Goal: Information Seeking & Learning: Learn about a topic

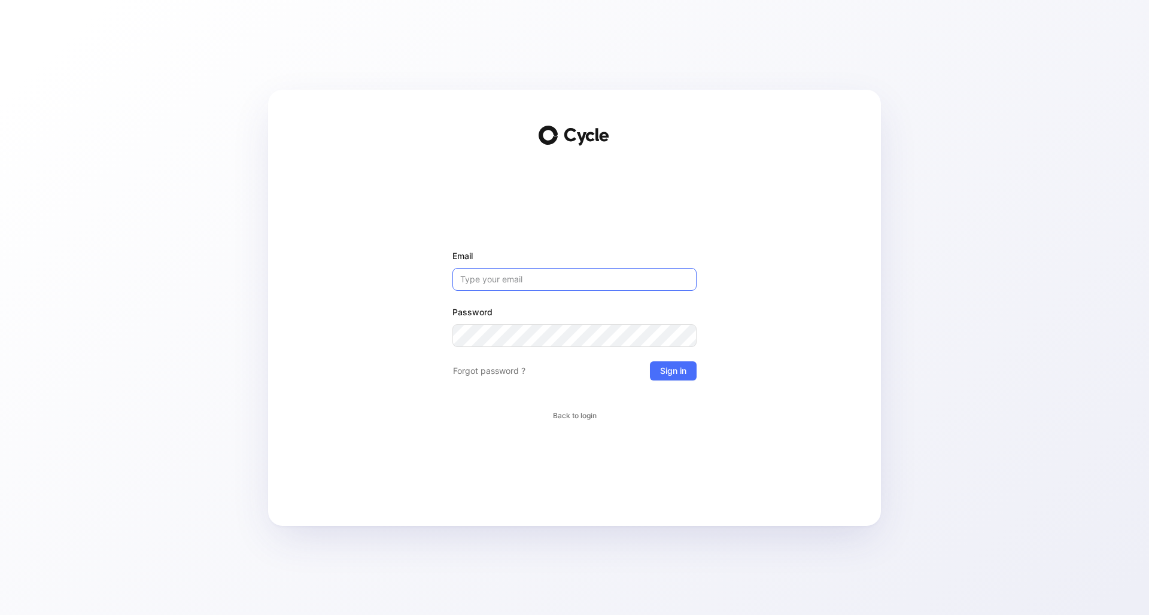
paste input "[PERSON_NAME][EMAIL_ADDRESS][DOMAIN_NAME]"
type input "[PERSON_NAME][EMAIL_ADDRESS][DOMAIN_NAME]"
click at [673, 371] on span "Sign in" at bounding box center [673, 371] width 26 height 14
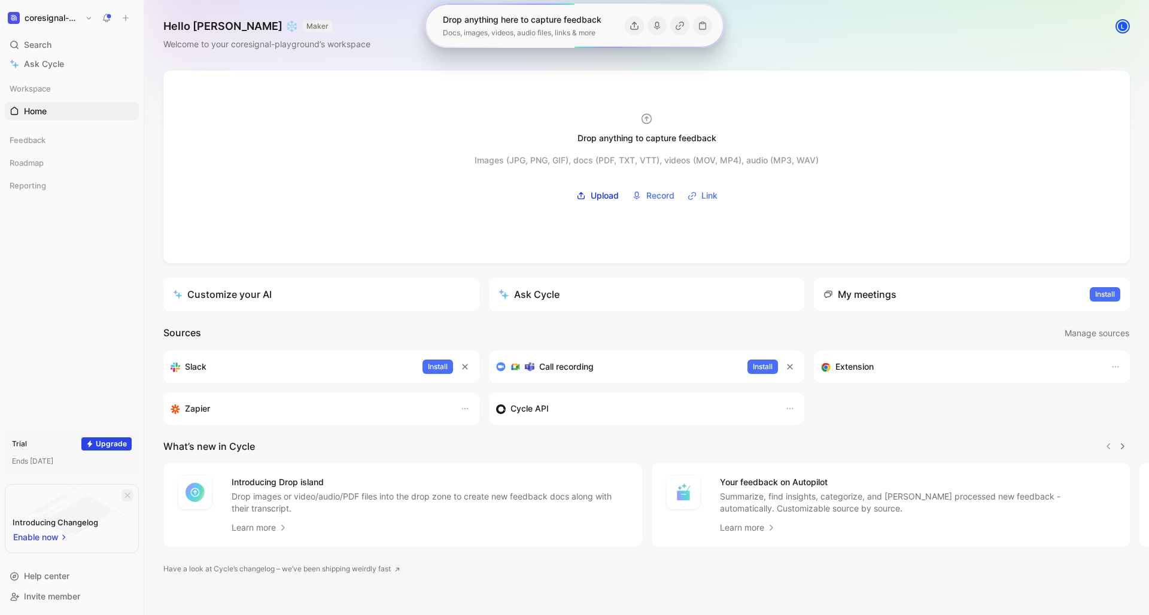
click at [125, 494] on icon "button" at bounding box center [127, 495] width 7 height 7
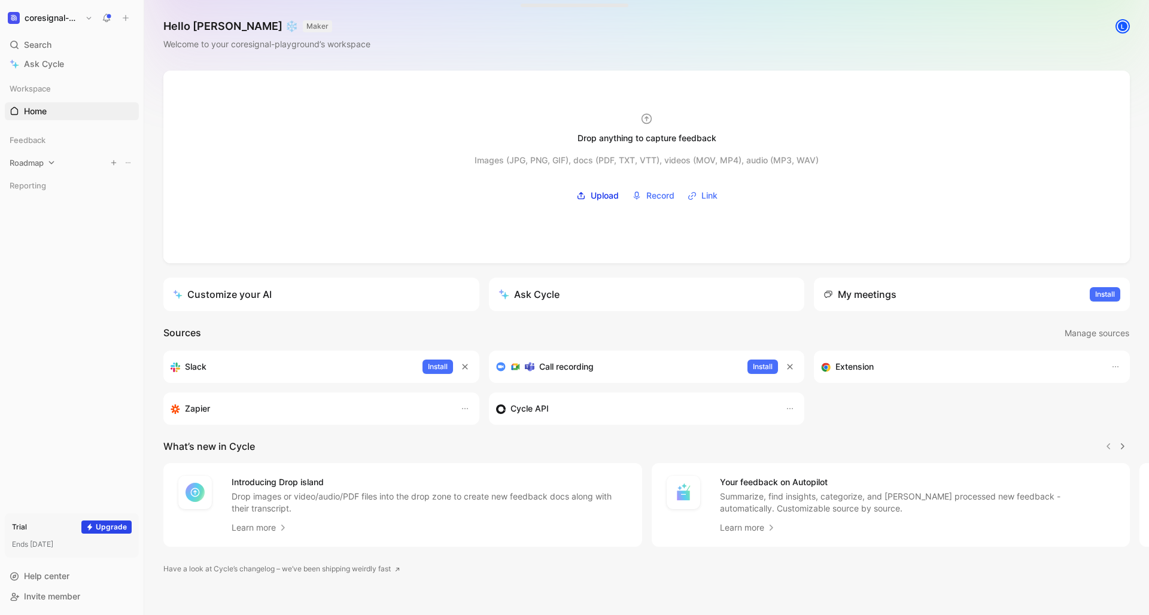
click at [41, 167] on span "Roadmap" at bounding box center [27, 163] width 34 height 12
click at [44, 189] on span "All Problems" at bounding box center [48, 186] width 48 height 12
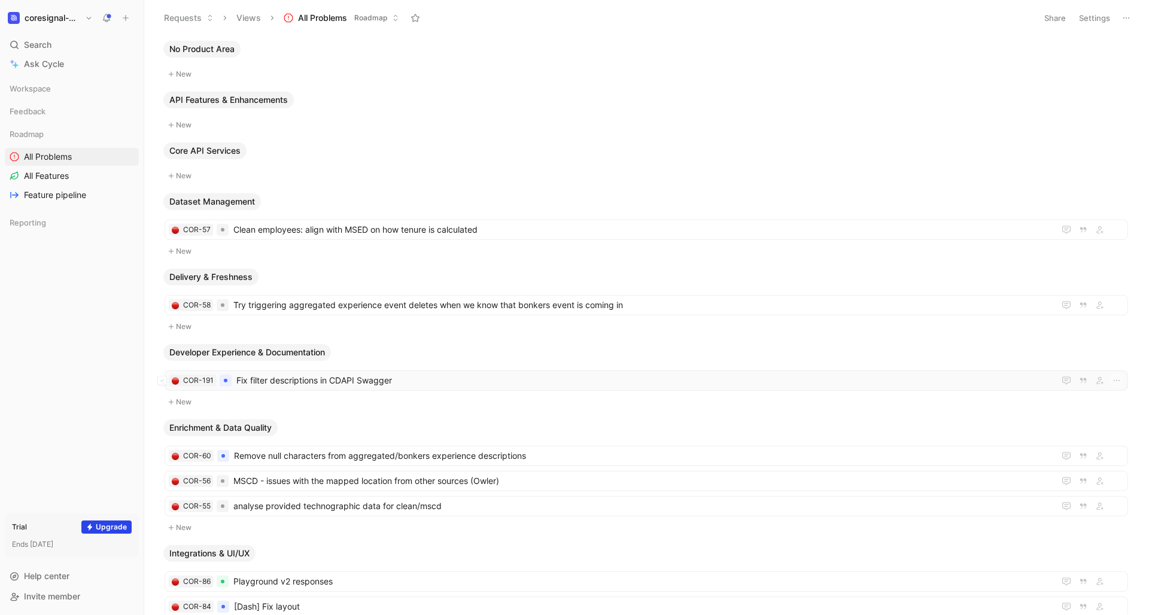
click at [396, 381] on span "Fix filter descriptions in CDAPI Swagger" at bounding box center [642, 381] width 813 height 14
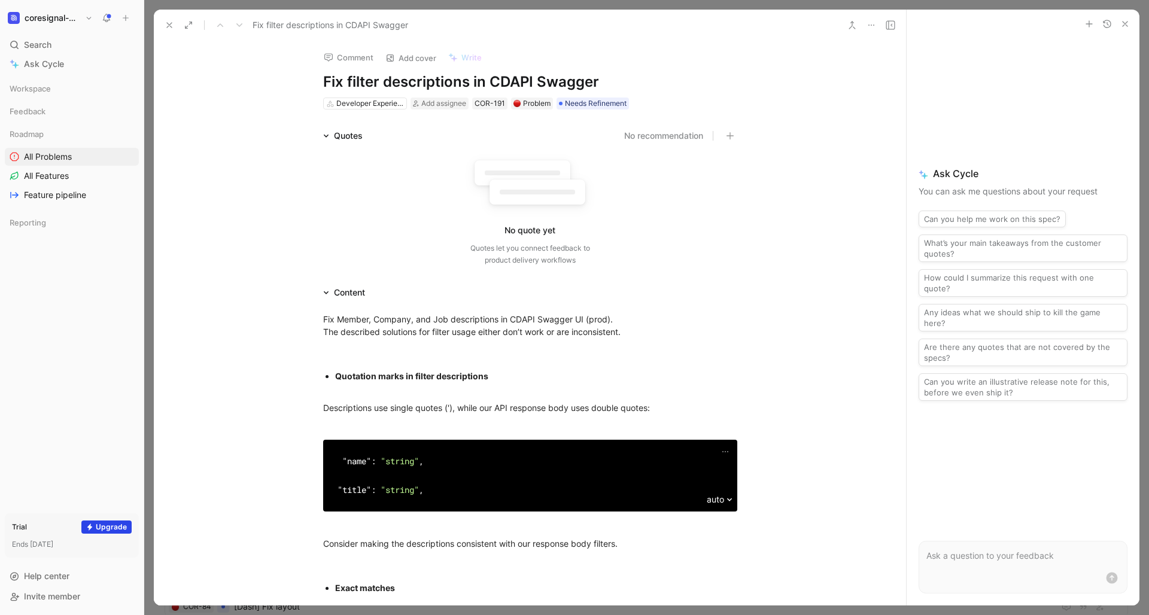
click at [1126, 27] on icon "button" at bounding box center [1126, 24] width 10 height 10
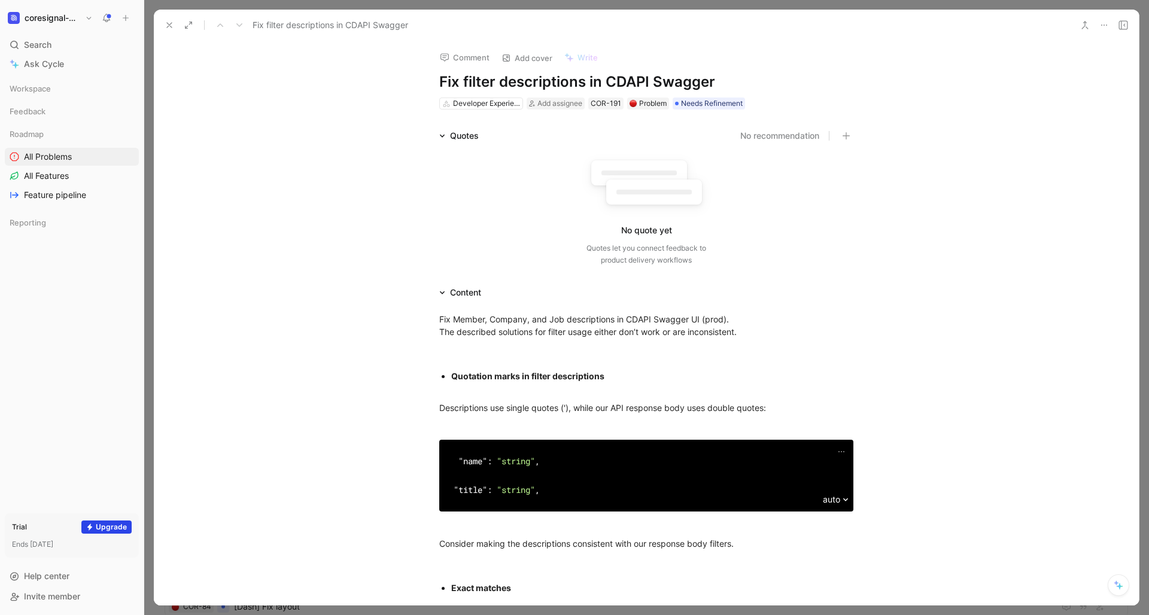
click at [169, 26] on icon at bounding box center [170, 25] width 10 height 10
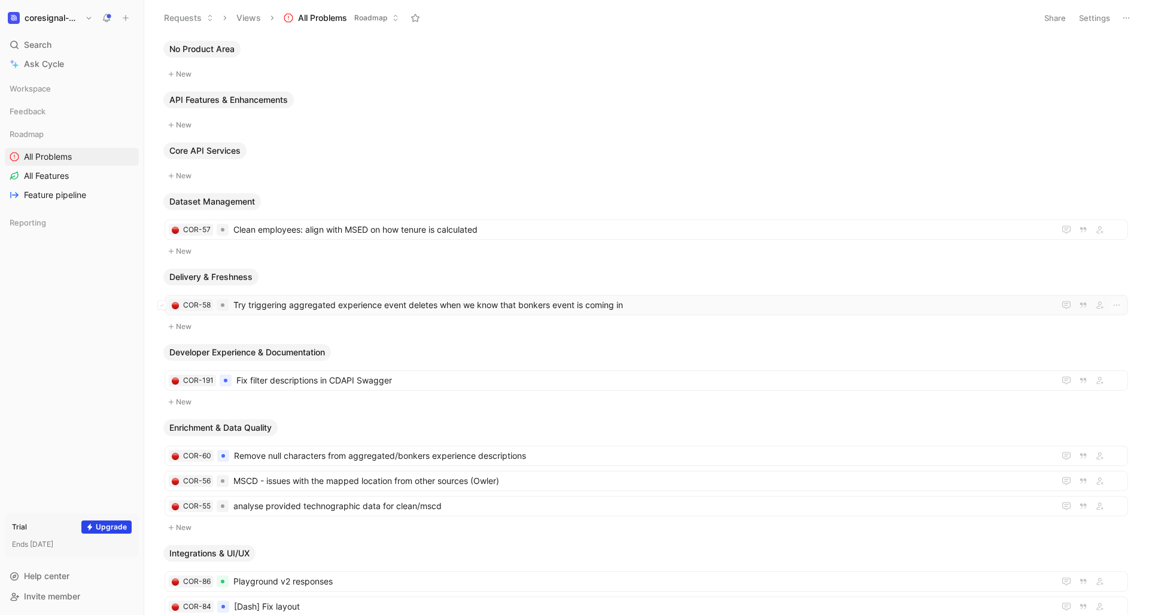
click at [469, 303] on span "Try triggering aggregated experience event deletes when we know that bonkers ev…" at bounding box center [641, 305] width 816 height 14
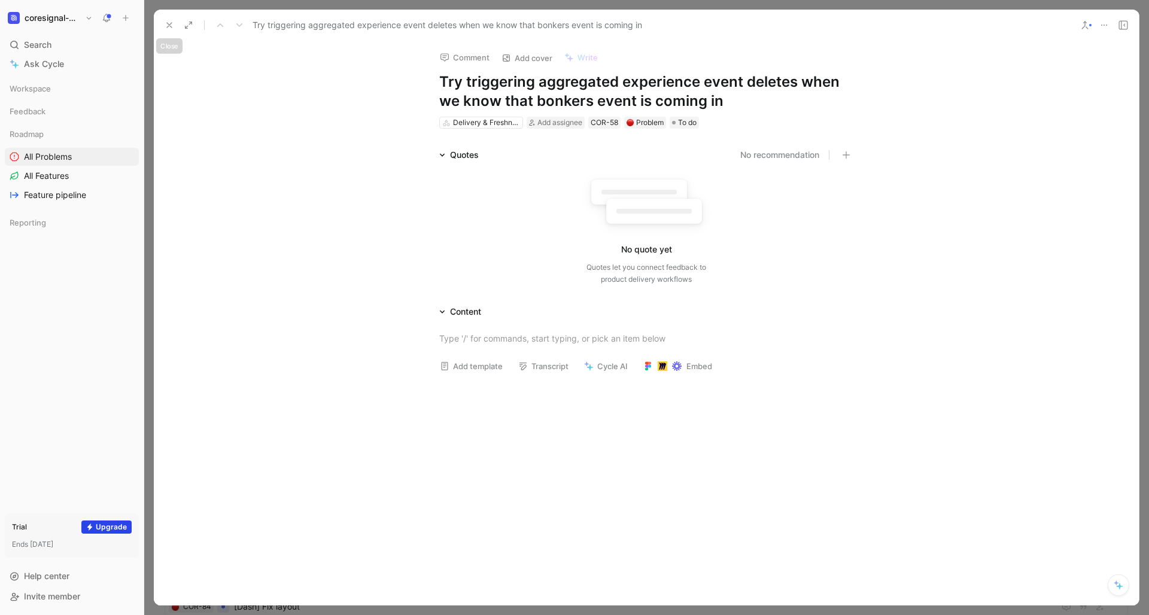
click at [168, 28] on icon at bounding box center [170, 25] width 10 height 10
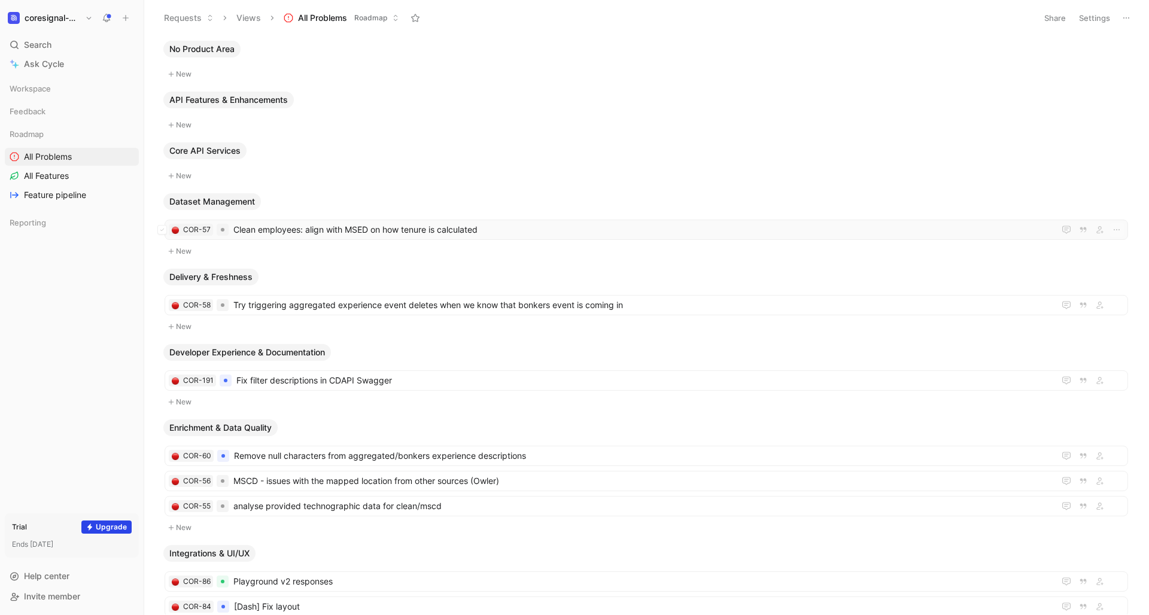
click at [365, 233] on span "Clean employees: align with MSED on how tenure is calculated" at bounding box center [641, 230] width 816 height 14
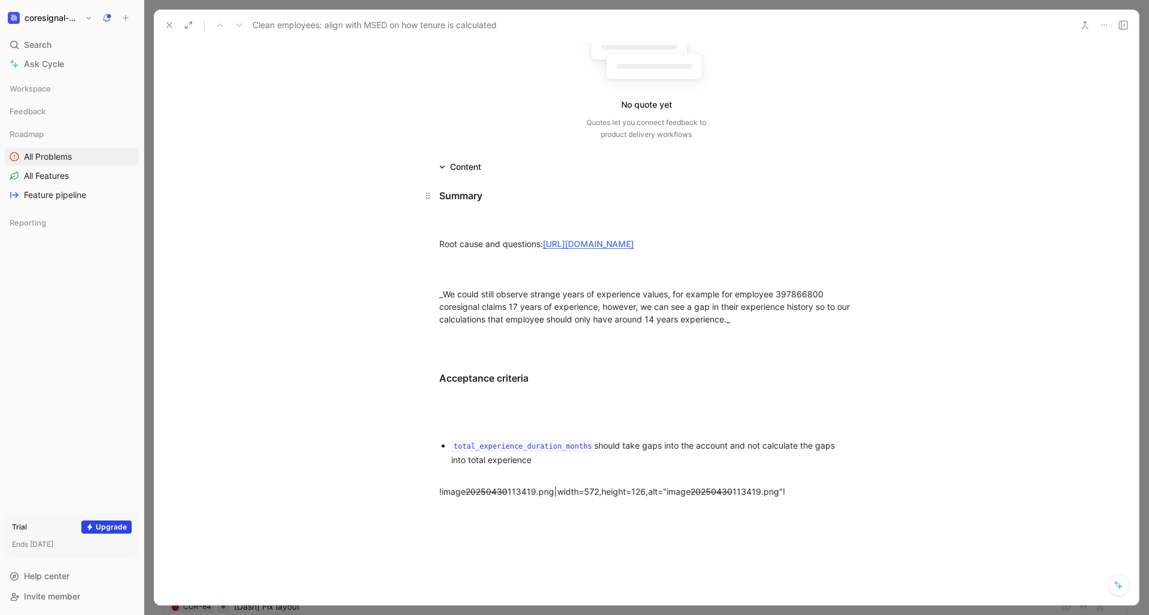
scroll to position [154, 0]
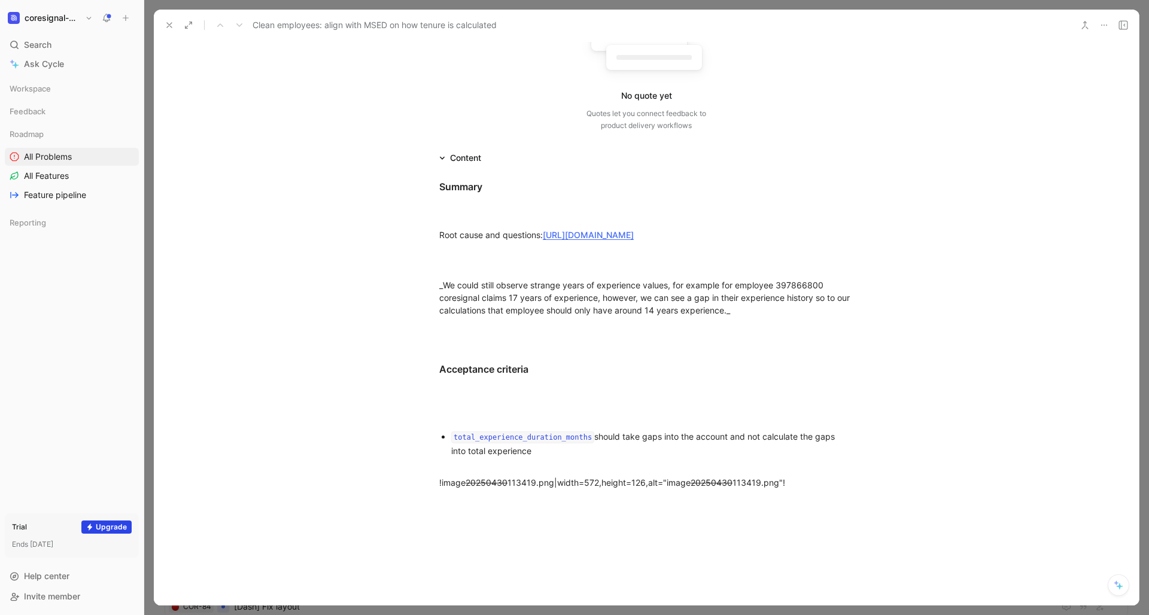
click at [171, 26] on use at bounding box center [169, 25] width 5 height 5
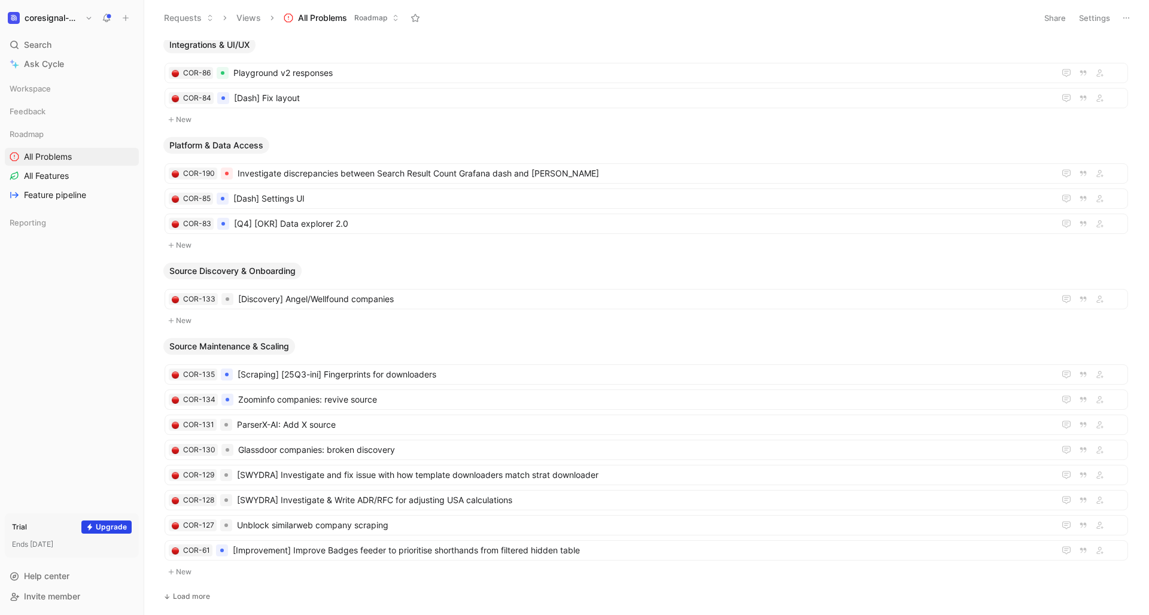
scroll to position [480, 0]
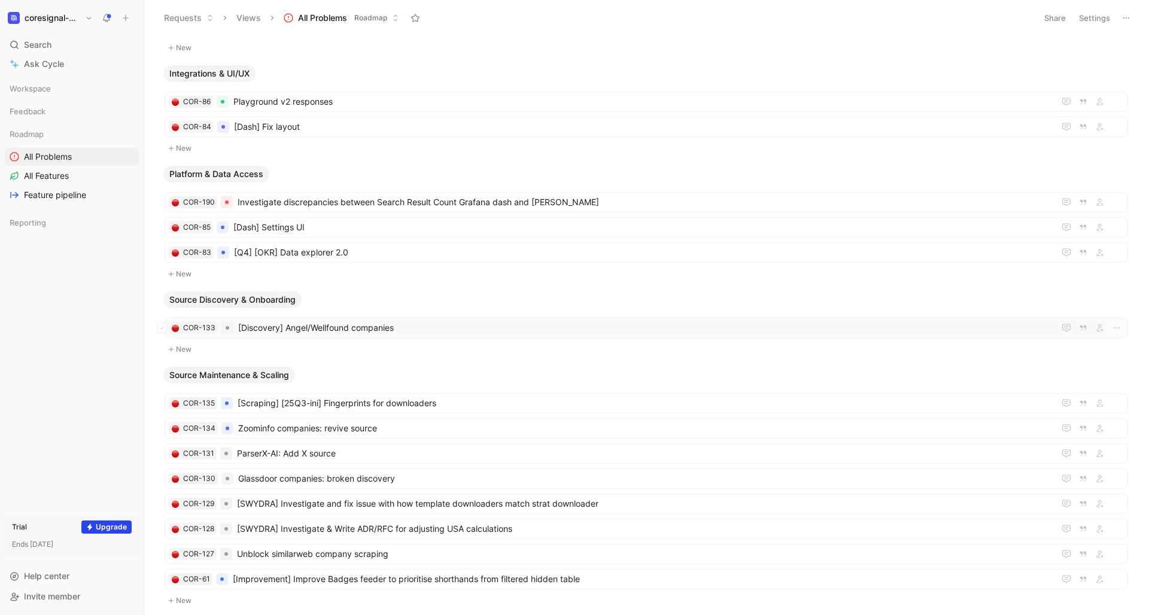
click at [397, 329] on span "[Discovery] Angel/Wellfound companies" at bounding box center [644, 328] width 812 height 14
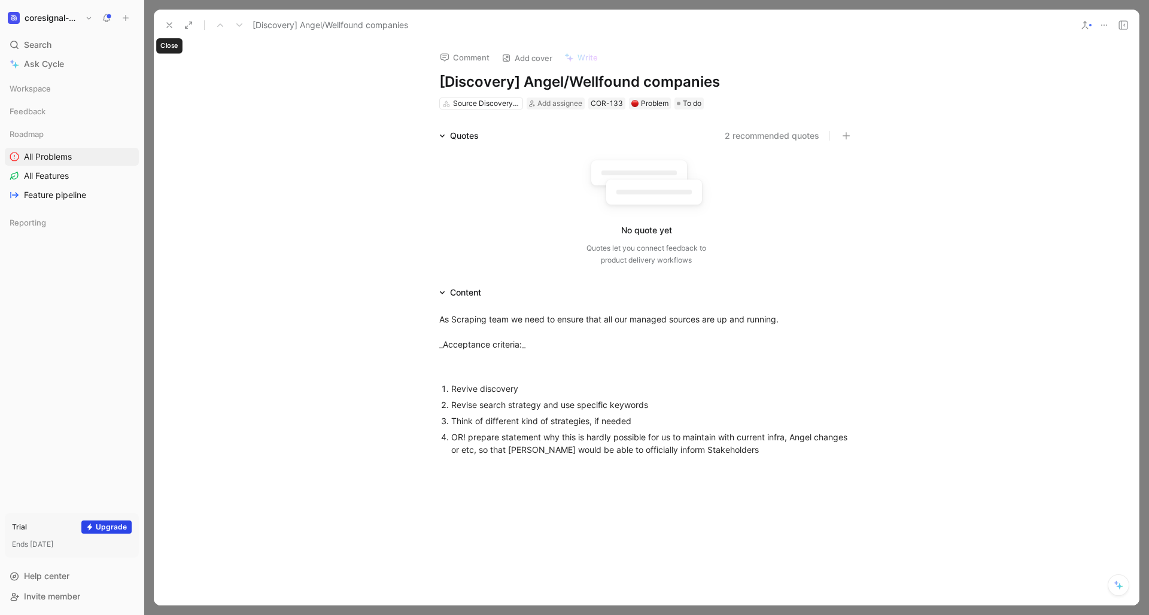
click at [171, 25] on icon at bounding box center [170, 25] width 10 height 10
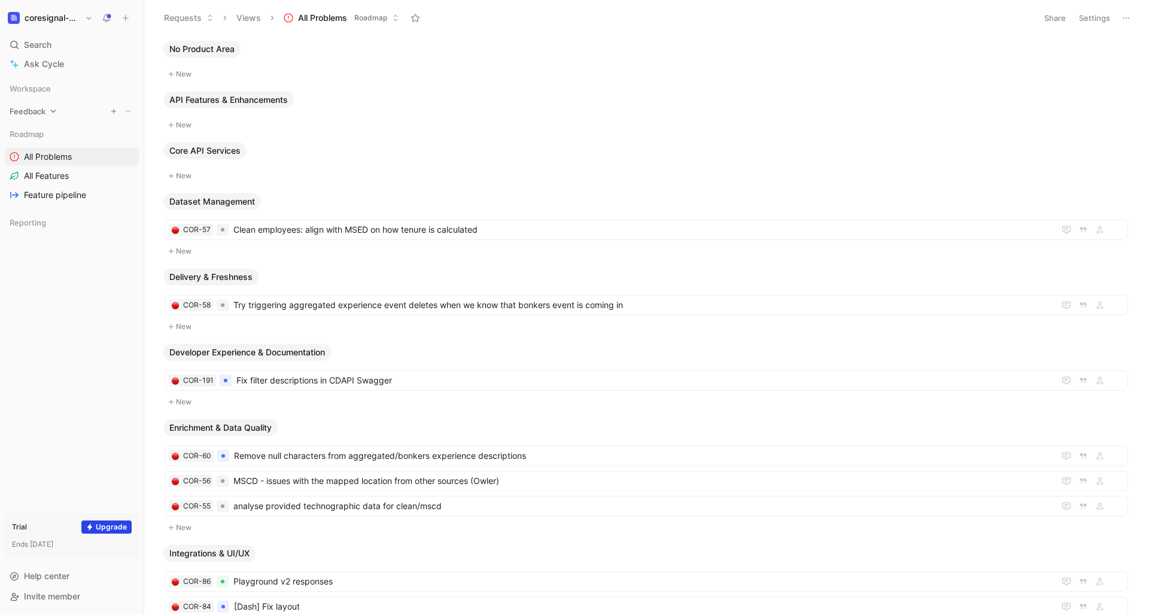
click at [43, 113] on span "Feedback" at bounding box center [28, 111] width 36 height 12
click at [48, 132] on link "Inbox" at bounding box center [72, 134] width 134 height 18
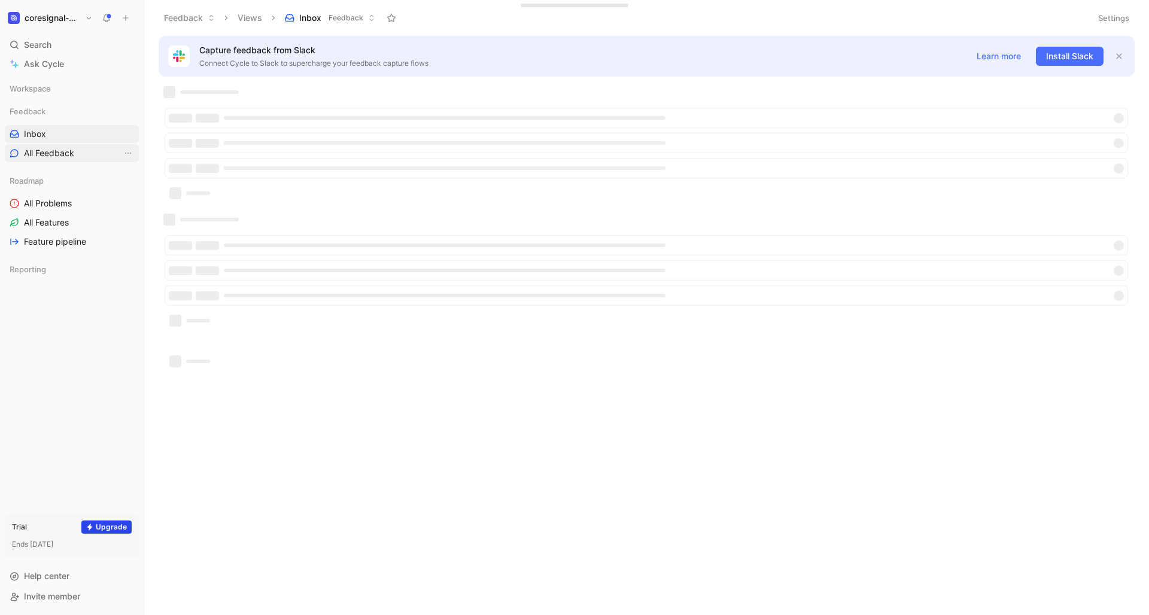
click at [48, 148] on span "All Feedback" at bounding box center [49, 153] width 50 height 12
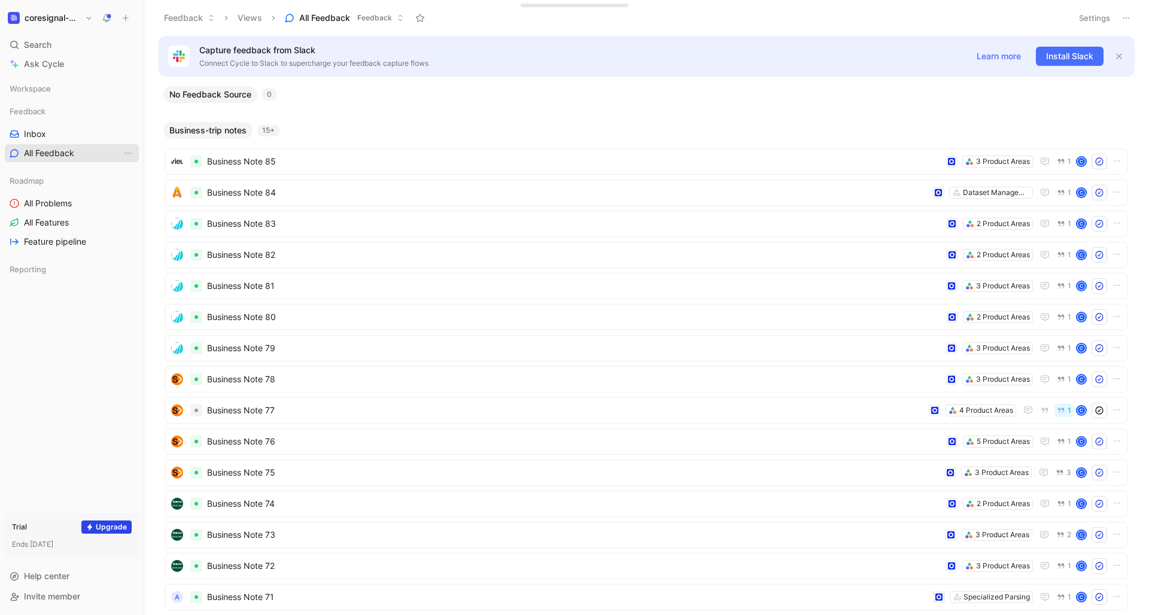
click at [56, 149] on span "All Feedback" at bounding box center [49, 153] width 50 height 12
click at [839, 165] on span "Business Note 85" at bounding box center [574, 161] width 734 height 14
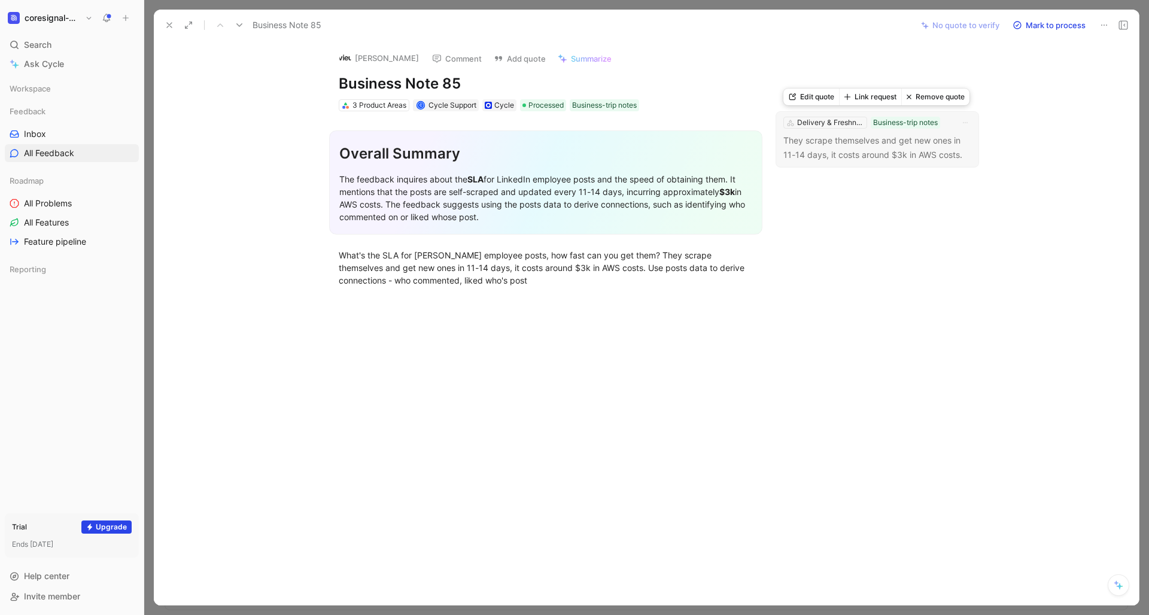
click at [893, 147] on p "They scrape themselves and get new ones in 11-14 days, it costs around $3k in A…" at bounding box center [878, 147] width 188 height 29
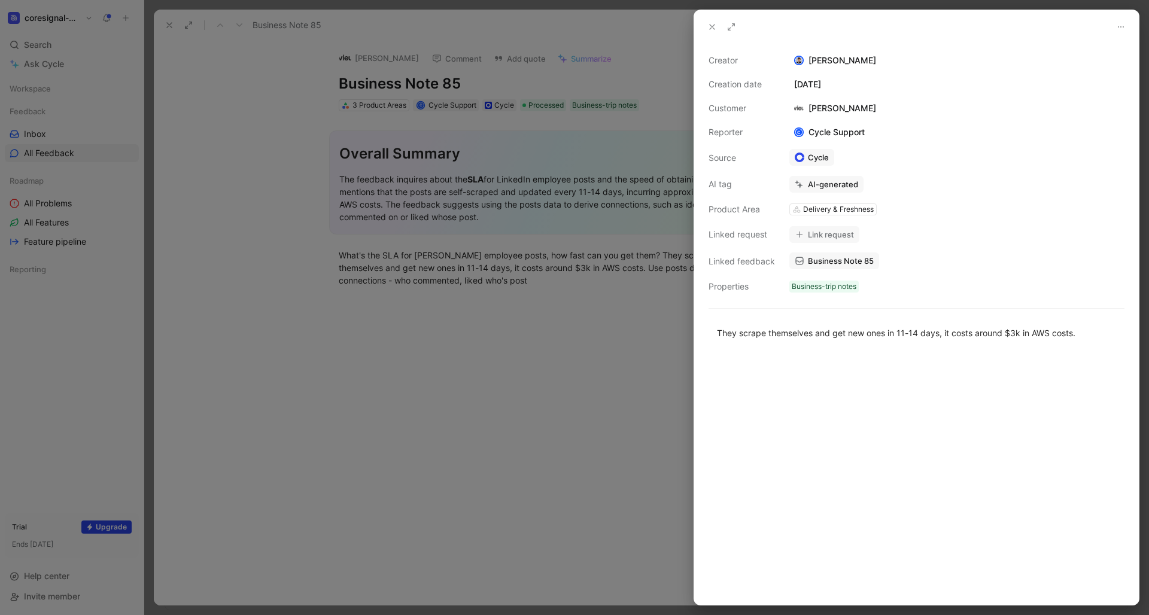
click at [712, 26] on icon at bounding box center [712, 27] width 10 height 10
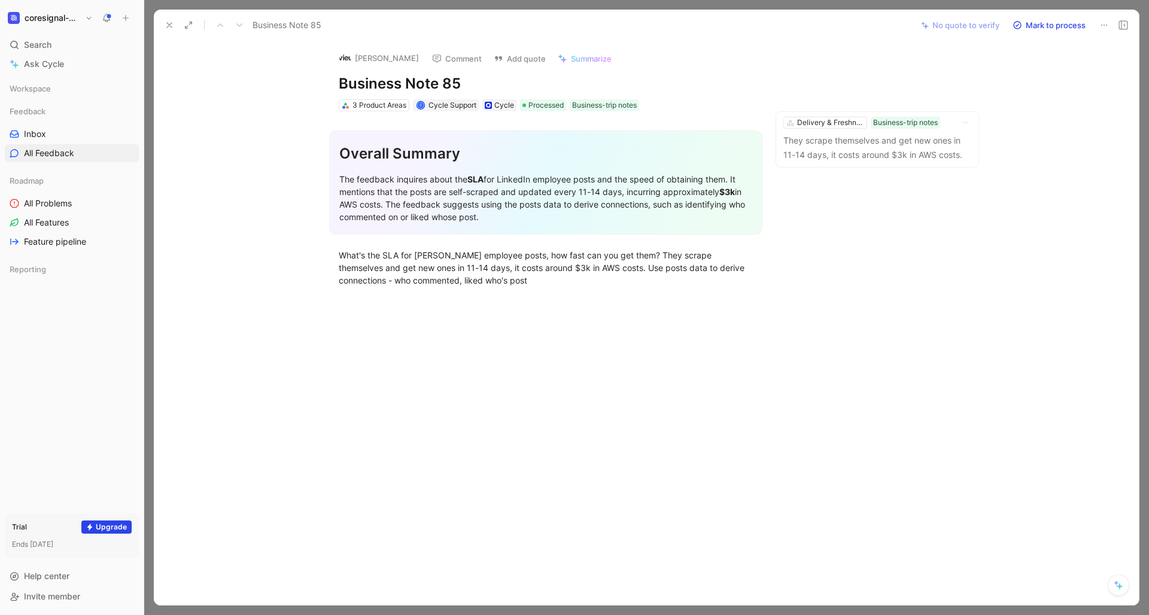
click at [169, 25] on use at bounding box center [169, 25] width 5 height 5
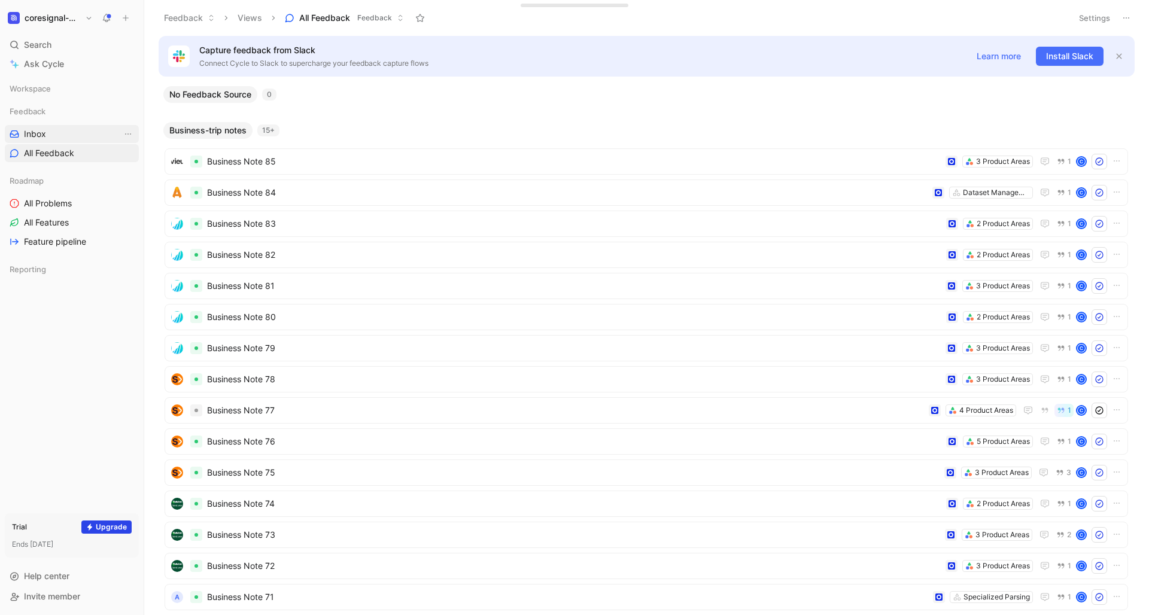
click at [37, 133] on span "Inbox" at bounding box center [35, 134] width 22 height 12
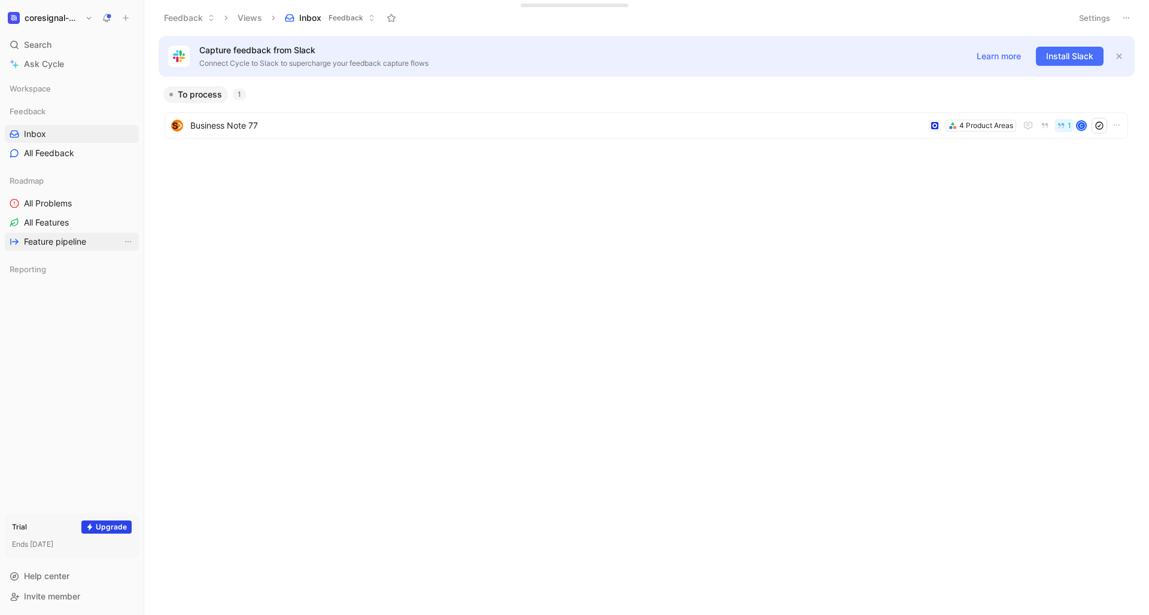
click at [56, 235] on link "Feature pipeline" at bounding box center [72, 242] width 134 height 18
click at [43, 14] on h1 "coresignal-playground" at bounding box center [53, 18] width 56 height 11
click at [204, 218] on div at bounding box center [574, 307] width 1149 height 615
click at [40, 135] on span "Inbox" at bounding box center [35, 134] width 22 height 12
click at [45, 151] on span "All Feedback" at bounding box center [49, 153] width 50 height 12
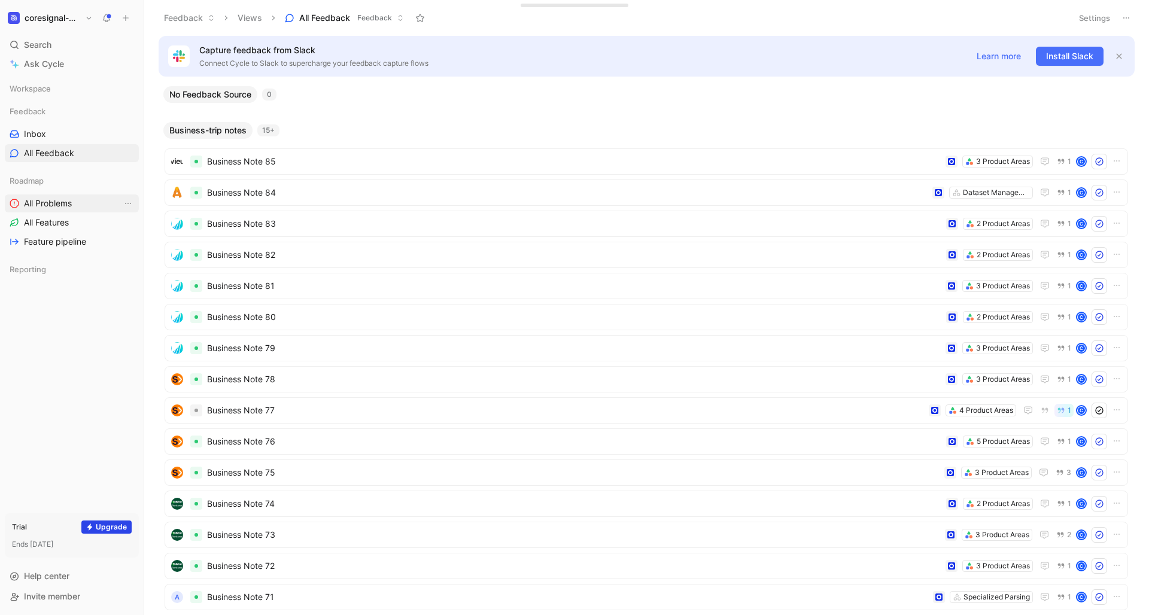
click at [43, 201] on span "All Problems" at bounding box center [48, 204] width 48 height 12
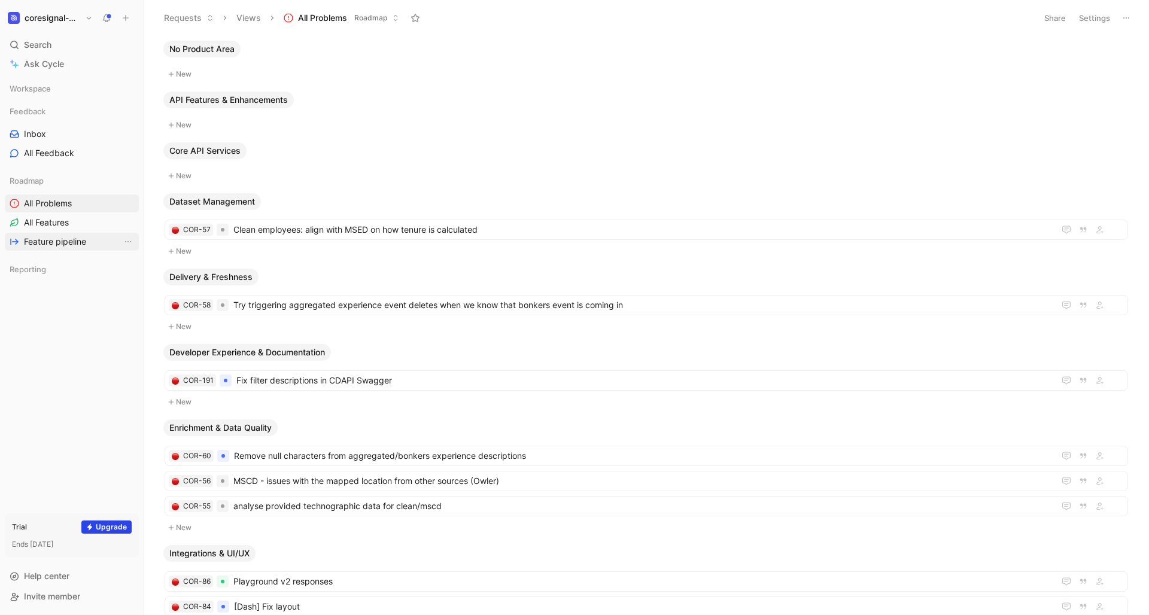
click at [38, 244] on span "Feature pipeline" at bounding box center [55, 242] width 62 height 12
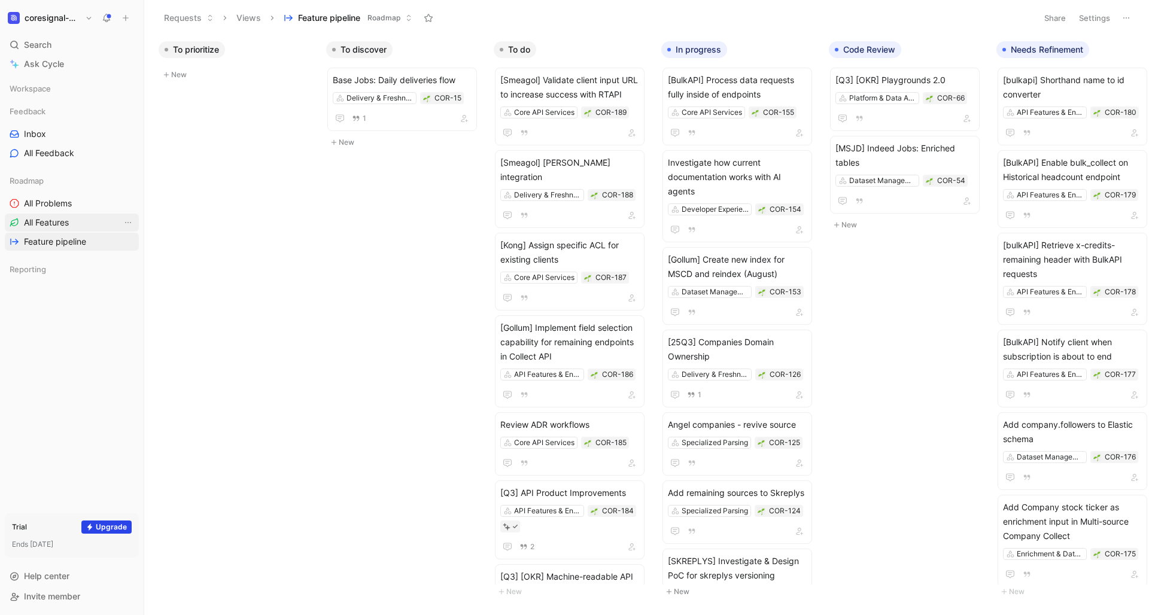
click at [44, 221] on span "All Features" at bounding box center [46, 223] width 45 height 12
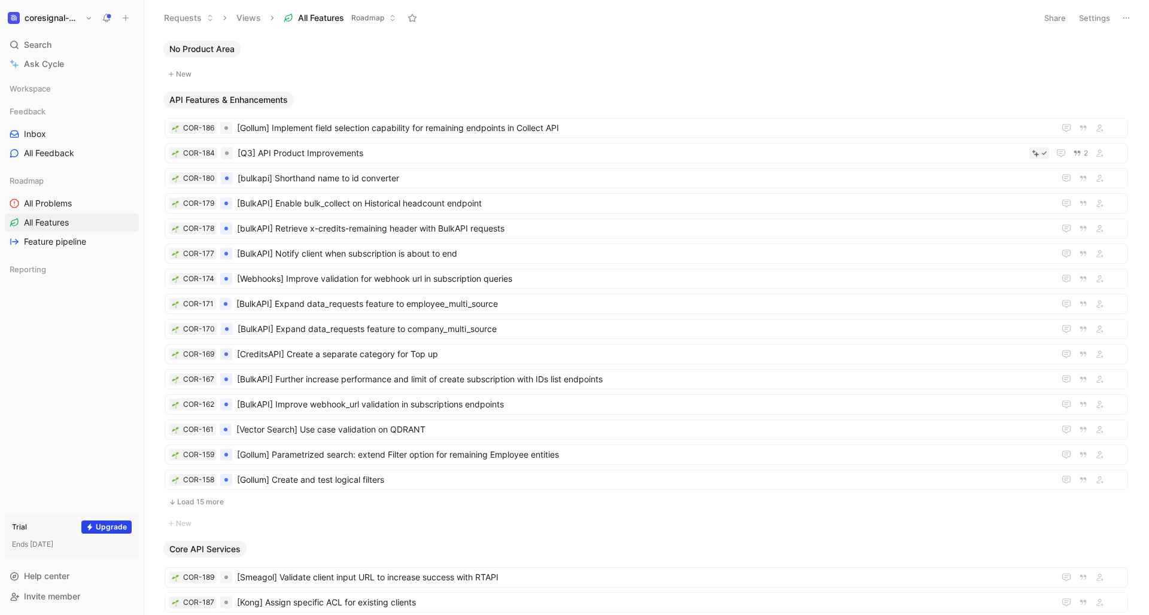
click at [59, 21] on h1 "coresignal-playground" at bounding box center [53, 18] width 56 height 11
click at [72, 129] on div "Workspace settings G then S" at bounding box center [81, 123] width 147 height 19
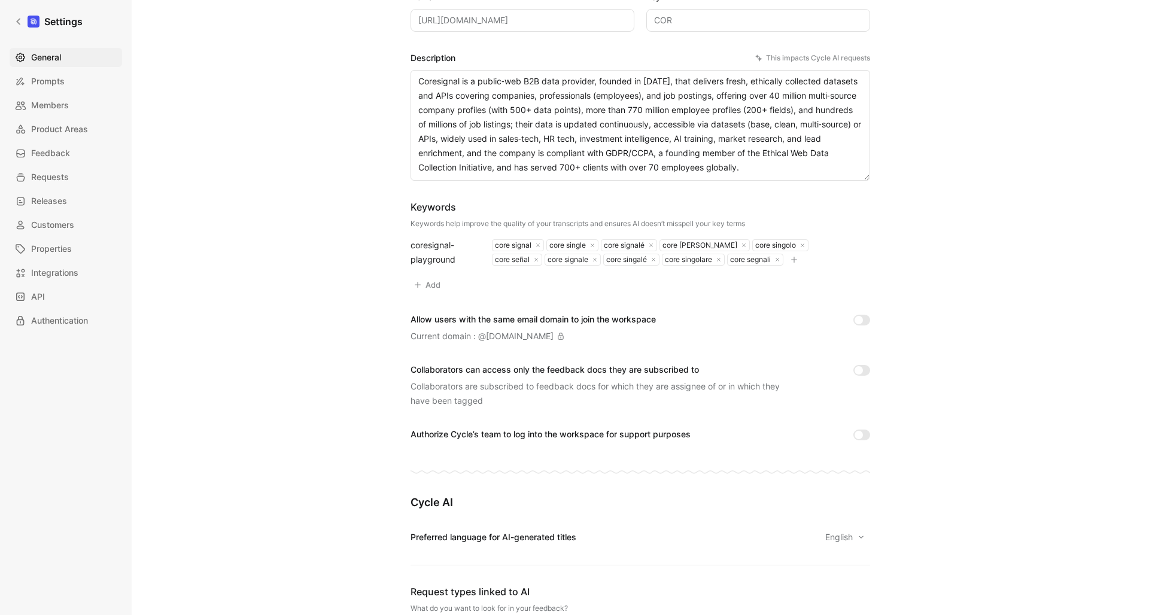
scroll to position [174, 0]
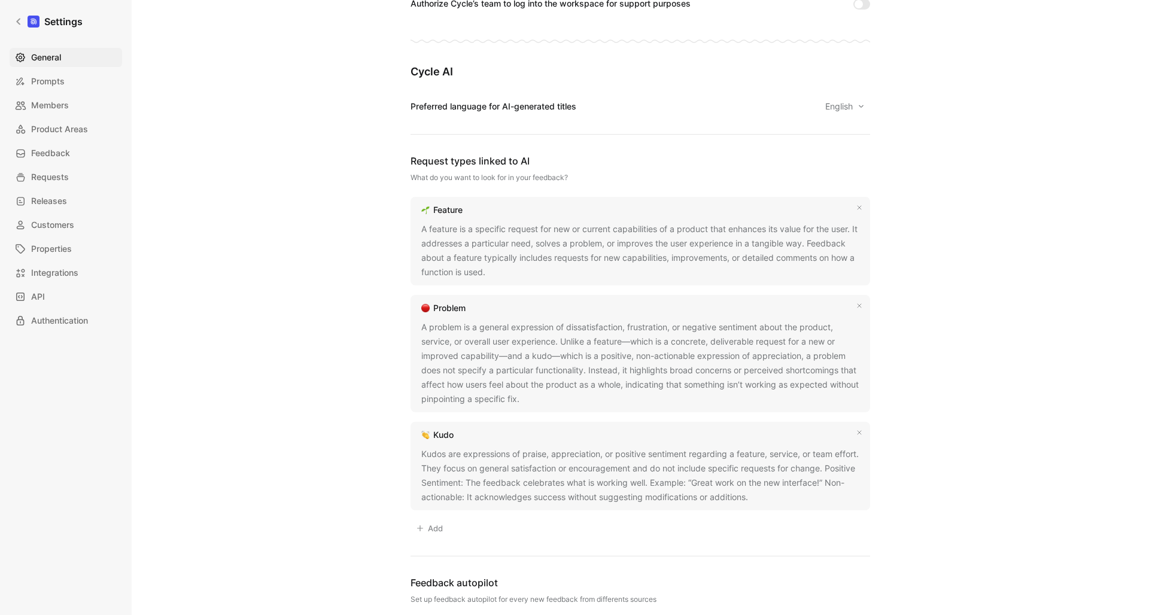
scroll to position [594, 0]
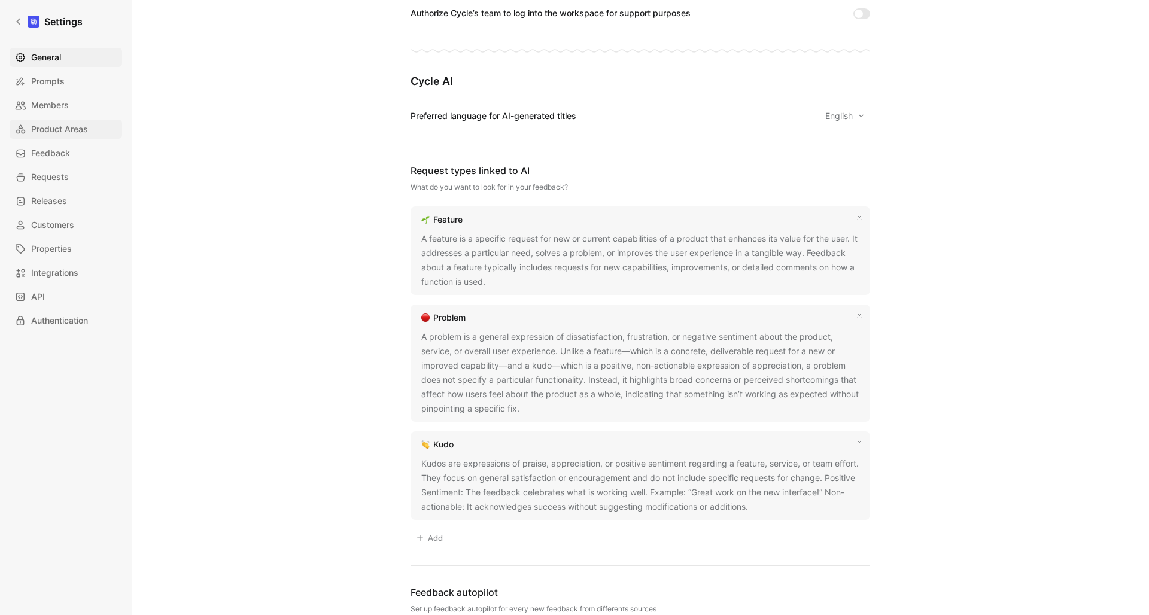
click at [63, 129] on span "Product Areas" at bounding box center [59, 129] width 57 height 14
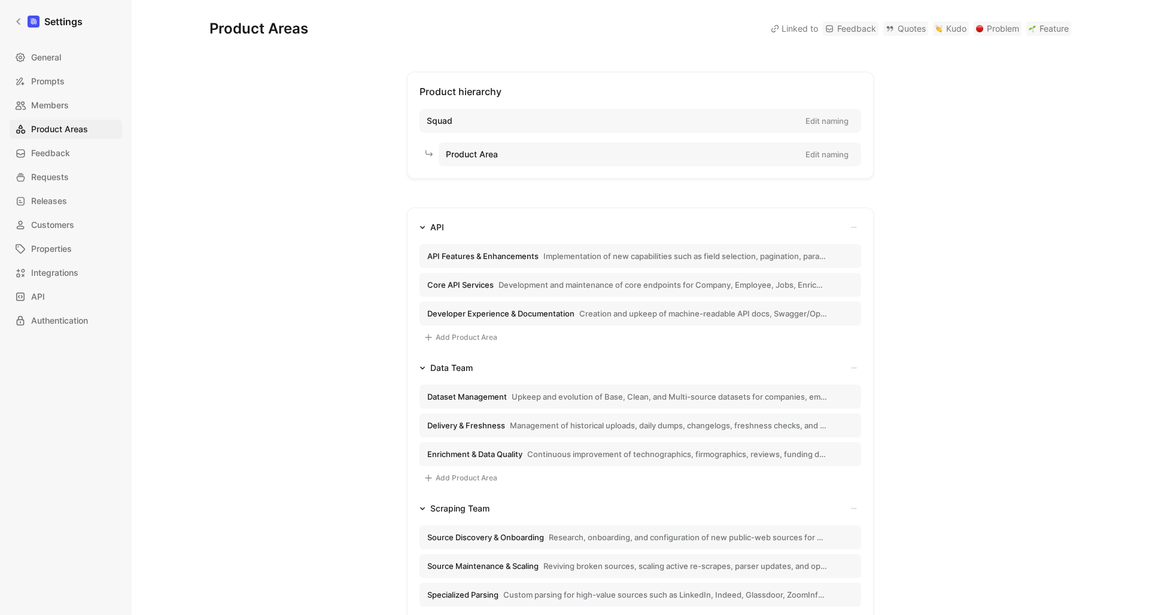
click at [584, 254] on span "Implementation of new capabilities such as field selection, pagination, paramet…" at bounding box center [685, 256] width 284 height 11
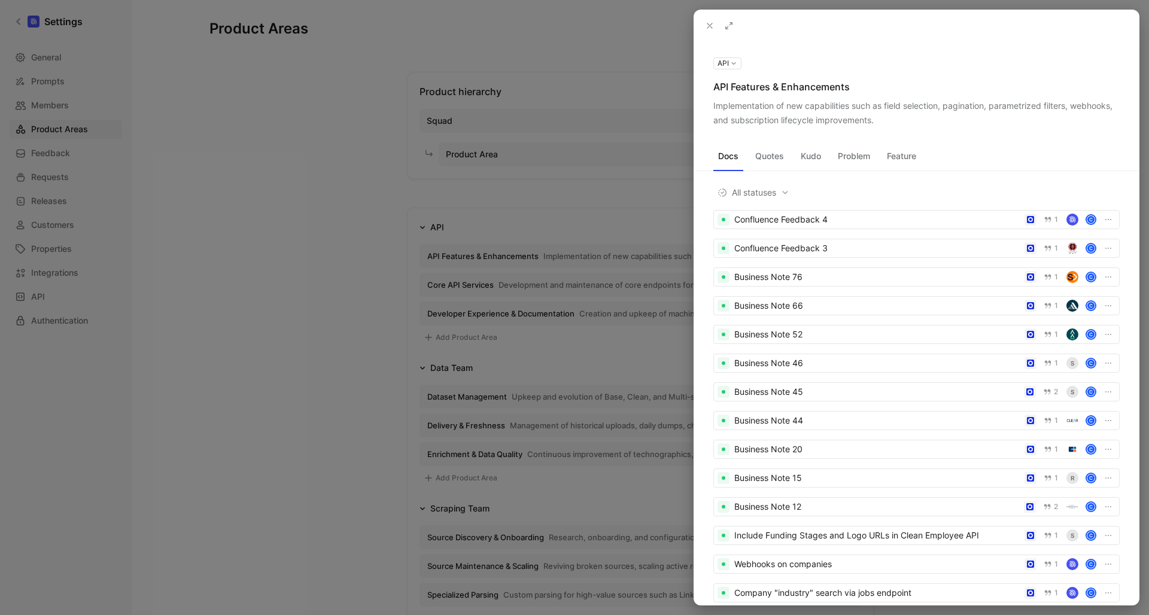
click at [708, 27] on icon at bounding box center [710, 26] width 10 height 10
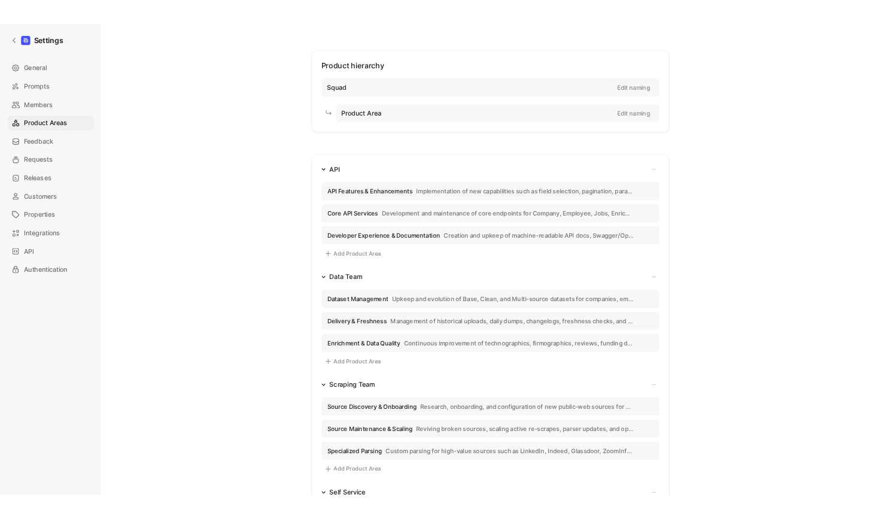
scroll to position [58, 0]
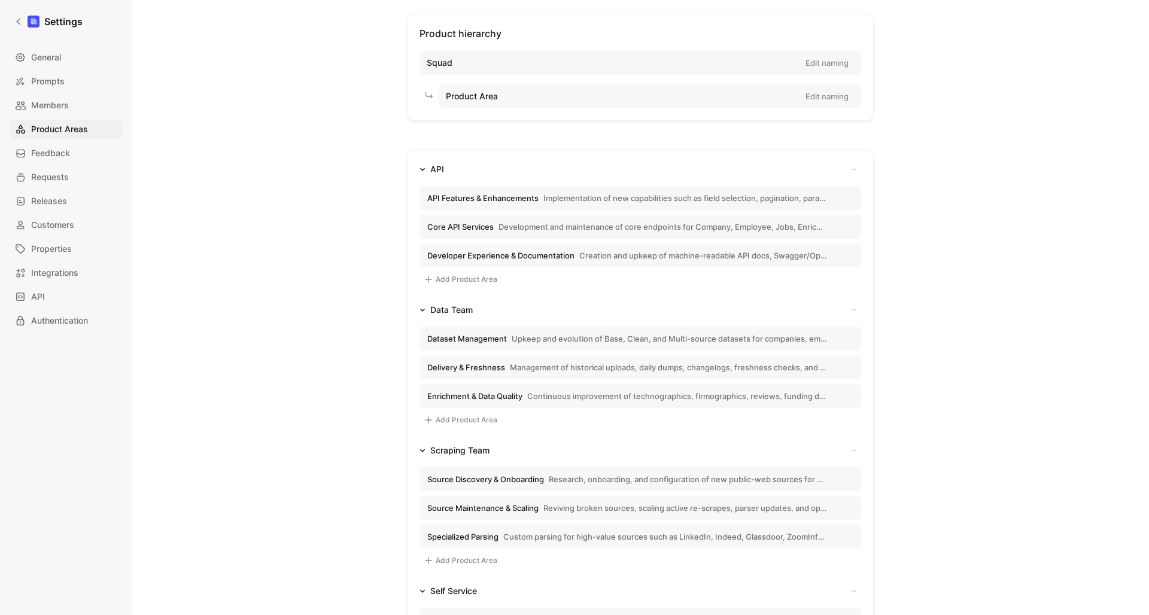
click at [515, 226] on span "Development and maintenance of core endpoints for Company, Employee, Jobs, Enri…" at bounding box center [663, 226] width 329 height 11
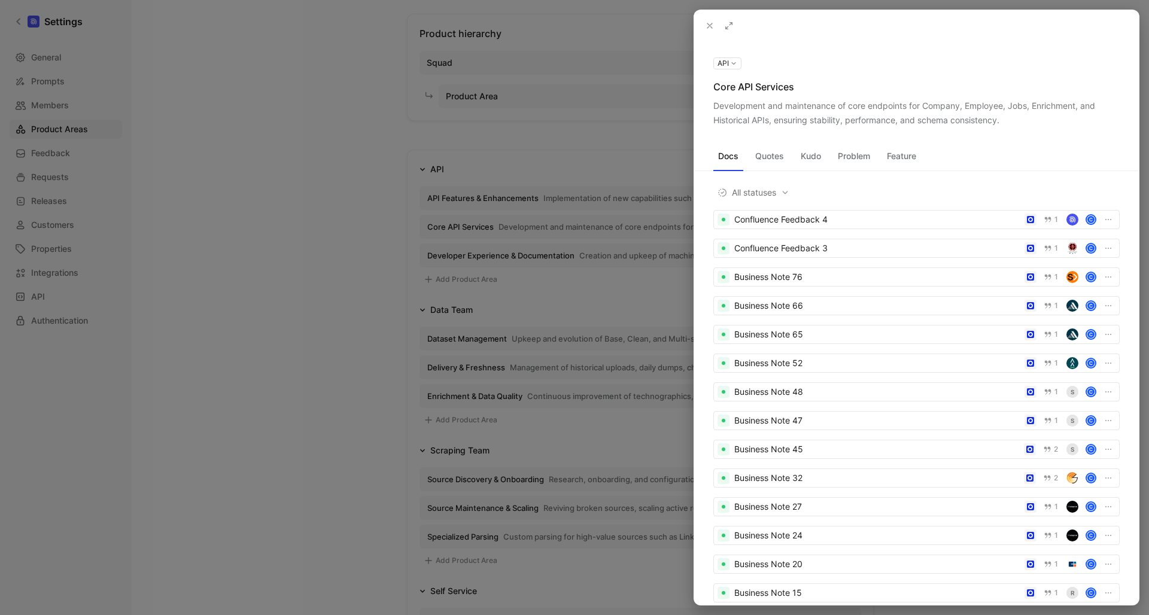
click at [711, 26] on icon at bounding box center [710, 26] width 10 height 10
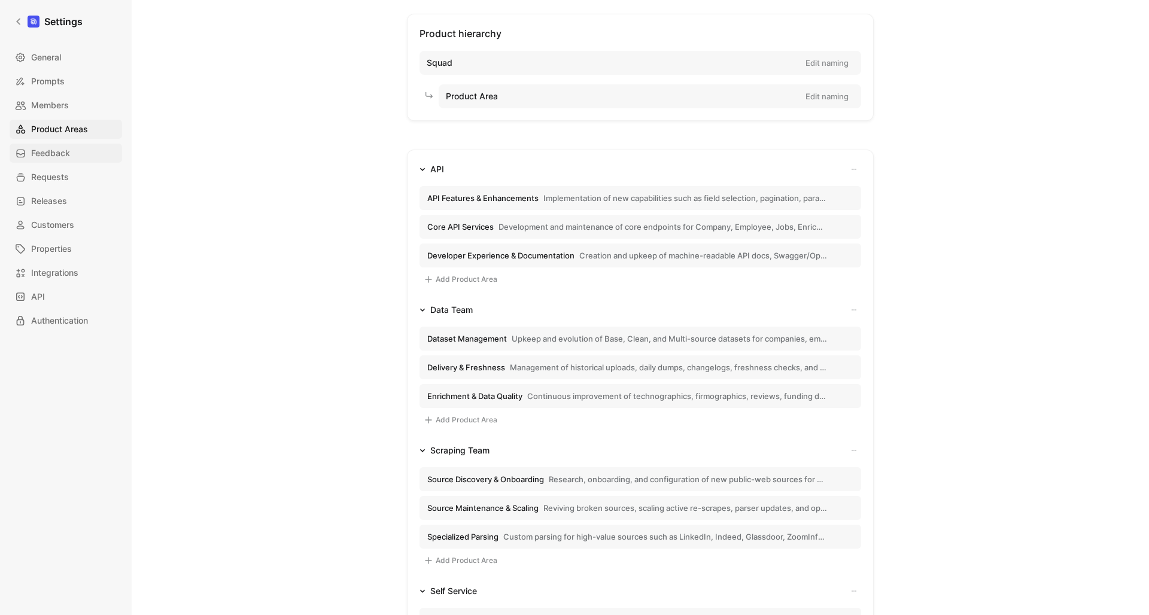
click at [41, 152] on span "Feedback" at bounding box center [50, 153] width 39 height 14
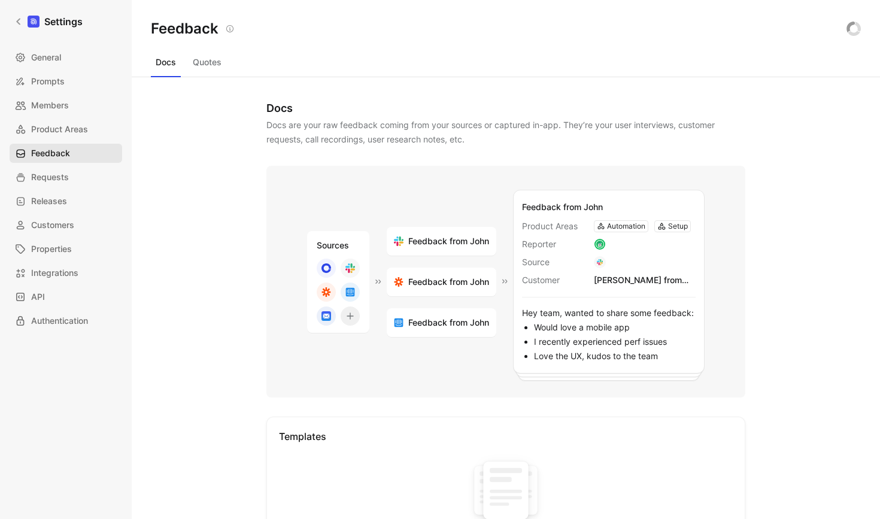
click at [68, 149] on span "Feedback" at bounding box center [50, 153] width 39 height 14
click at [47, 53] on span "General" at bounding box center [46, 57] width 30 height 14
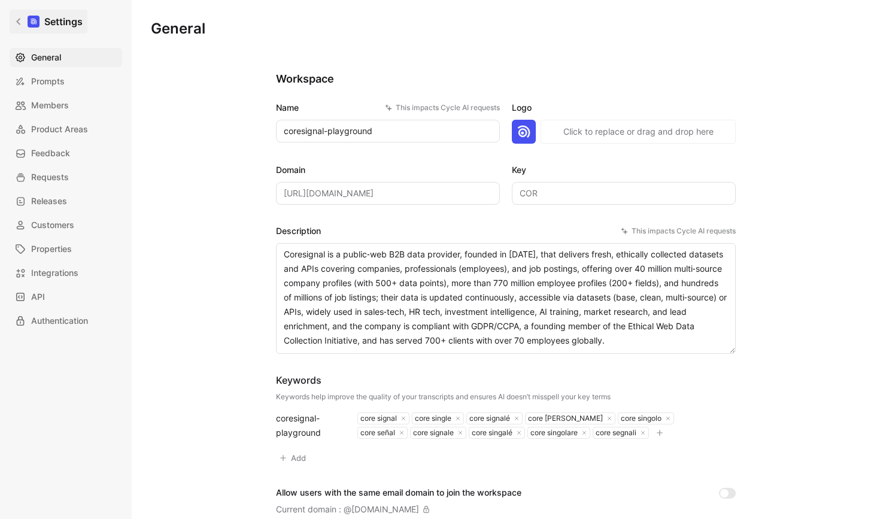
click at [14, 16] on link "Settings" at bounding box center [49, 22] width 78 height 24
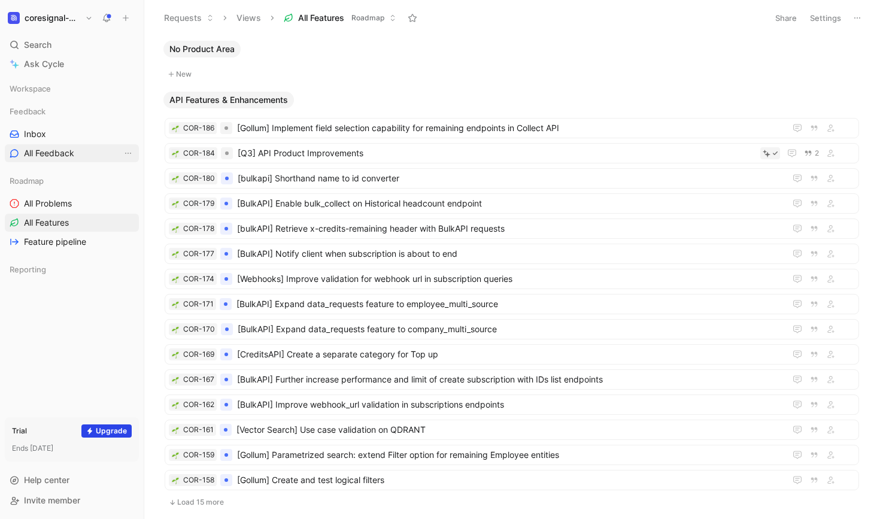
click at [58, 151] on span "All Feedback" at bounding box center [49, 153] width 50 height 12
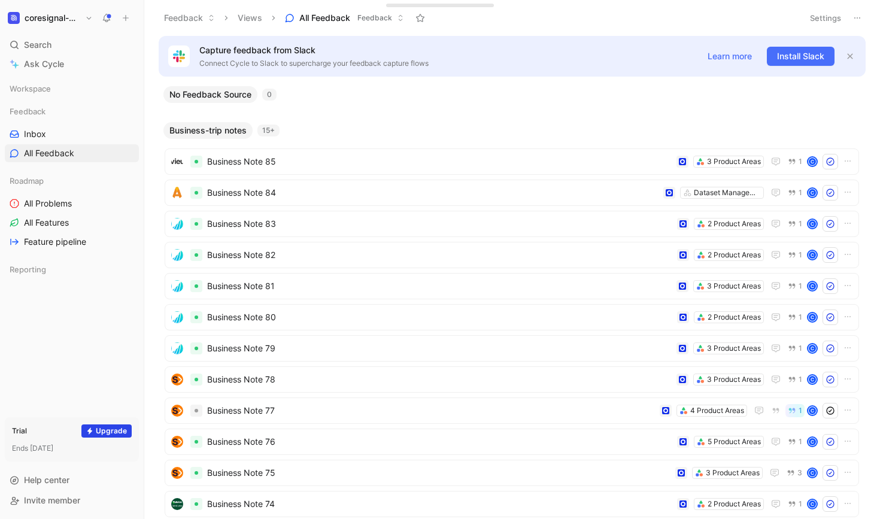
click at [389, 21] on span "Feedback" at bounding box center [374, 18] width 35 height 12
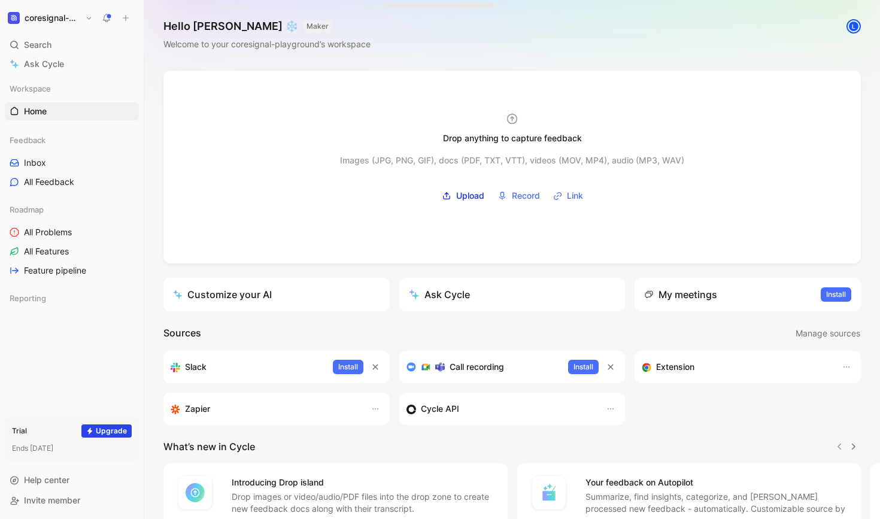
click at [56, 19] on h1 "coresignal-playground" at bounding box center [53, 18] width 56 height 11
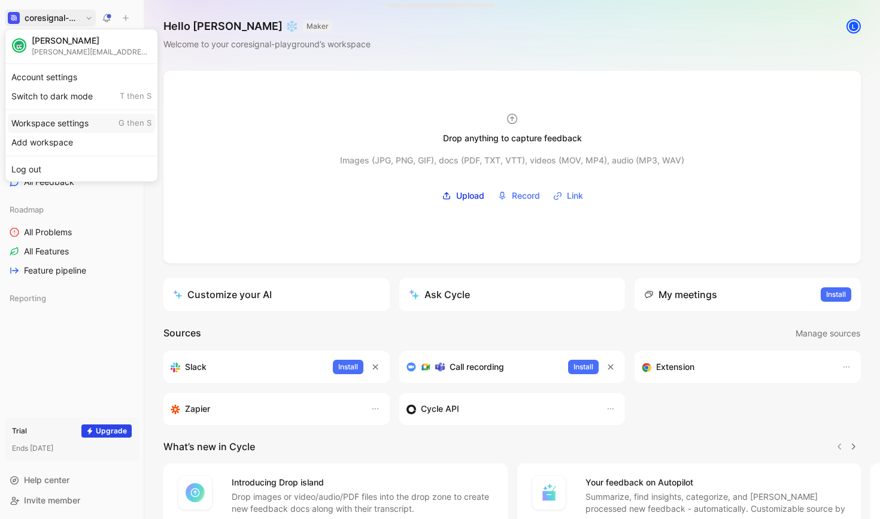
click at [72, 123] on div "Workspace settings G then S" at bounding box center [81, 123] width 147 height 19
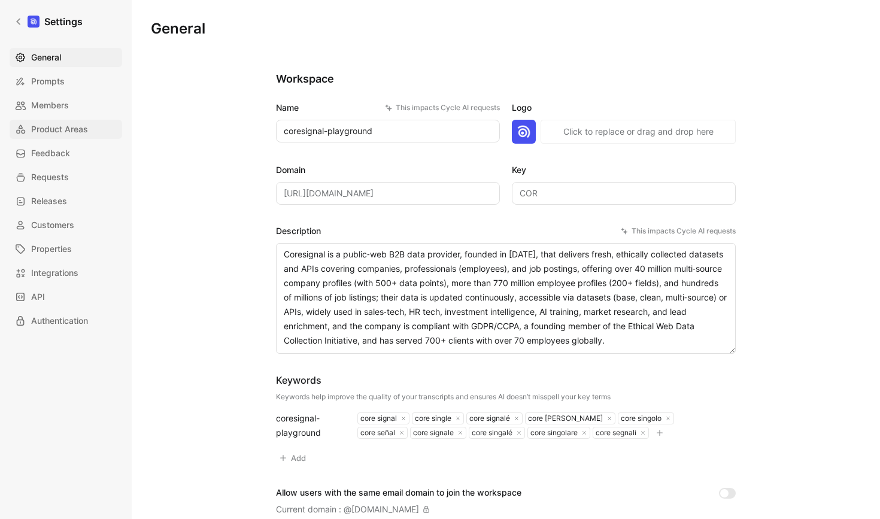
click at [69, 120] on link "Product Areas" at bounding box center [66, 129] width 113 height 19
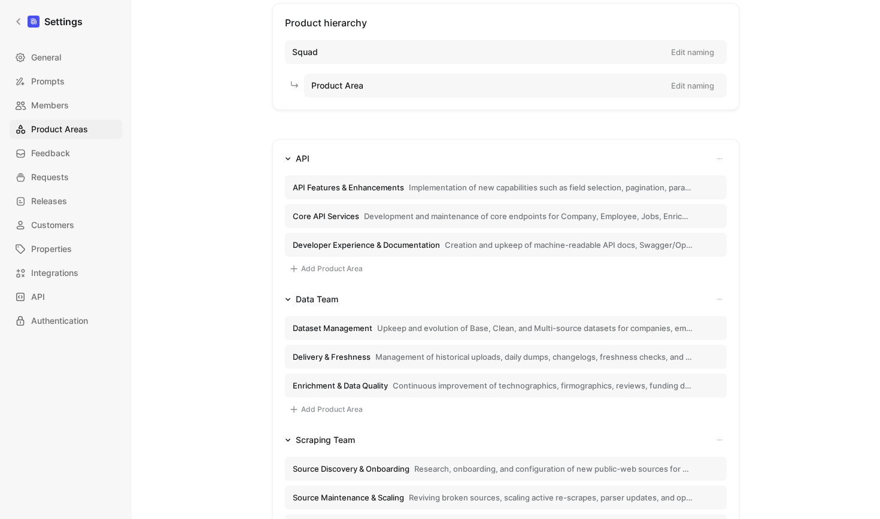
scroll to position [41, 0]
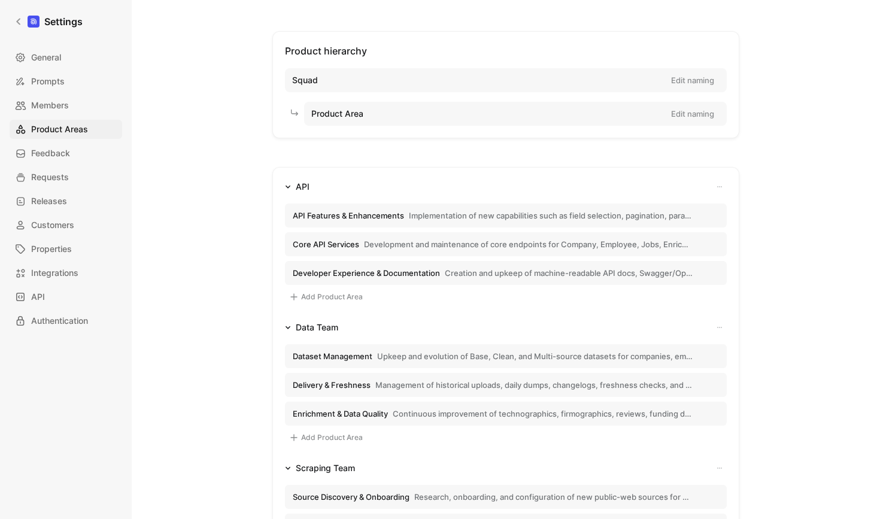
click at [481, 216] on span "Implementation of new capabilities such as field selection, pagination, paramet…" at bounding box center [551, 215] width 284 height 11
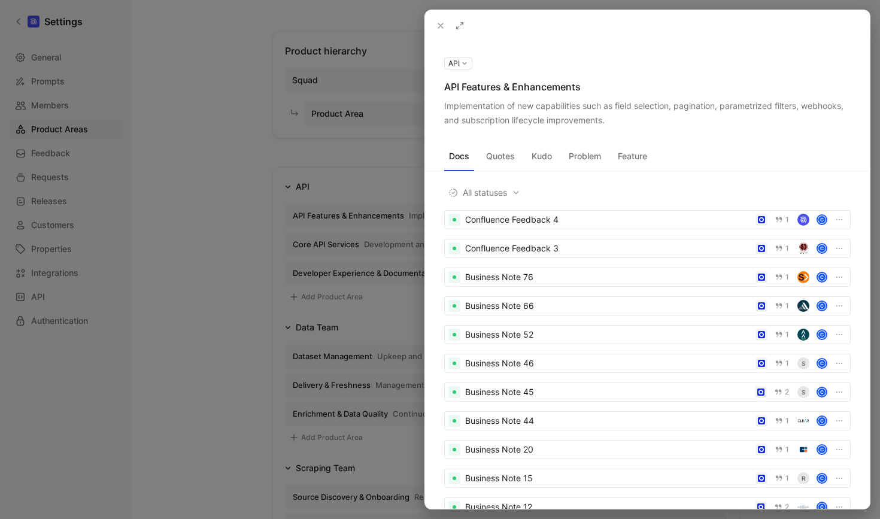
click at [497, 153] on button "Quotes" at bounding box center [500, 156] width 38 height 19
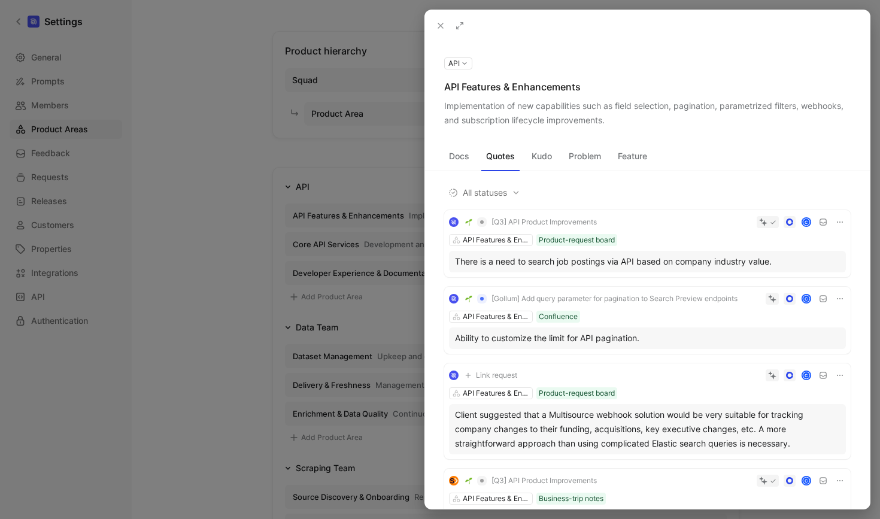
click at [456, 151] on button "Docs" at bounding box center [459, 156] width 30 height 19
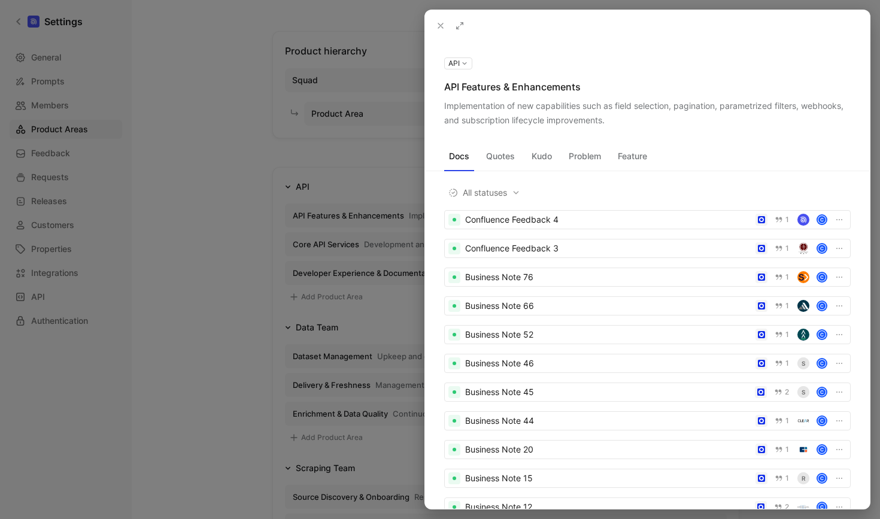
click at [348, 131] on div at bounding box center [440, 259] width 880 height 519
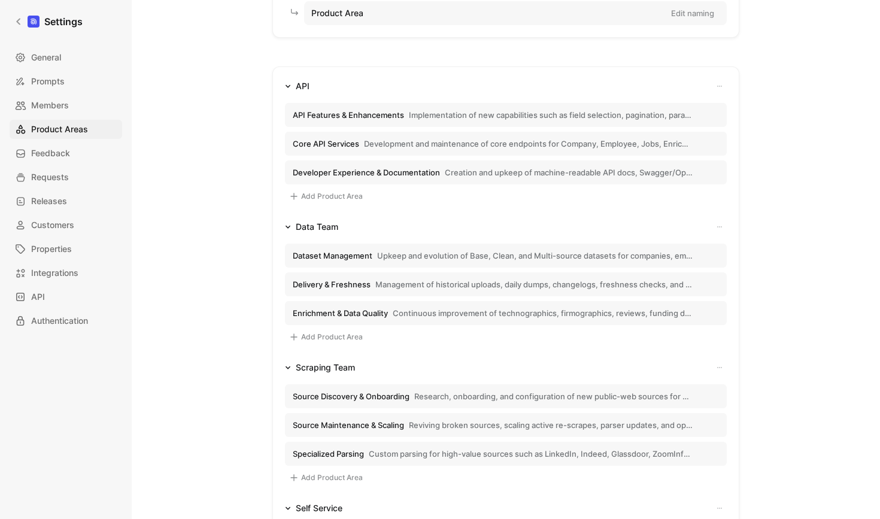
scroll to position [163, 0]
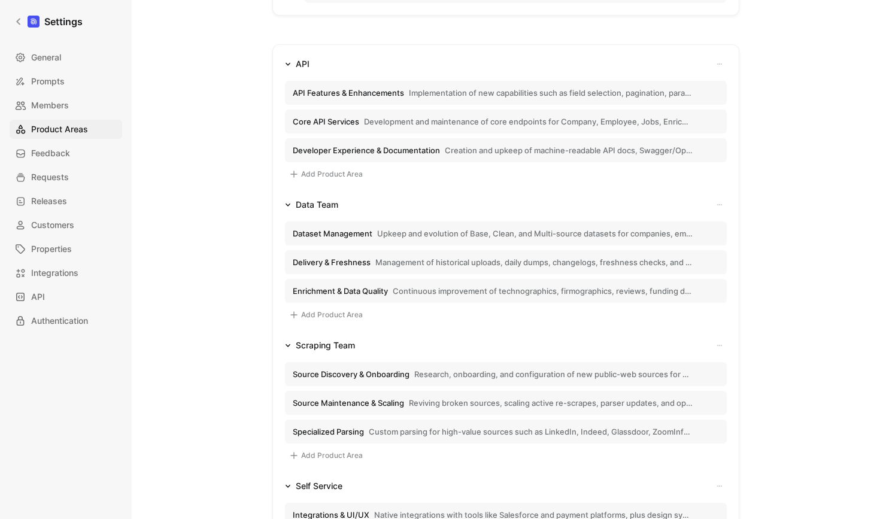
click at [397, 266] on span "Management of historical uploads, daily dumps, changelogs, freshness checks, an…" at bounding box center [533, 262] width 317 height 11
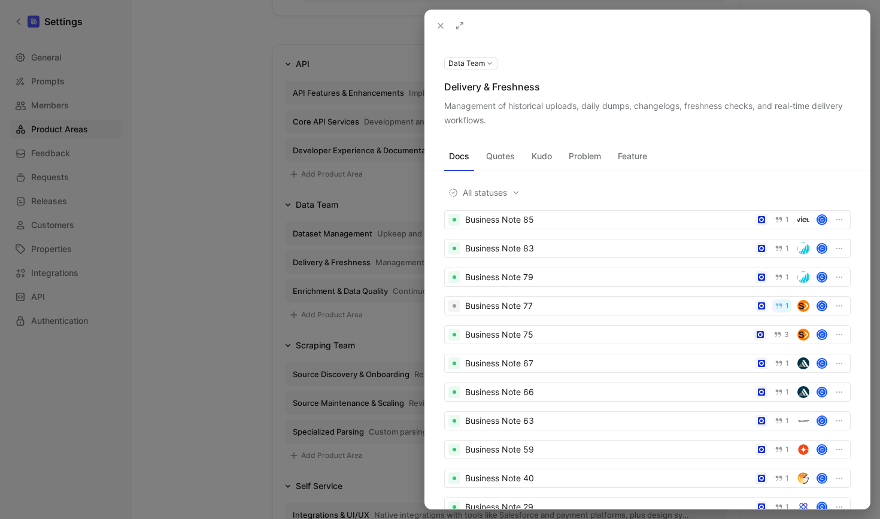
click at [498, 157] on button "Quotes" at bounding box center [500, 156] width 38 height 19
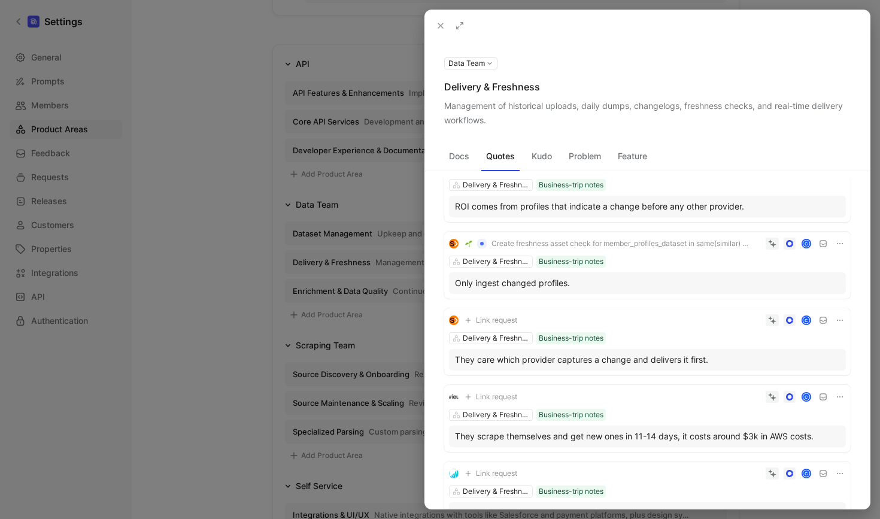
scroll to position [147, 0]
click at [359, 163] on div at bounding box center [440, 259] width 880 height 519
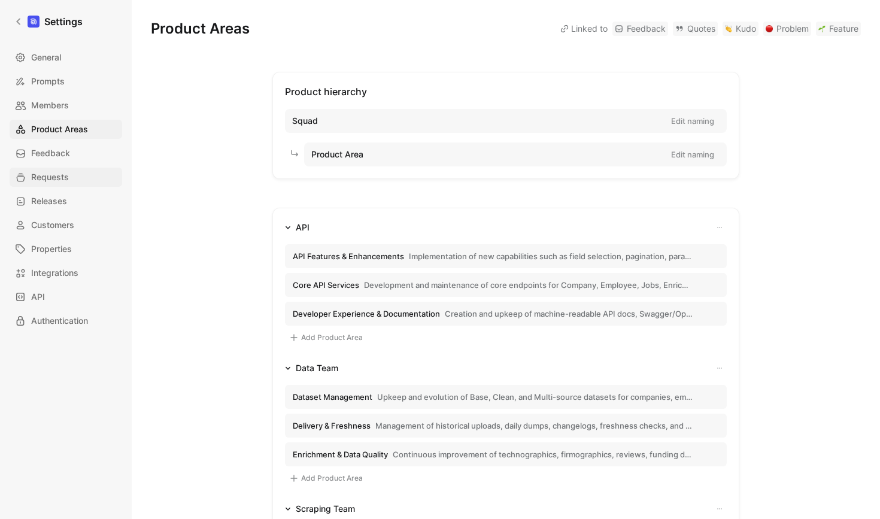
click at [71, 177] on link "Requests" at bounding box center [66, 177] width 113 height 19
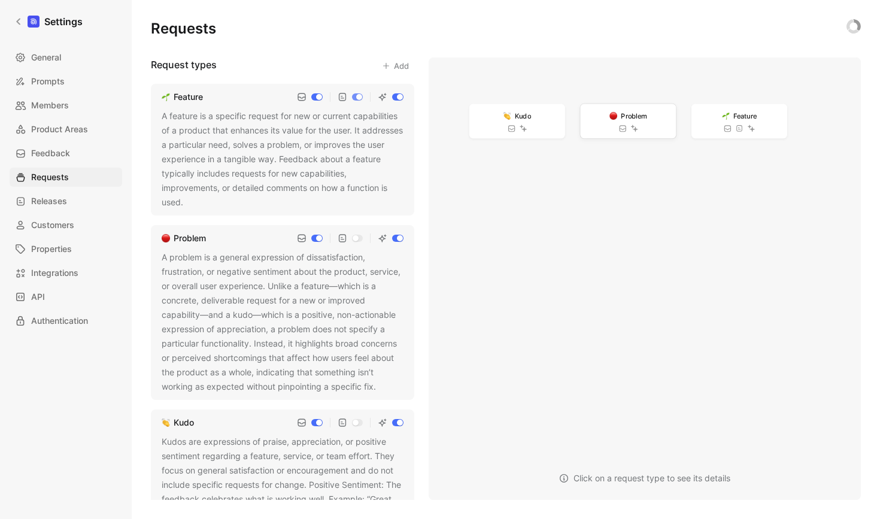
drag, startPoint x: 579, startPoint y: 85, endPoint x: 606, endPoint y: 89, distance: 27.3
click at [601, 99] on div "Problem" at bounding box center [632, 94] width 96 height 35
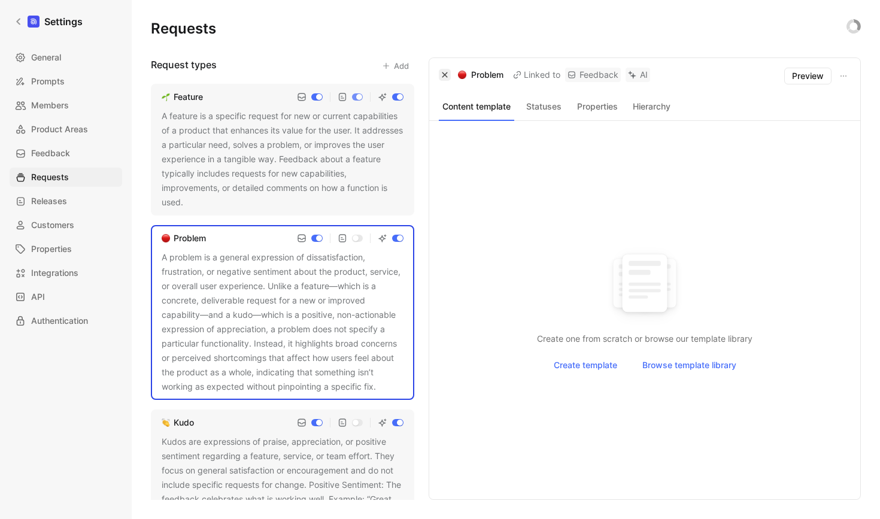
click at [444, 77] on icon "button" at bounding box center [444, 74] width 5 height 5
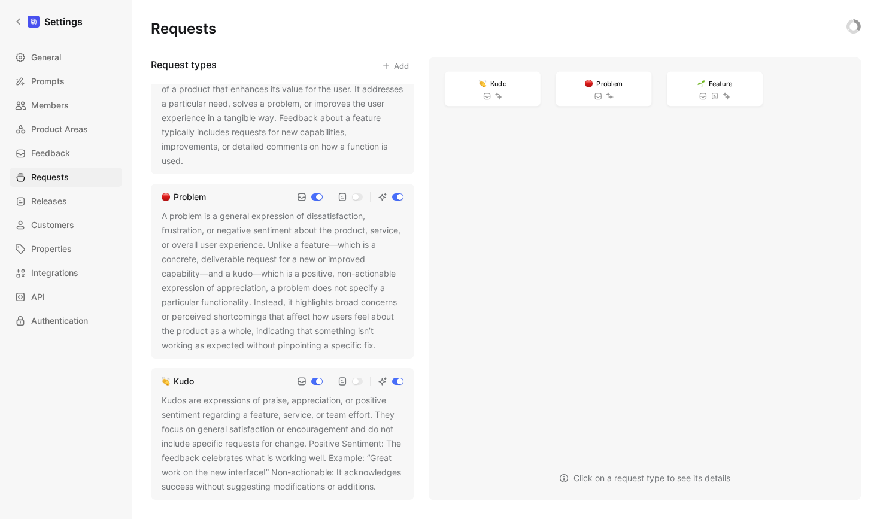
scroll to position [56, 0]
click at [296, 244] on div "A problem is a general expression of dissatisfaction, frustration, or negative …" at bounding box center [283, 281] width 242 height 144
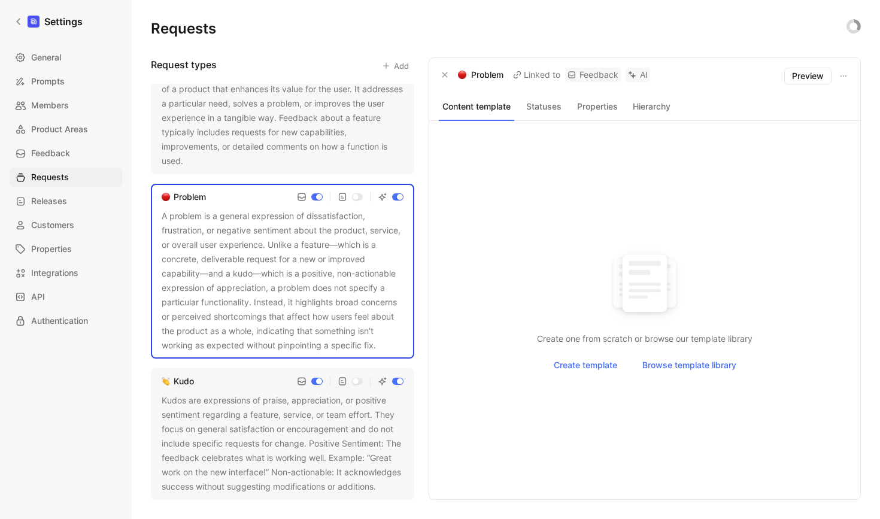
click at [294, 259] on div "A problem is a general expression of dissatisfaction, frustration, or negative …" at bounding box center [283, 281] width 242 height 144
click at [260, 263] on div "A problem is a general expression of dissatisfaction, frustration, or negative …" at bounding box center [283, 281] width 242 height 144
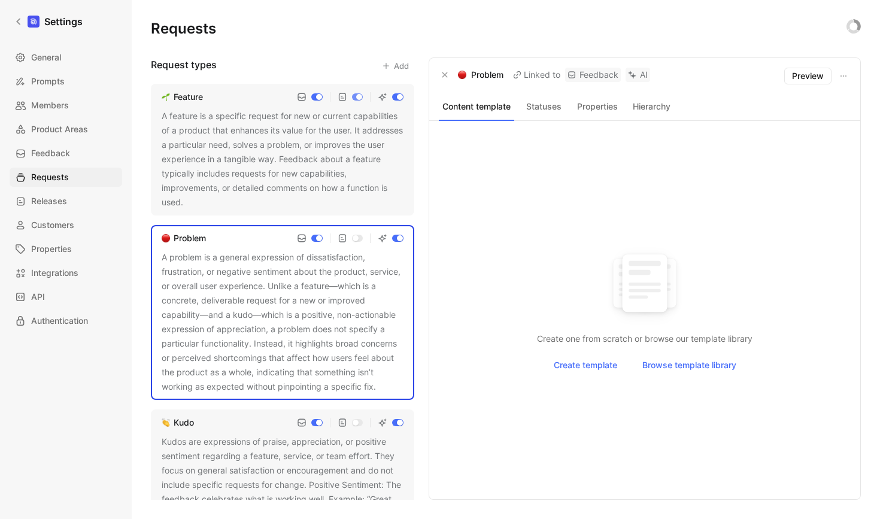
click at [204, 242] on div "Problem" at bounding box center [190, 238] width 32 height 14
click at [259, 312] on div "A problem is a general expression of dissatisfaction, frustration, or negative …" at bounding box center [283, 322] width 242 height 144
click at [385, 386] on use at bounding box center [384, 387] width 5 height 5
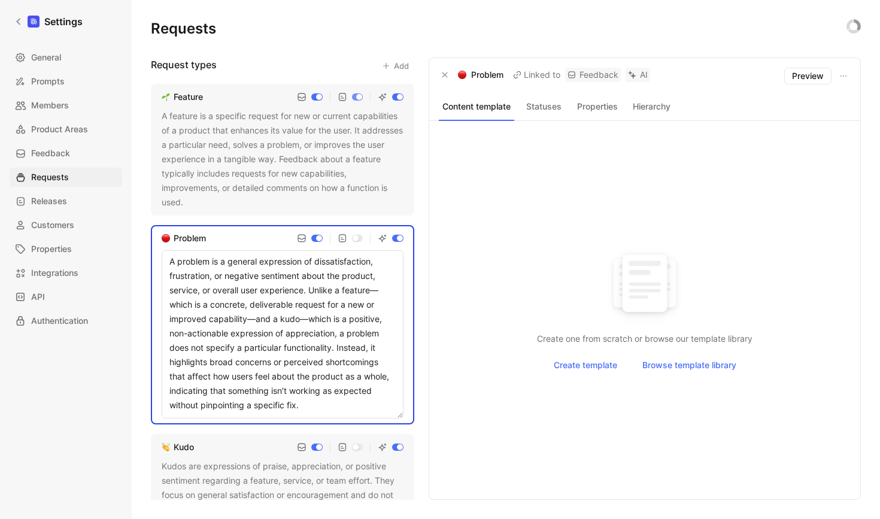
click at [288, 368] on textarea "A problem is a general expression of dissatisfaction, frustration, or negative …" at bounding box center [283, 334] width 242 height 168
click at [306, 329] on textarea "A problem is a general expression of dissatisfaction, frustration, or negative …" at bounding box center [283, 334] width 242 height 168
click at [347, 345] on textarea "A problem is a general expression of dissatisfaction, frustration, or negative …" at bounding box center [283, 334] width 242 height 168
click at [312, 221] on div "Feature A feature is a specific request for new or current capabilities of a pr…" at bounding box center [282, 292] width 263 height 416
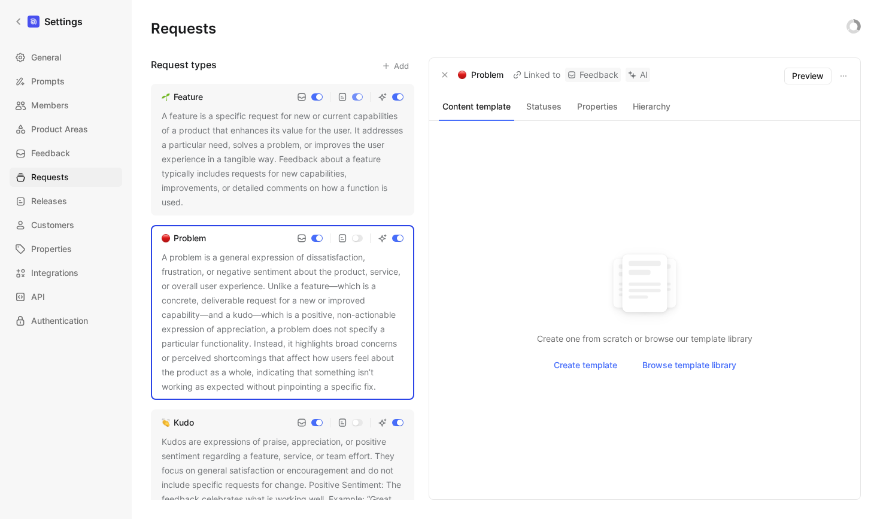
click at [396, 65] on button "Add" at bounding box center [395, 65] width 38 height 17
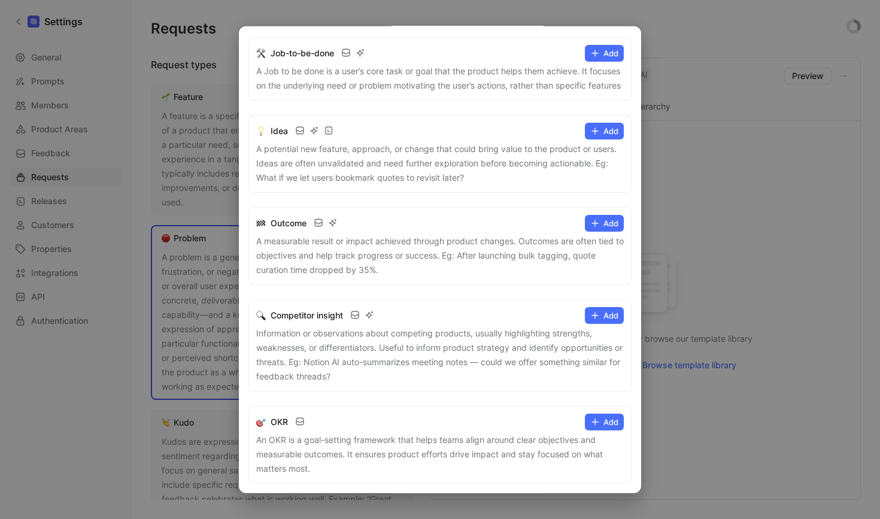
scroll to position [765, 0]
click at [707, 379] on div at bounding box center [440, 259] width 880 height 519
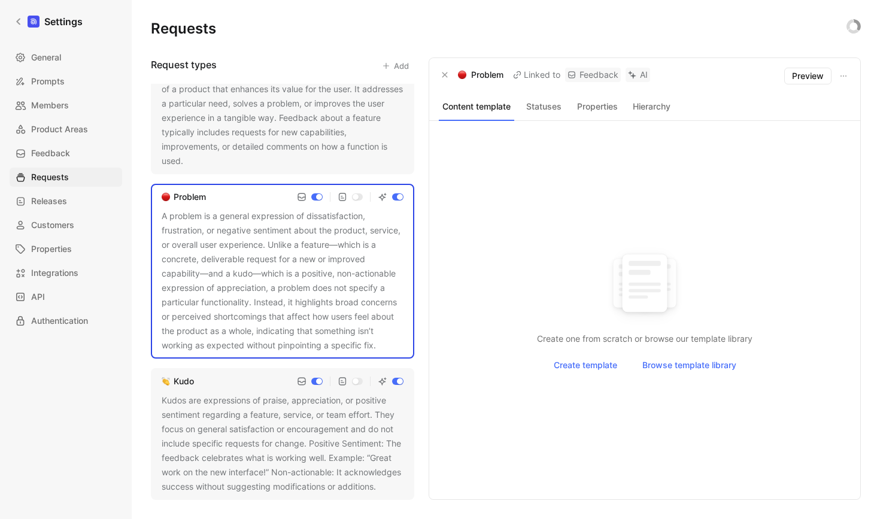
scroll to position [56, 0]
click at [79, 221] on link "Customers" at bounding box center [66, 224] width 113 height 19
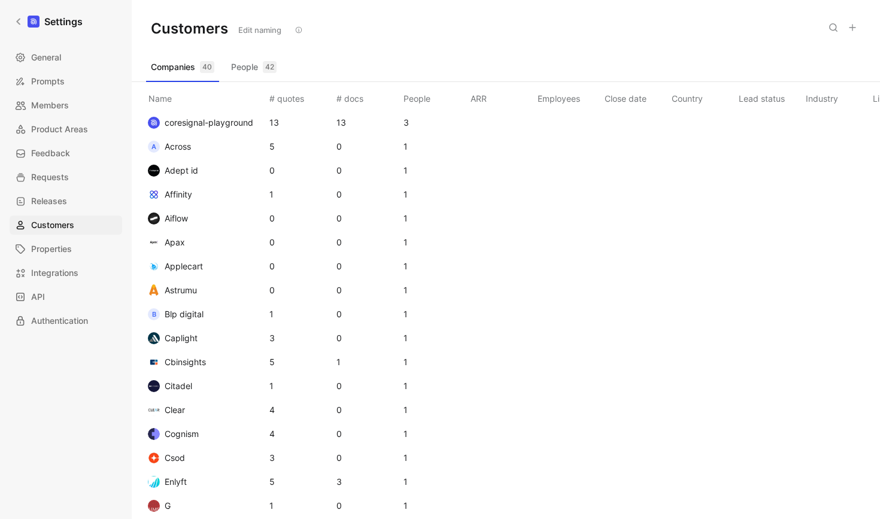
click at [247, 66] on button "People 42" at bounding box center [253, 66] width 55 height 19
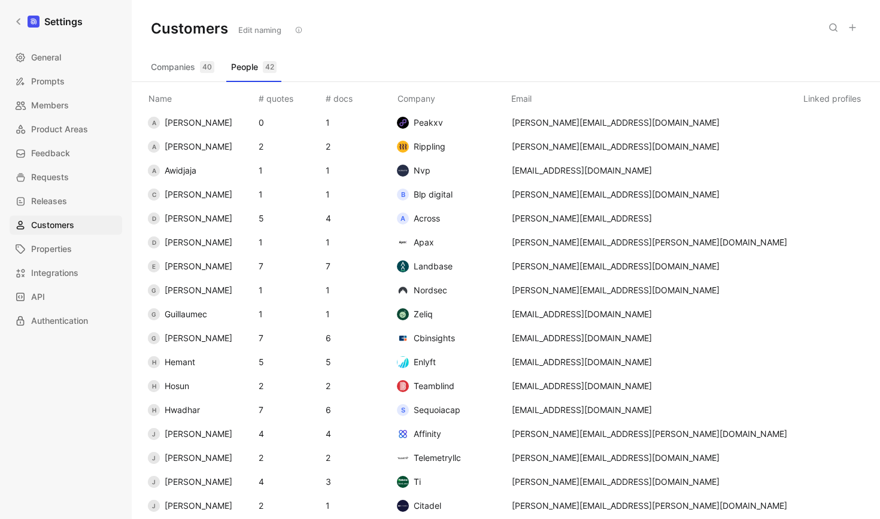
drag, startPoint x: 287, startPoint y: 268, endPoint x: 300, endPoint y: 268, distance: 13.2
click at [300, 268] on td "7" at bounding box center [289, 266] width 67 height 24
click at [172, 270] on span "[PERSON_NAME]" at bounding box center [199, 266] width 68 height 10
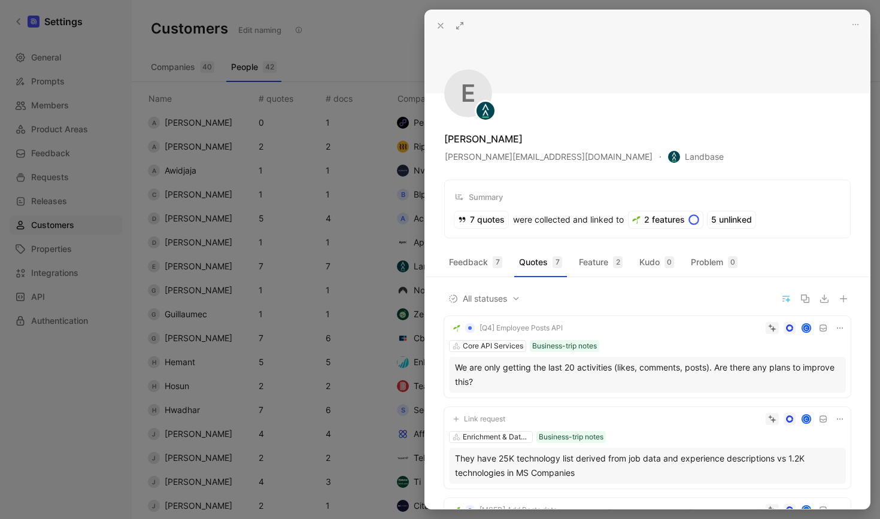
click at [444, 22] on icon at bounding box center [441, 26] width 10 height 10
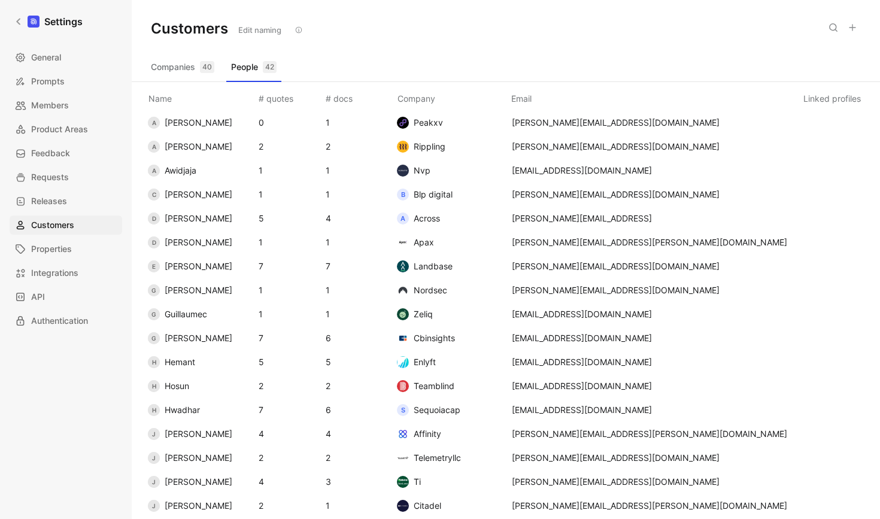
click at [180, 75] on button "Companies 40" at bounding box center [182, 66] width 73 height 19
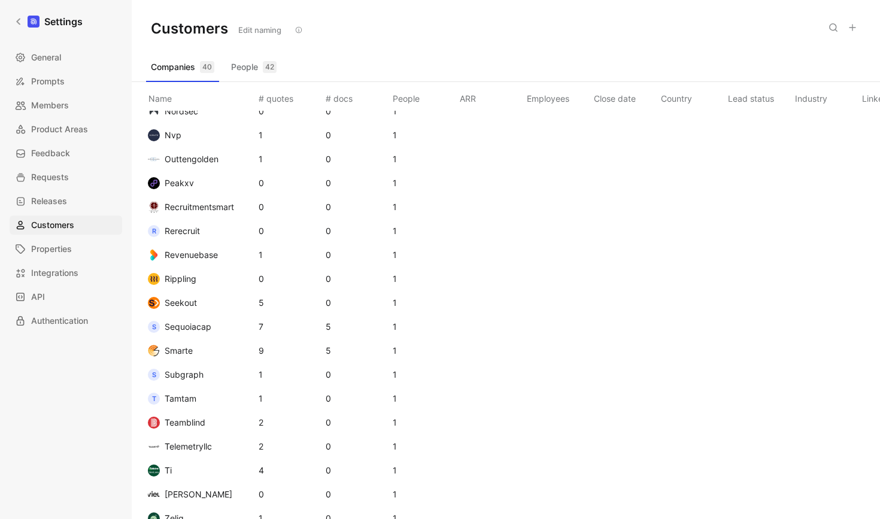
scroll to position [549, 0]
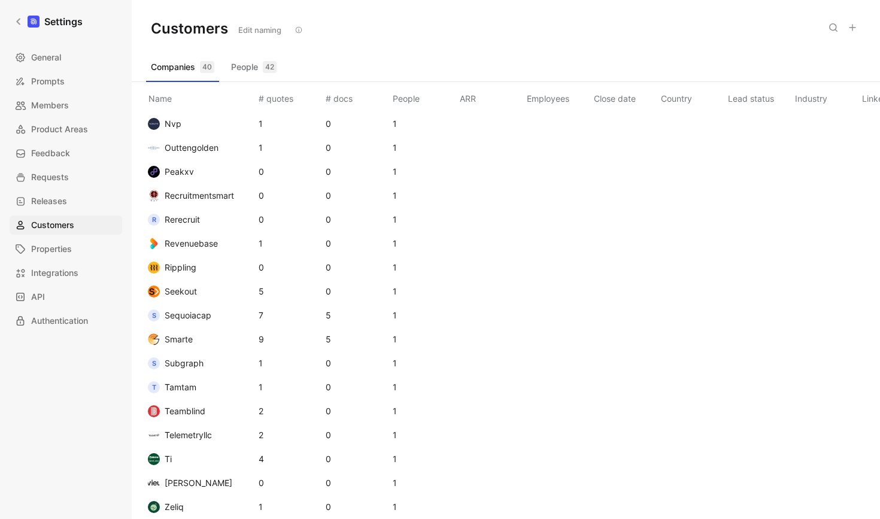
click at [202, 312] on span "Sequoiacap" at bounding box center [188, 315] width 47 height 10
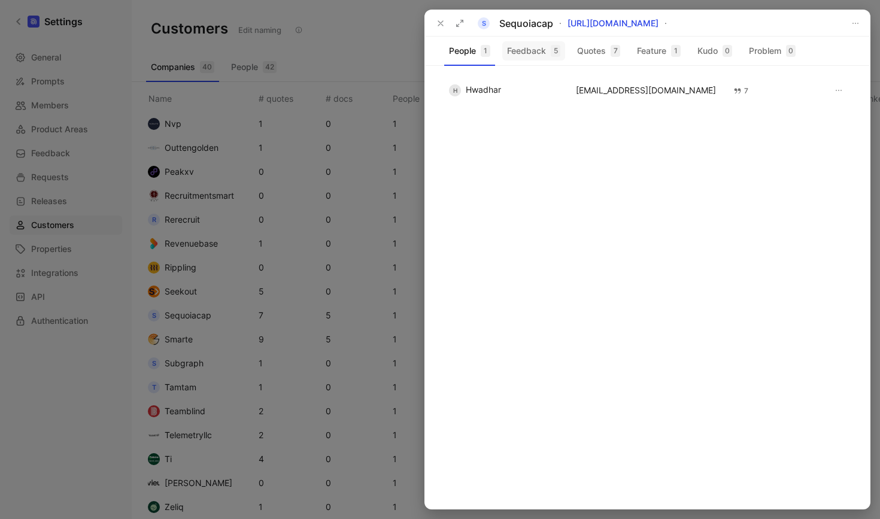
click at [534, 59] on button "Feedback 5" at bounding box center [533, 50] width 63 height 19
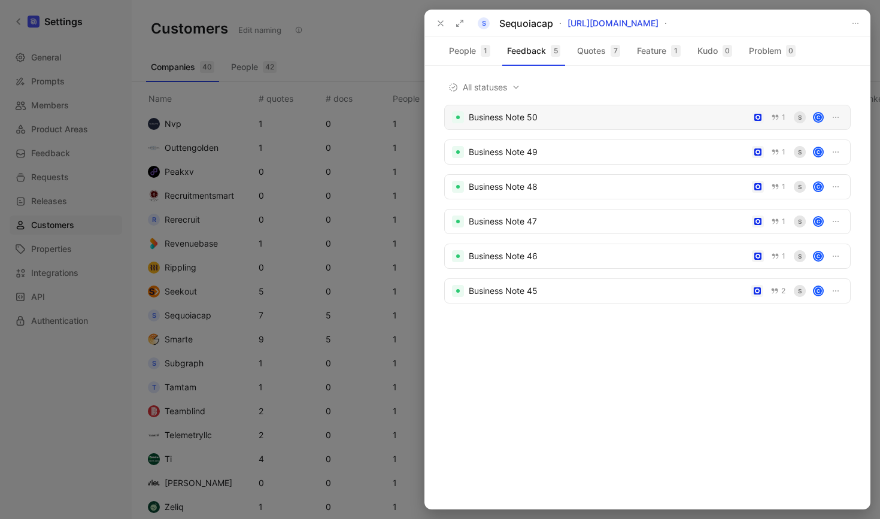
click at [555, 117] on div "Business Note 50" at bounding box center [608, 117] width 278 height 14
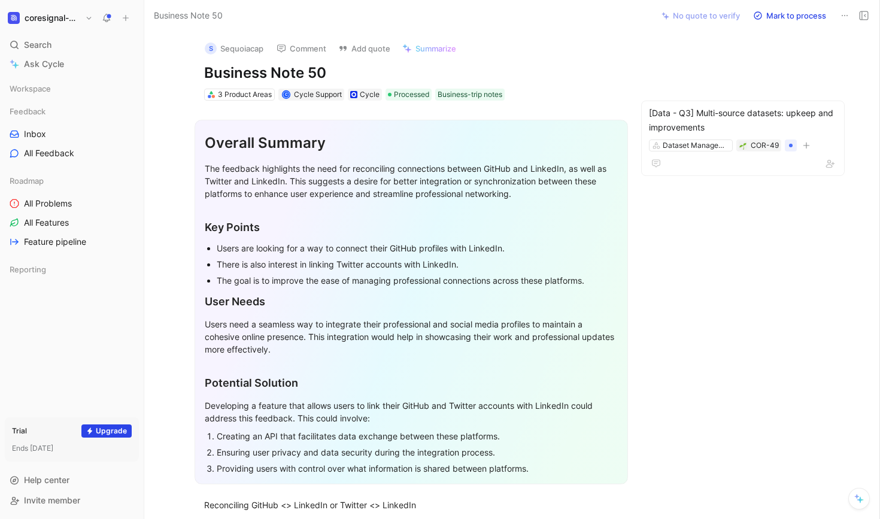
click at [296, 75] on h1 "Business Note 50" at bounding box center [411, 72] width 414 height 19
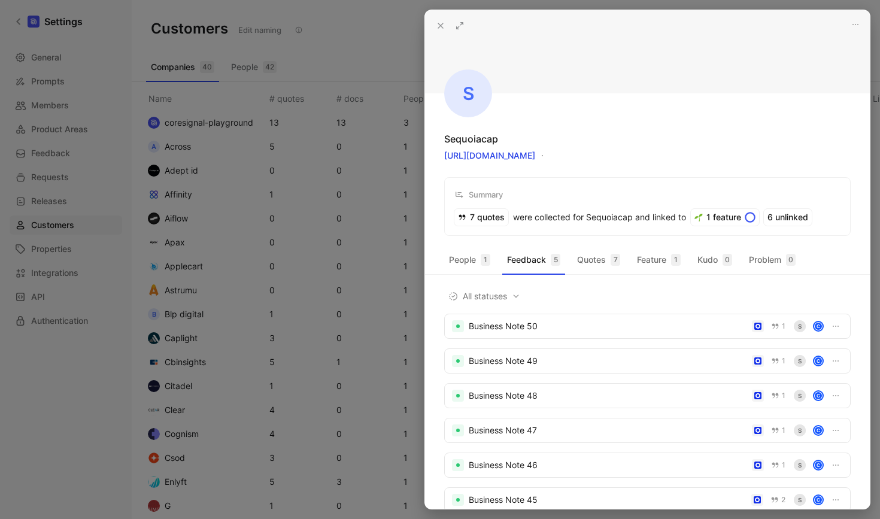
click at [318, 191] on div at bounding box center [440, 259] width 880 height 519
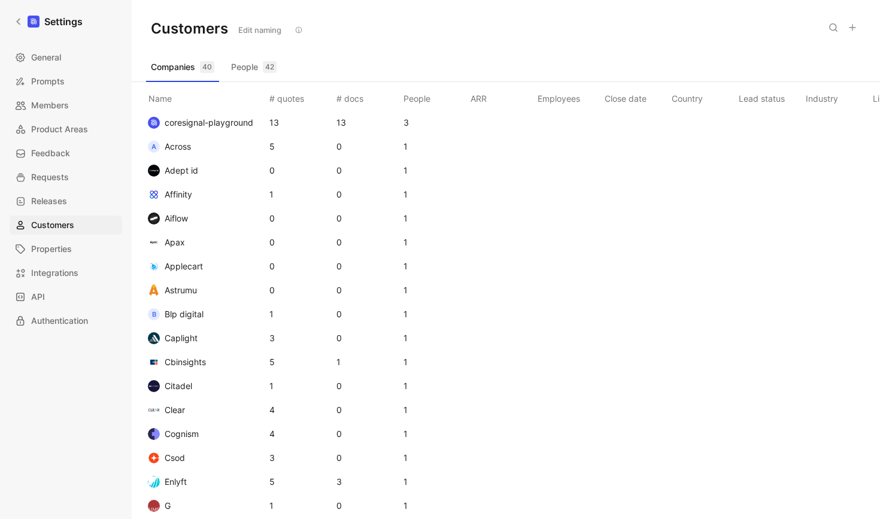
click at [201, 139] on td "A Across" at bounding box center [204, 147] width 126 height 24
click at [179, 145] on span "Across" at bounding box center [178, 146] width 26 height 10
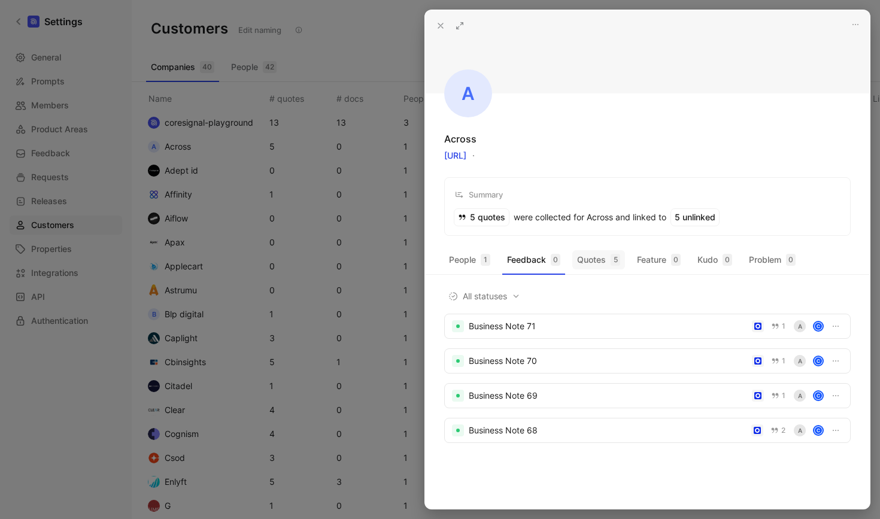
click at [593, 268] on button "Quotes 5" at bounding box center [598, 259] width 53 height 19
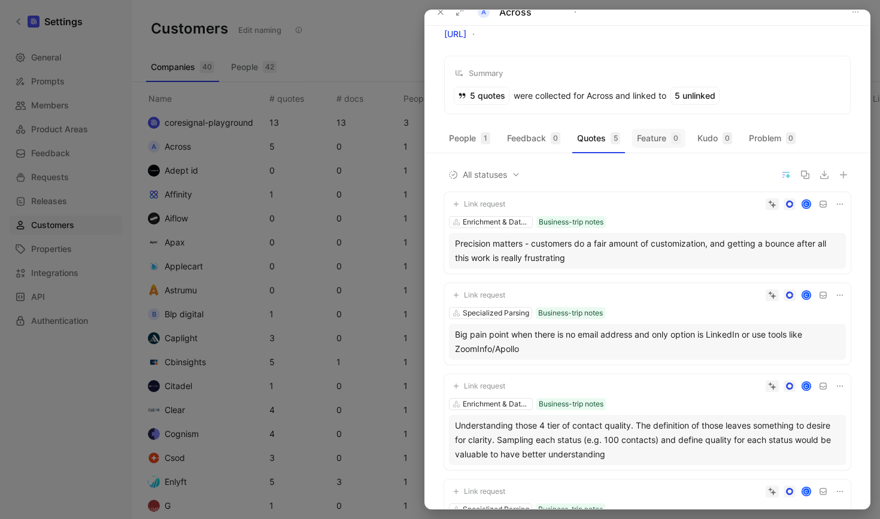
scroll to position [9, 0]
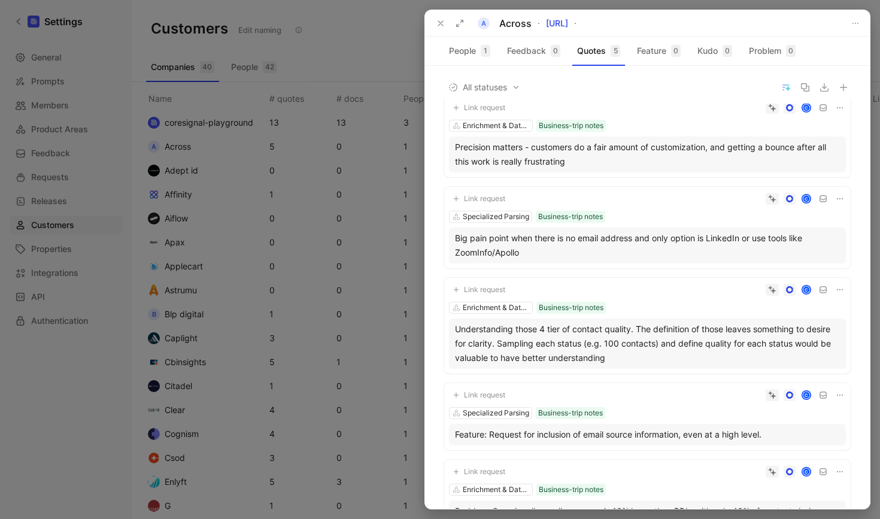
click at [75, 133] on div at bounding box center [440, 259] width 880 height 519
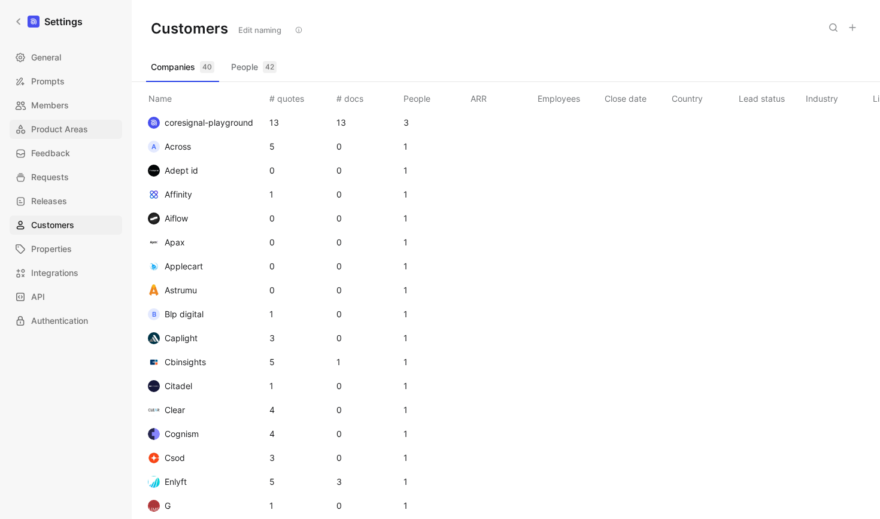
click at [65, 136] on span "Product Areas" at bounding box center [59, 129] width 57 height 14
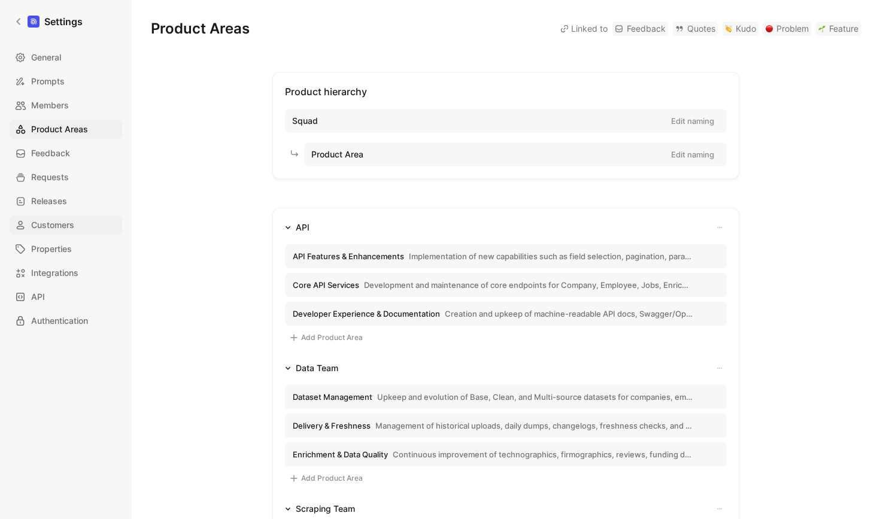
click at [64, 226] on span "Customers" at bounding box center [52, 225] width 43 height 14
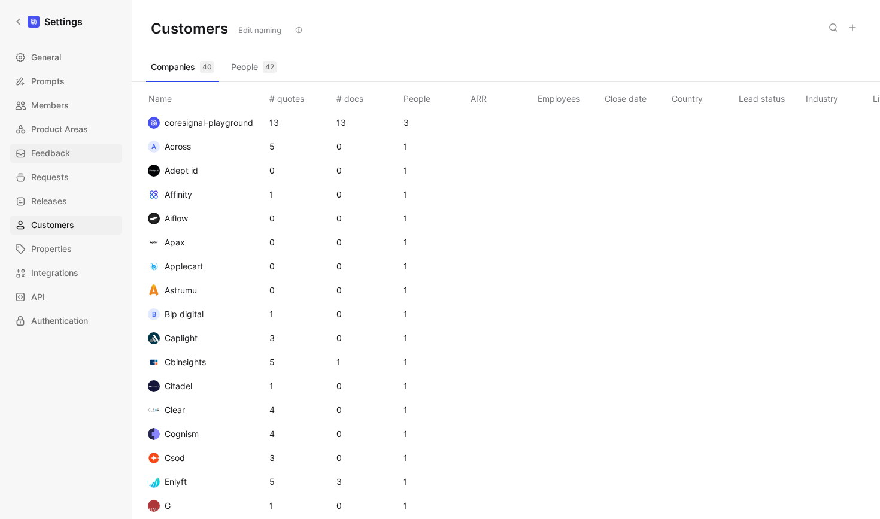
click at [55, 153] on span "Feedback" at bounding box center [50, 153] width 39 height 14
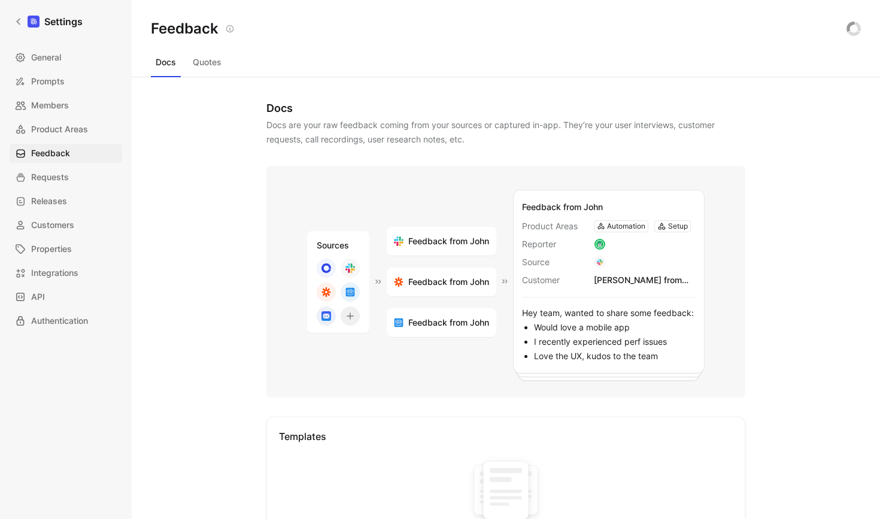
click at [198, 59] on button "Quotes" at bounding box center [207, 62] width 38 height 19
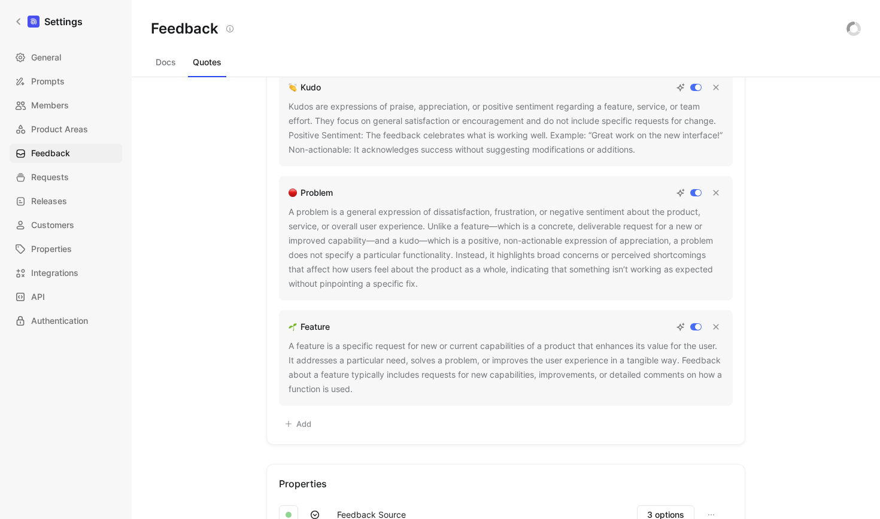
scroll to position [116, 0]
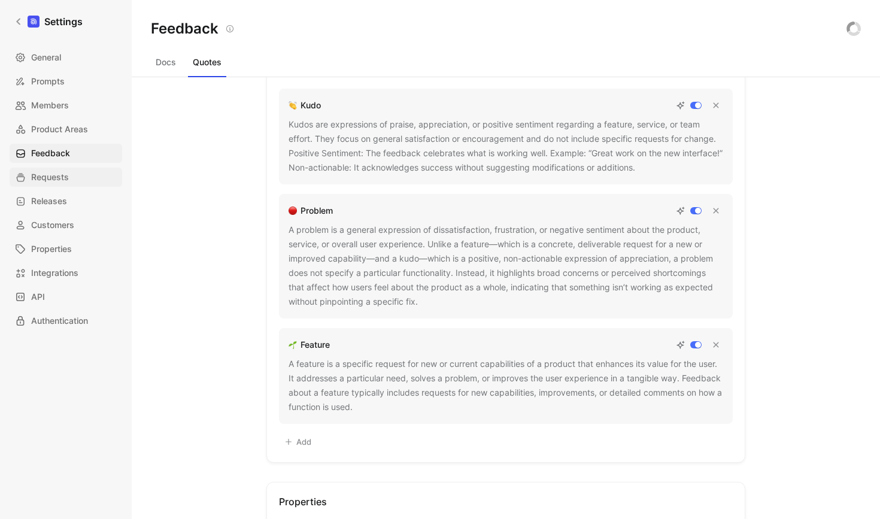
click at [52, 179] on span "Requests" at bounding box center [50, 177] width 38 height 14
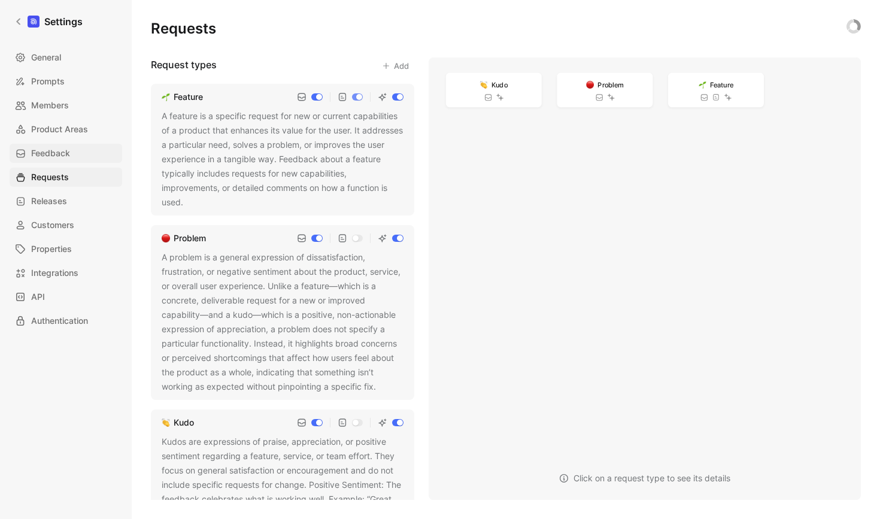
click at [43, 155] on span "Feedback" at bounding box center [50, 153] width 39 height 14
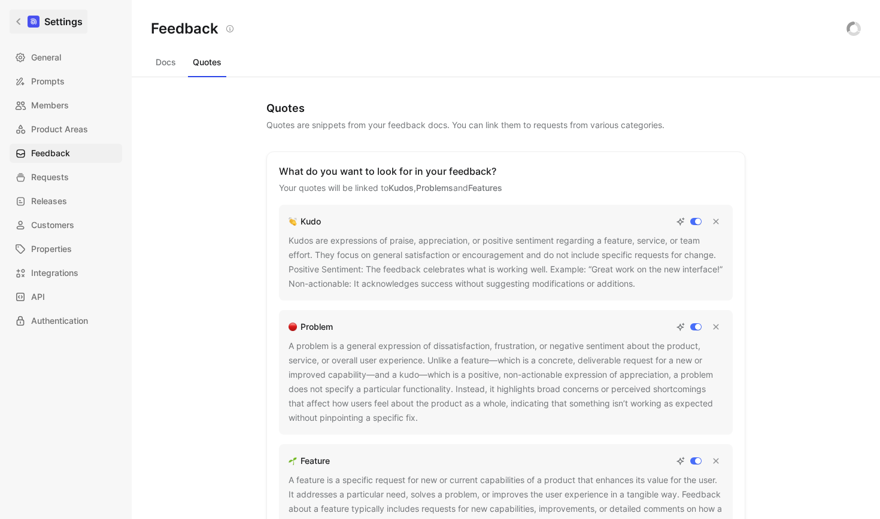
click at [17, 22] on icon at bounding box center [18, 22] width 4 height 7
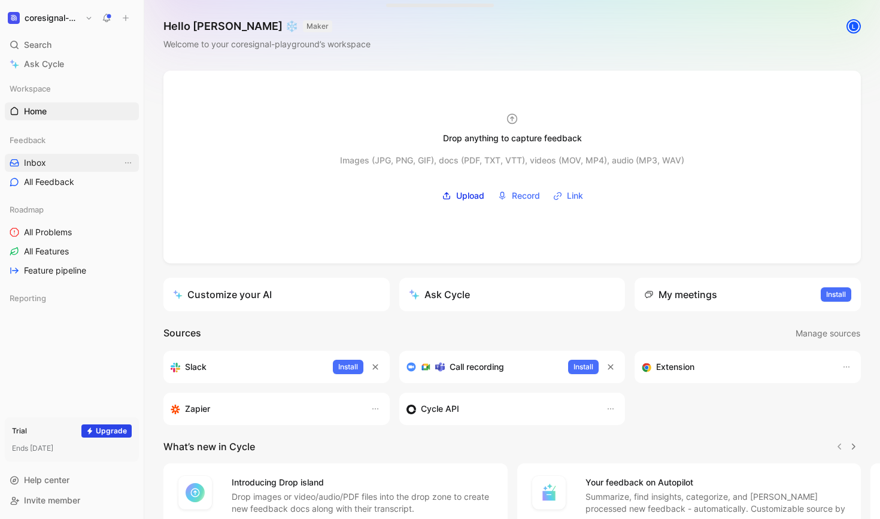
click at [40, 158] on span "Inbox" at bounding box center [35, 163] width 22 height 12
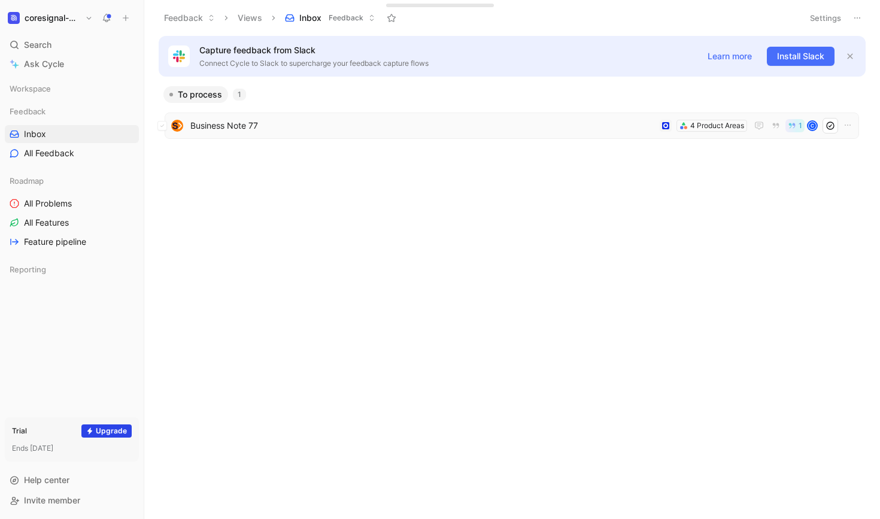
click at [318, 126] on span "Business Note 77" at bounding box center [422, 126] width 464 height 14
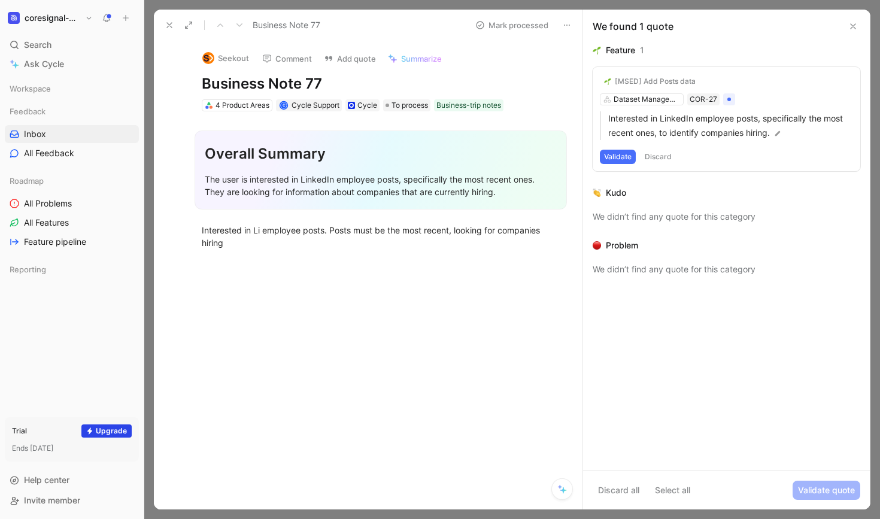
drag, startPoint x: 597, startPoint y: 29, endPoint x: 669, endPoint y: 29, distance: 71.2
click at [669, 29] on div "We found 1 quote" at bounding box center [633, 26] width 81 height 14
click at [688, 30] on div "We found 1 quote" at bounding box center [726, 27] width 287 height 34
click at [853, 25] on icon at bounding box center [853, 27] width 10 height 10
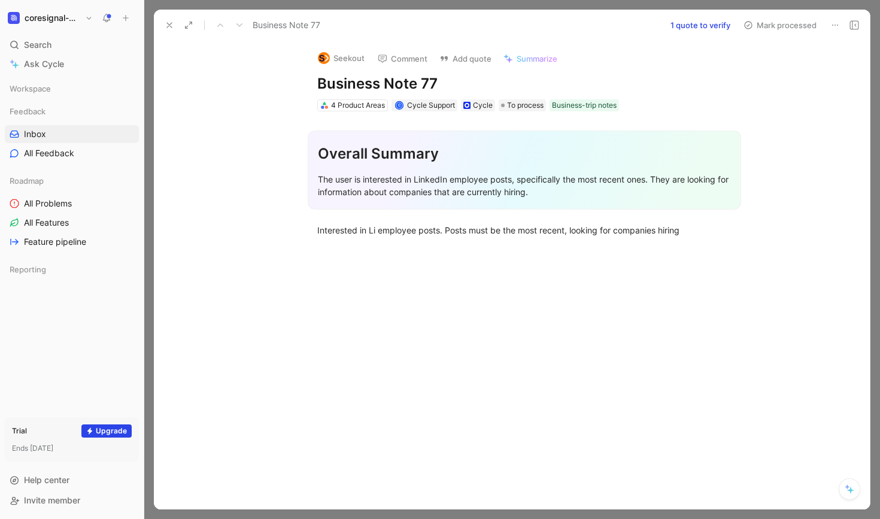
click at [168, 24] on icon at bounding box center [170, 25] width 10 height 10
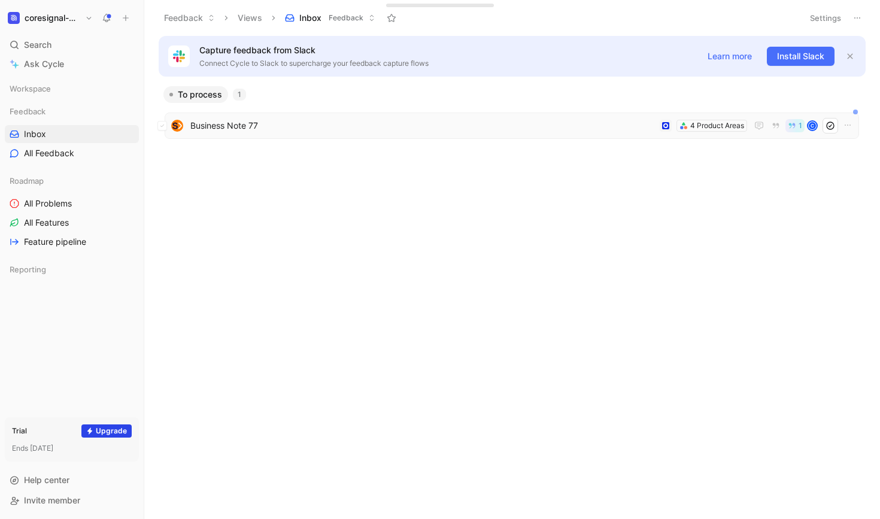
click at [319, 137] on div "Business Note 77 4 Product Areas 1 C" at bounding box center [512, 126] width 694 height 26
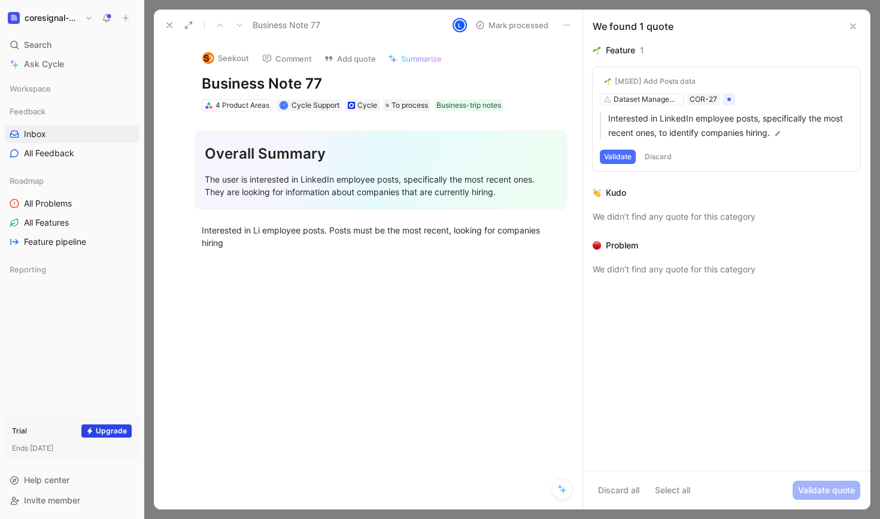
click at [855, 25] on use at bounding box center [853, 26] width 5 height 5
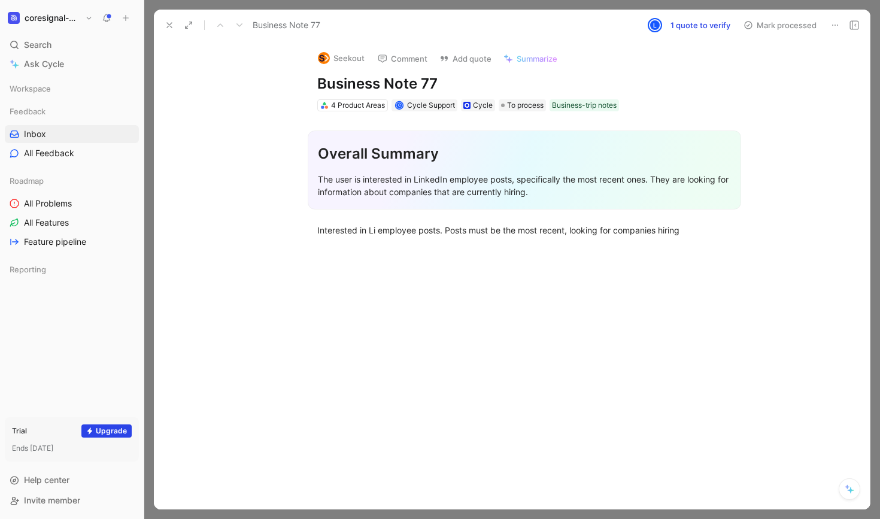
click at [168, 29] on icon at bounding box center [170, 25] width 10 height 10
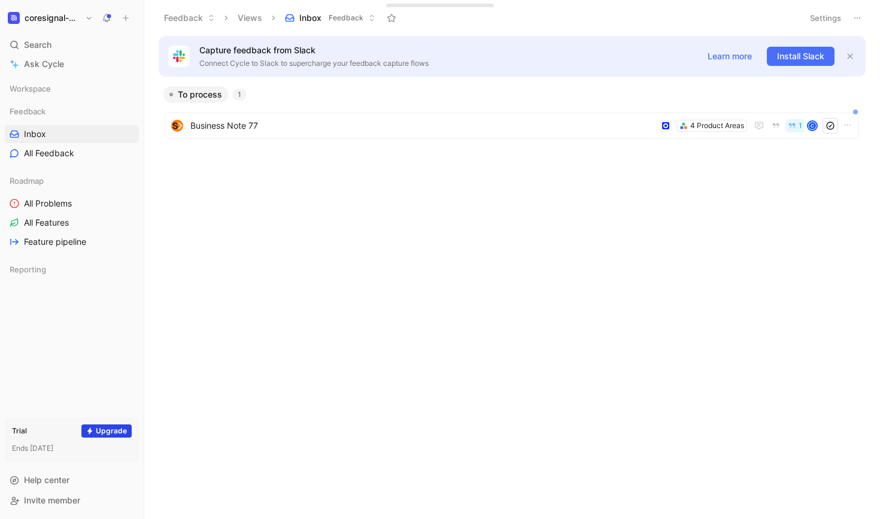
click at [57, 16] on h1 "coresignal-playground" at bounding box center [53, 18] width 56 height 11
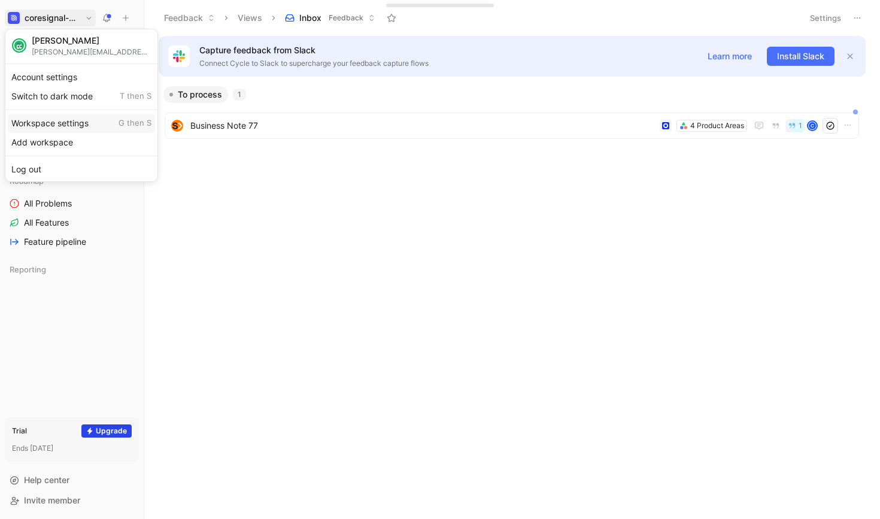
click at [57, 120] on div "Workspace settings G then S" at bounding box center [81, 123] width 147 height 19
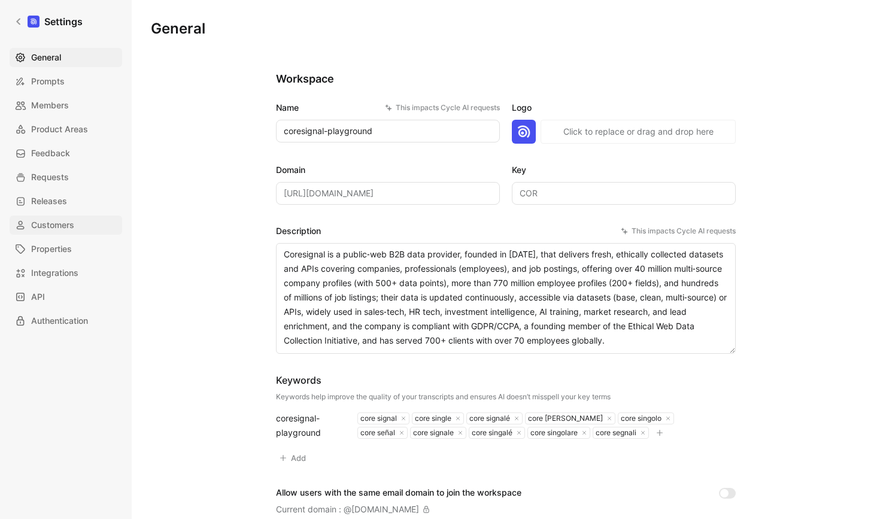
click at [68, 223] on span "Customers" at bounding box center [52, 225] width 43 height 14
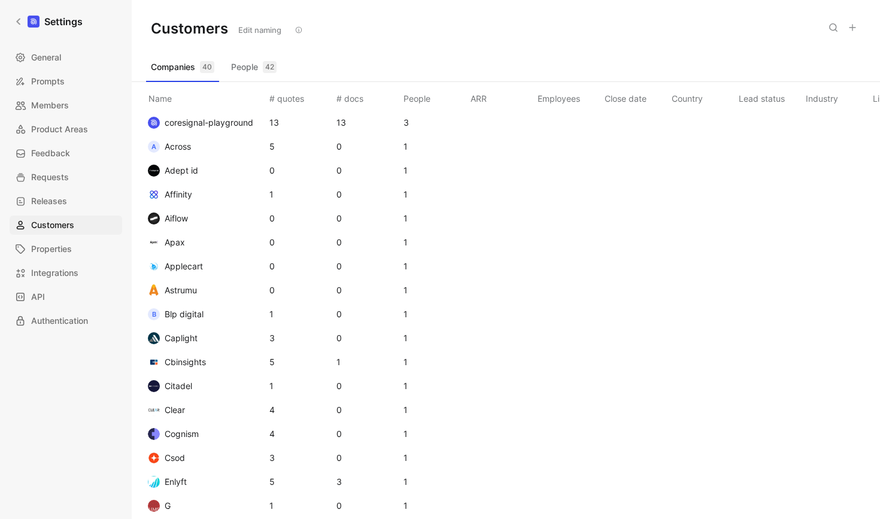
click at [239, 71] on button "People 42" at bounding box center [253, 66] width 55 height 19
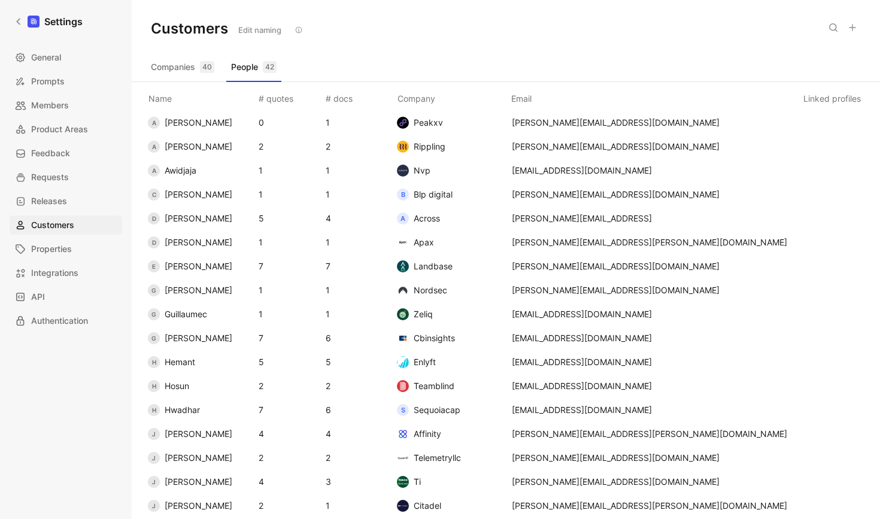
click at [177, 71] on button "Companies 40" at bounding box center [182, 66] width 73 height 19
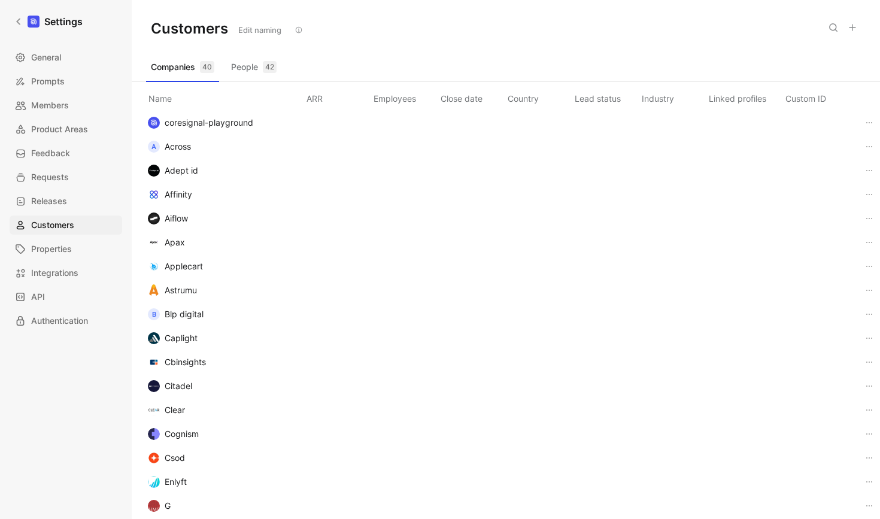
scroll to position [0, 163]
click at [859, 94] on th "Custom ID" at bounding box center [822, 96] width 77 height 29
click at [846, 100] on th "Custom ID" at bounding box center [822, 96] width 77 height 29
click at [844, 104] on th "Custom ID" at bounding box center [822, 96] width 77 height 29
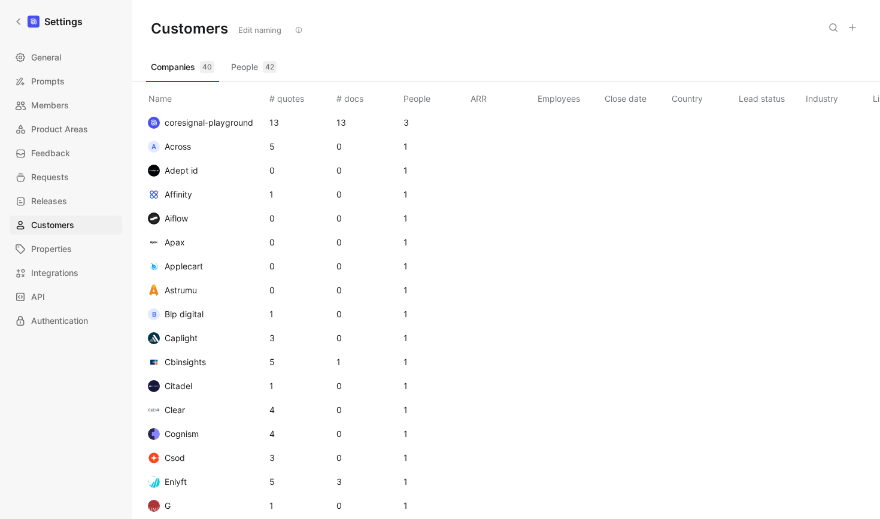
scroll to position [0, 0]
click at [251, 68] on button "People 42" at bounding box center [253, 66] width 55 height 19
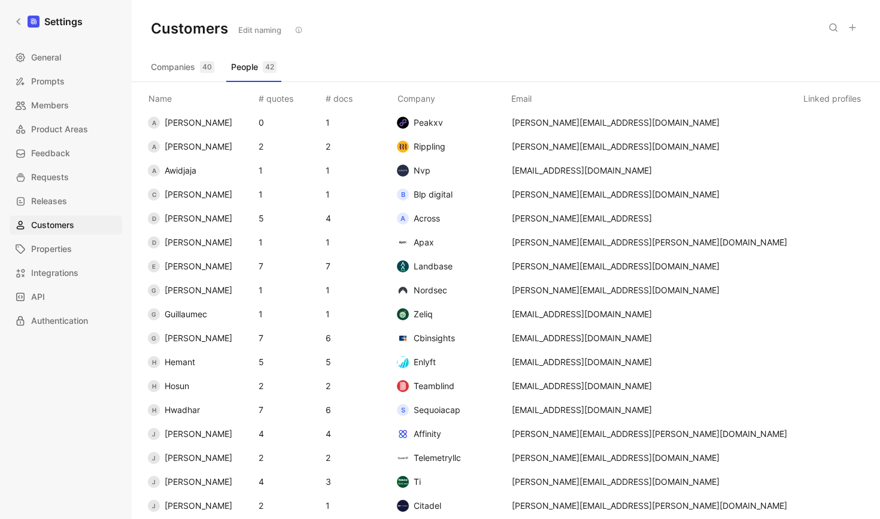
click at [195, 145] on span "[PERSON_NAME]" at bounding box center [199, 146] width 68 height 10
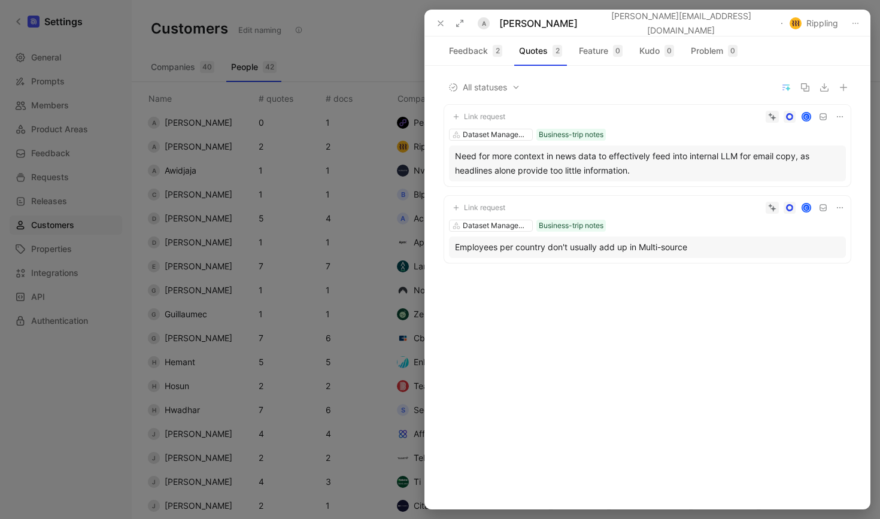
click at [444, 23] on icon at bounding box center [441, 24] width 10 height 10
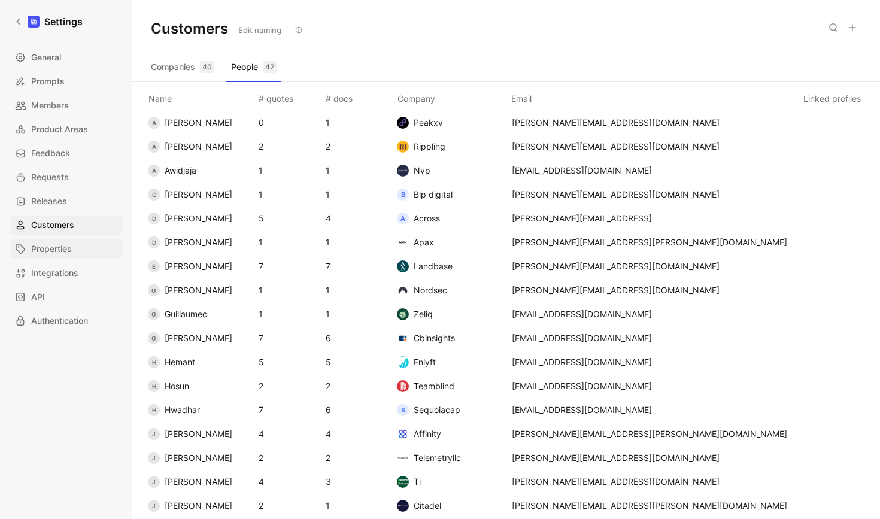
click at [60, 249] on span "Properties" at bounding box center [51, 249] width 41 height 14
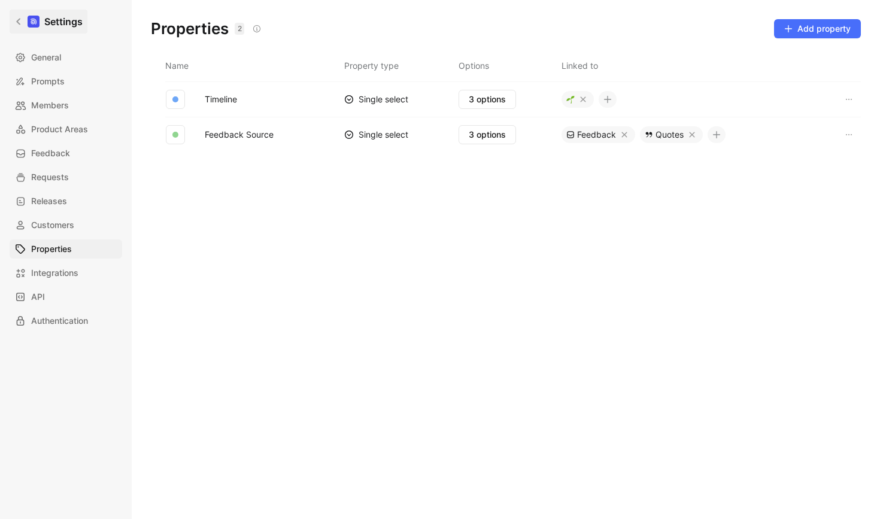
click at [22, 23] on icon at bounding box center [18, 21] width 8 height 8
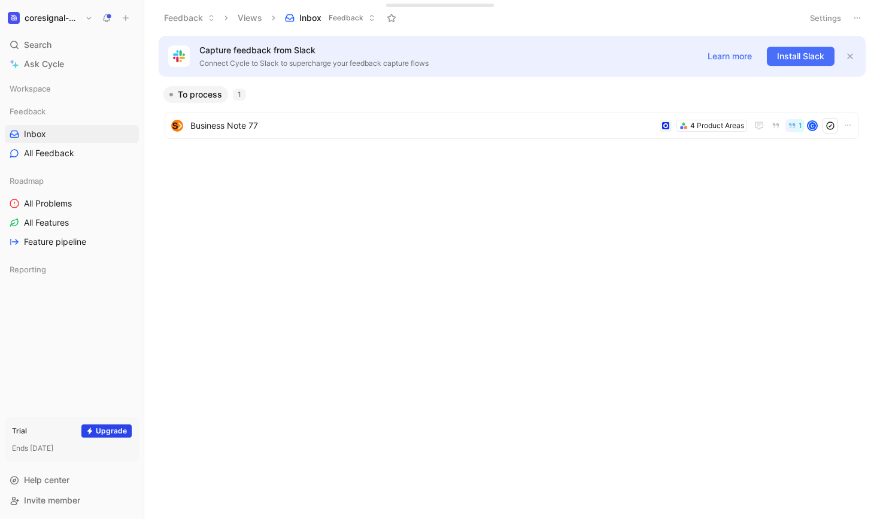
click at [81, 16] on button "coresignal-playground" at bounding box center [50, 18] width 91 height 17
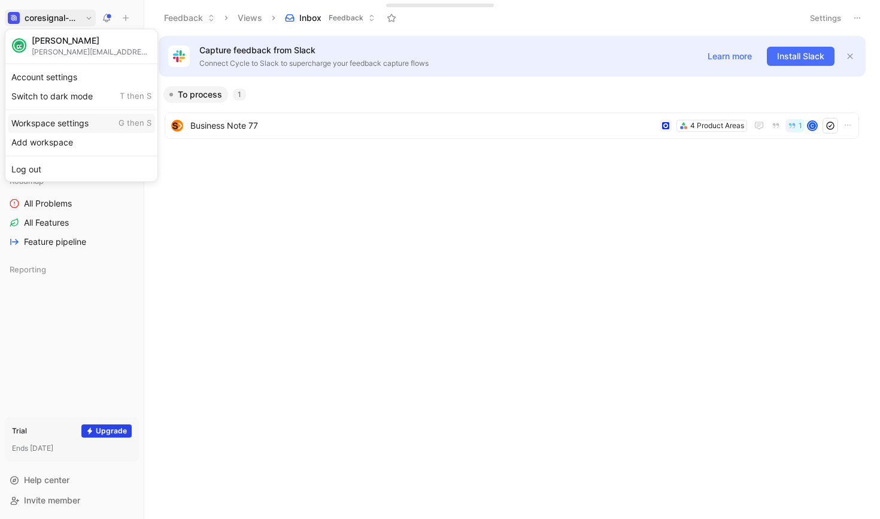
click at [71, 126] on div "Workspace settings G then S" at bounding box center [81, 123] width 147 height 19
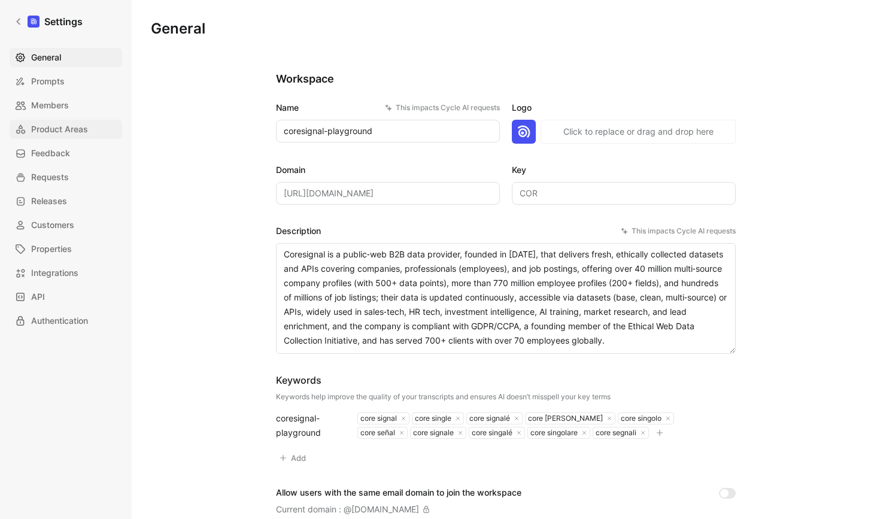
click at [59, 126] on span "Product Areas" at bounding box center [59, 129] width 57 height 14
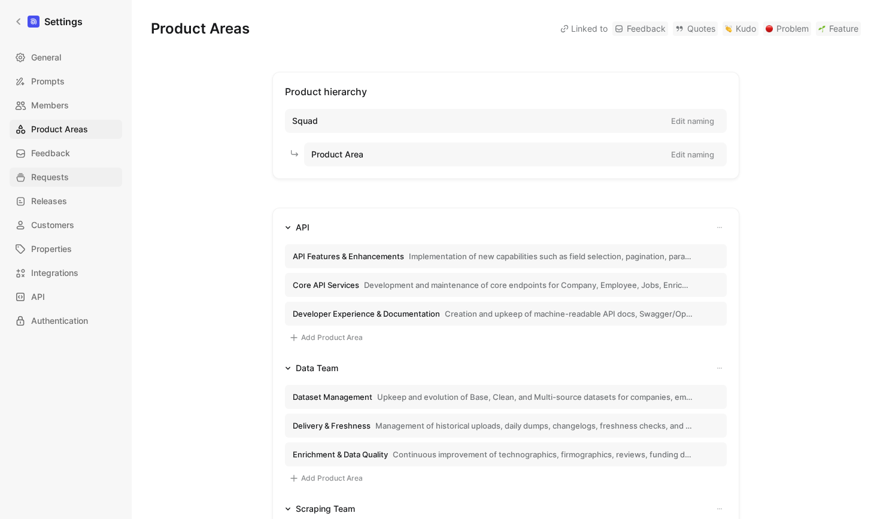
click at [63, 183] on span "Requests" at bounding box center [50, 177] width 38 height 14
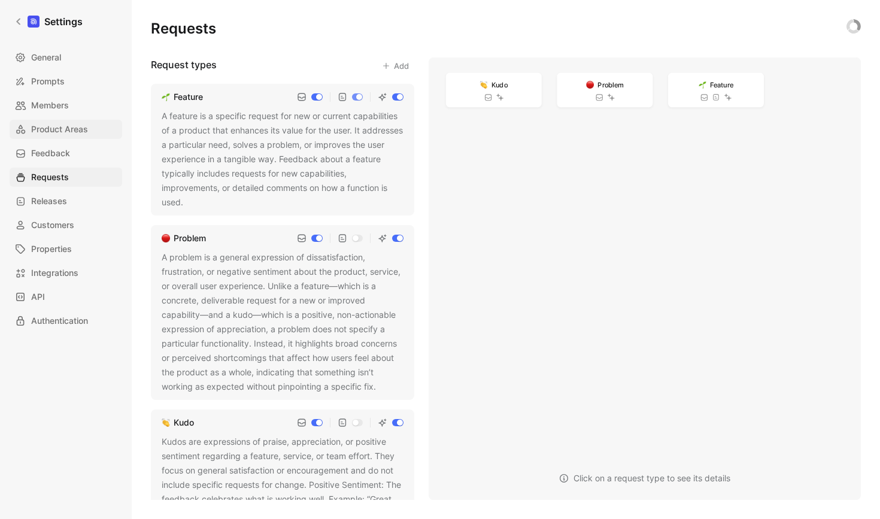
click at [65, 130] on span "Product Areas" at bounding box center [59, 129] width 57 height 14
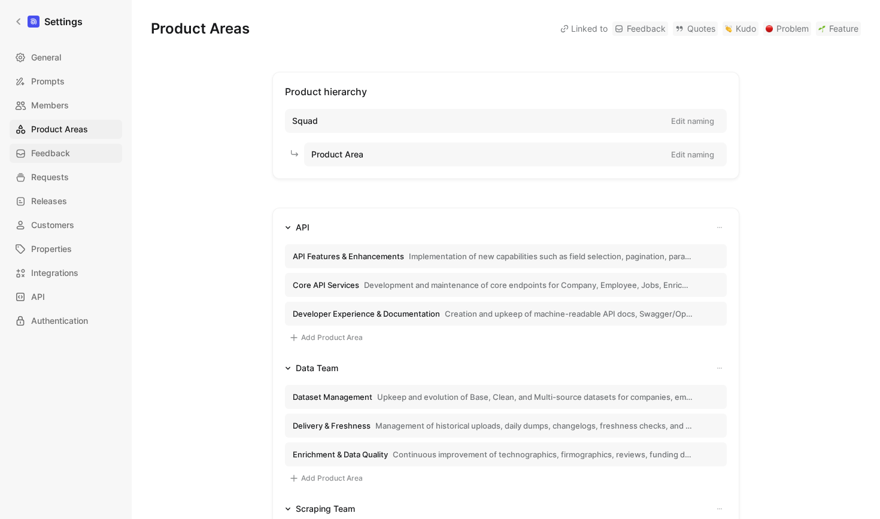
click at [63, 151] on span "Feedback" at bounding box center [50, 153] width 39 height 14
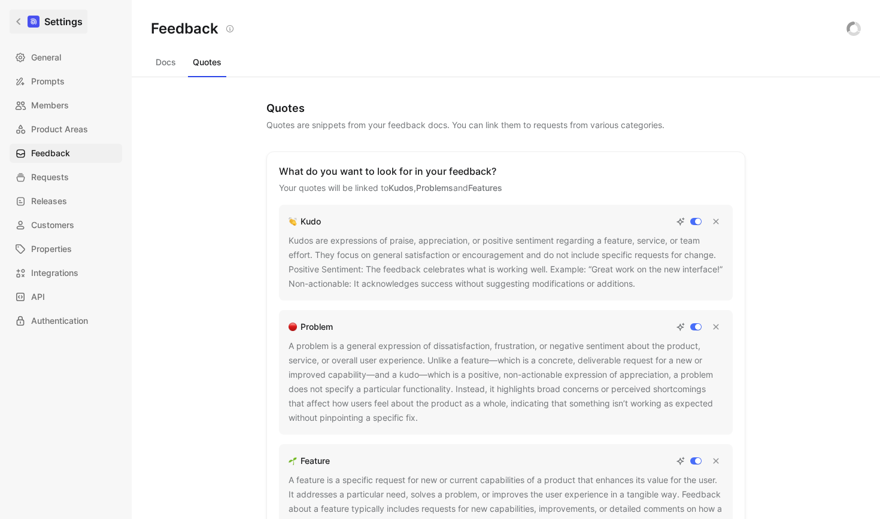
click at [23, 24] on icon at bounding box center [18, 21] width 8 height 8
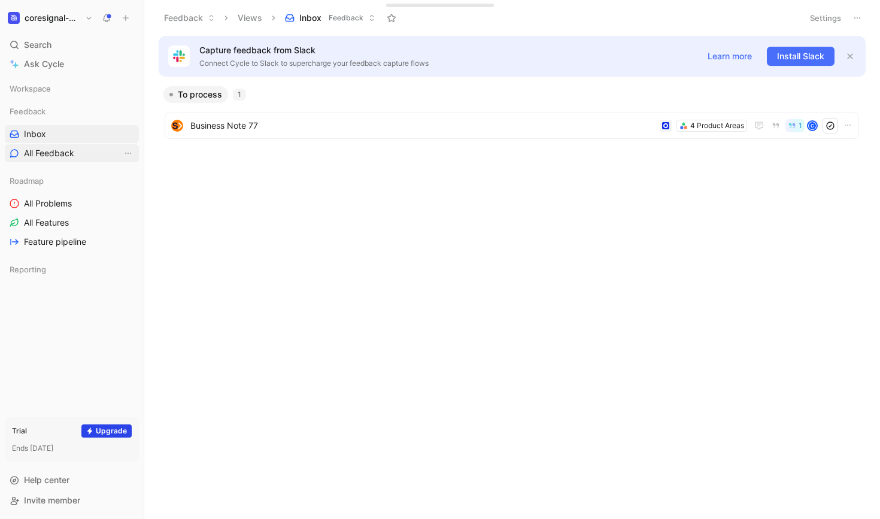
click at [61, 155] on span "All Feedback" at bounding box center [49, 153] width 50 height 12
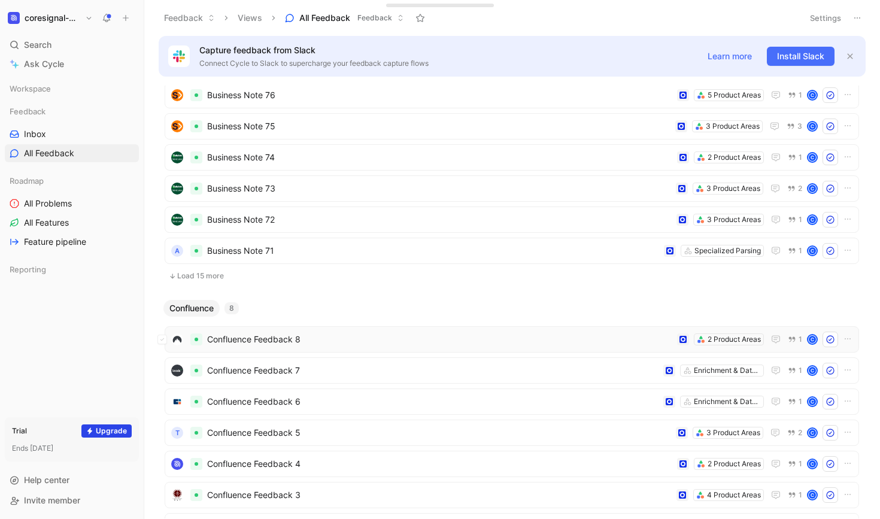
scroll to position [350, 0]
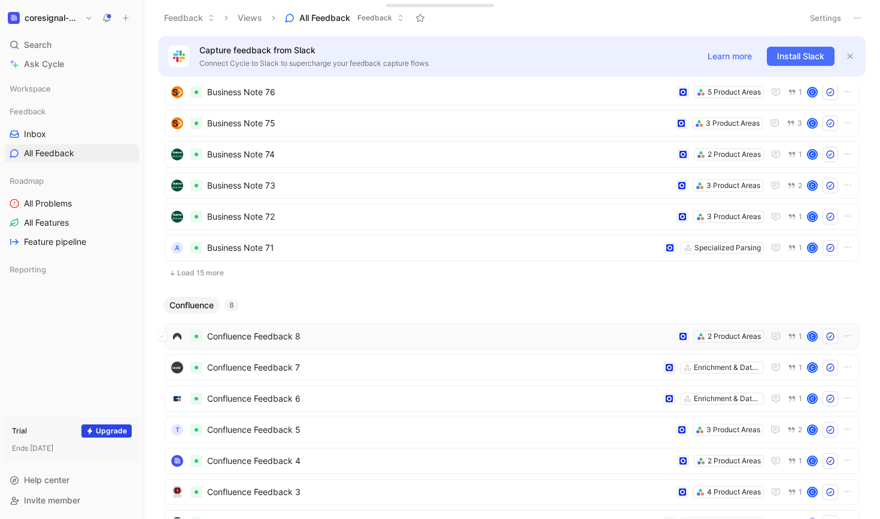
click at [370, 338] on span "Confluence Feedback 8" at bounding box center [439, 336] width 465 height 14
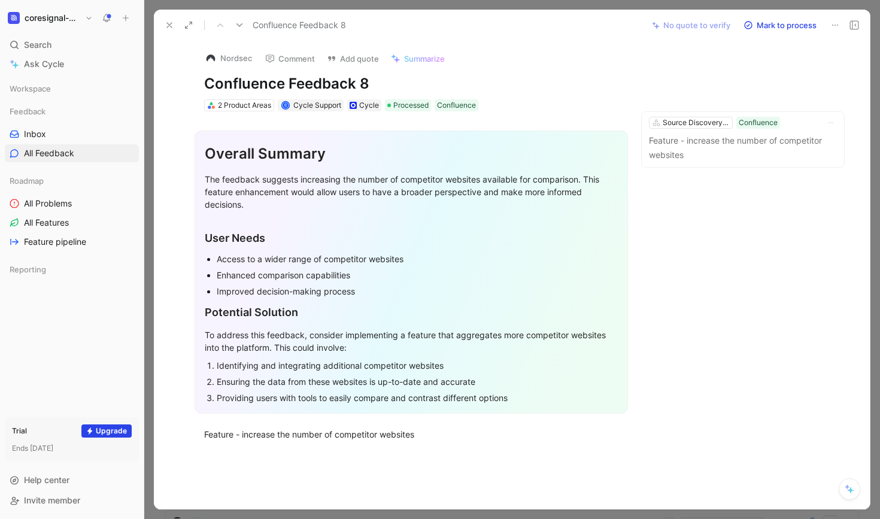
click at [170, 25] on use at bounding box center [169, 25] width 5 height 5
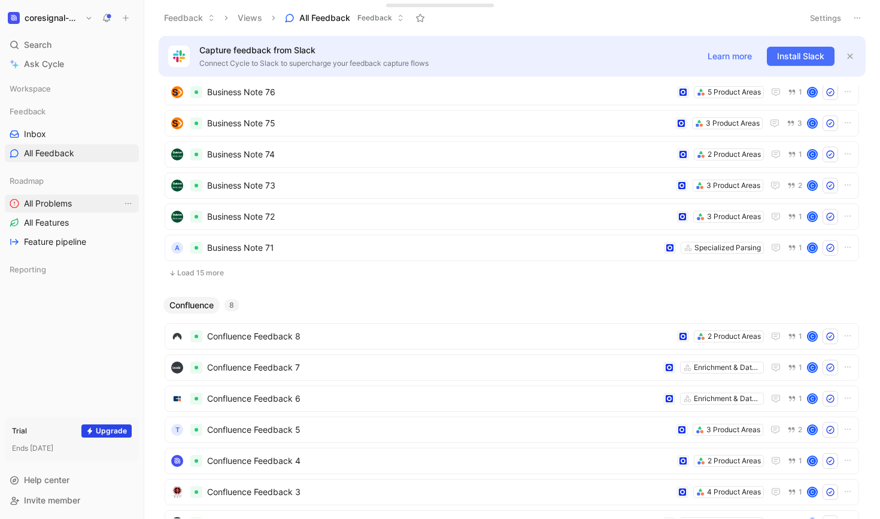
click at [59, 207] on span "All Problems" at bounding box center [48, 204] width 48 height 12
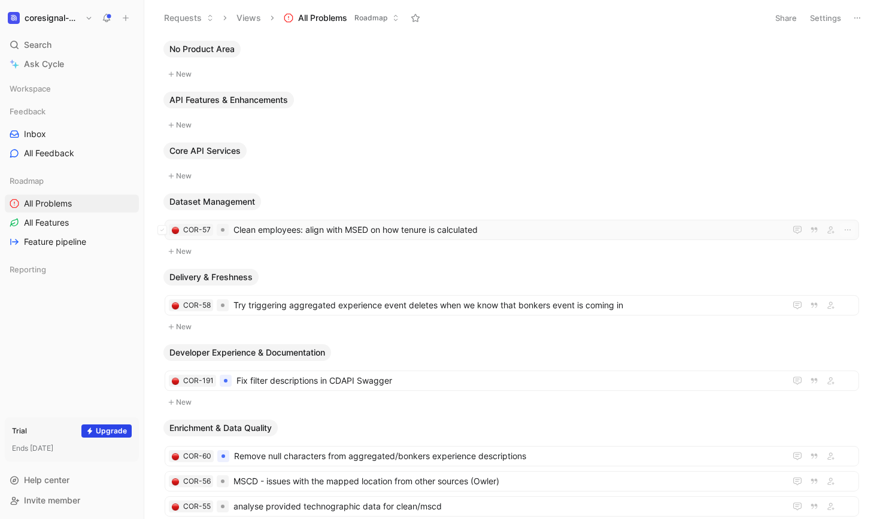
click at [511, 233] on span "Clean employees: align with MSED on how tenure is calculated" at bounding box center [506, 230] width 547 height 14
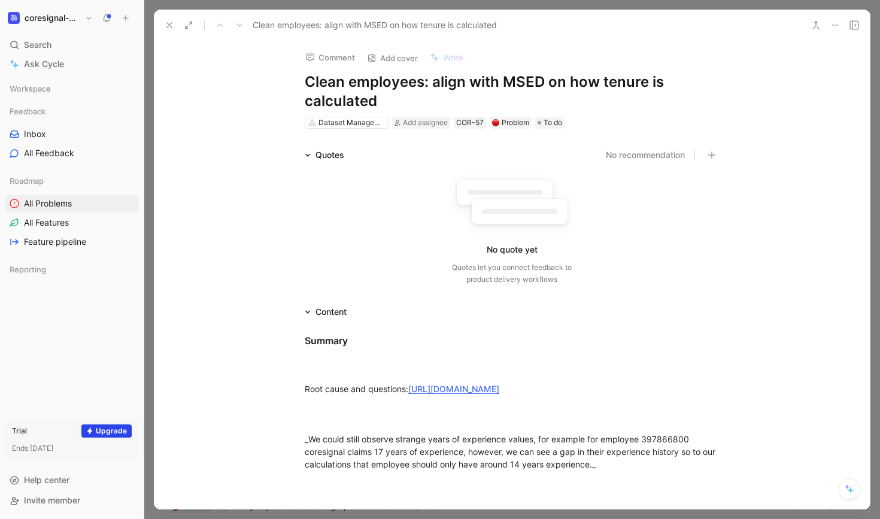
click at [171, 26] on use at bounding box center [169, 25] width 5 height 5
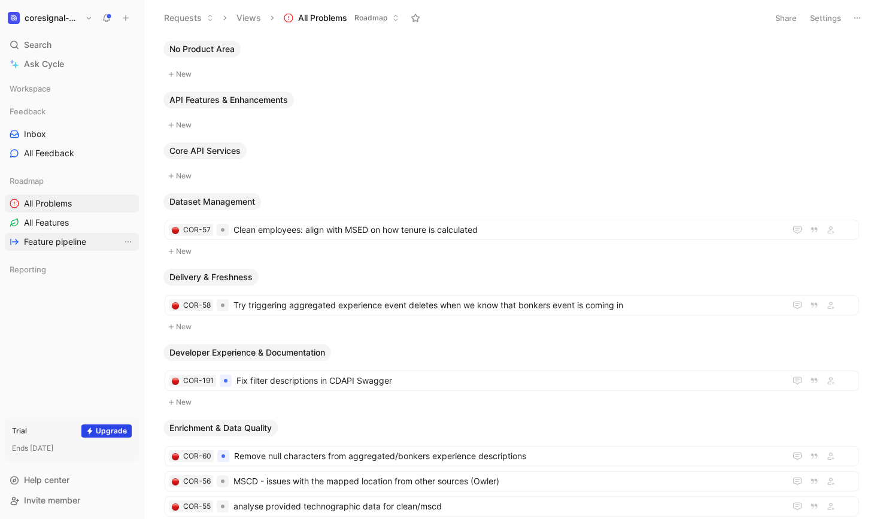
click at [54, 242] on span "Feature pipeline" at bounding box center [55, 242] width 62 height 12
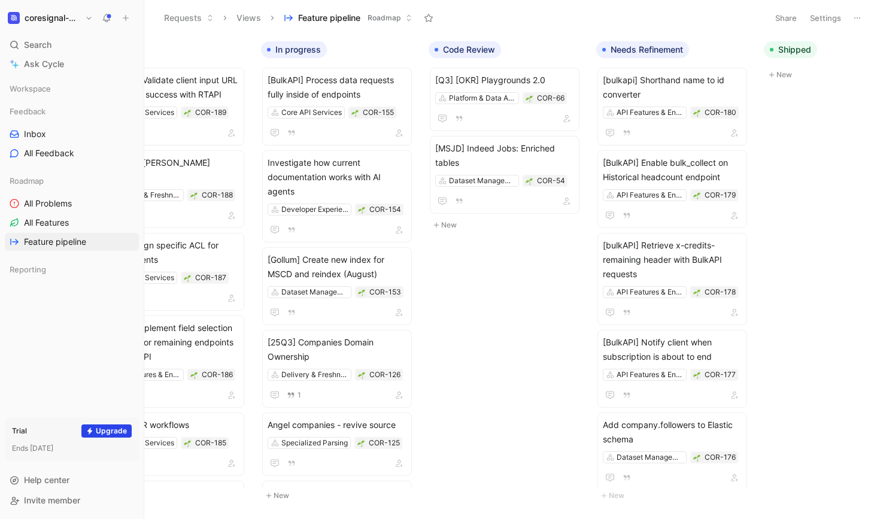
scroll to position [0, 431]
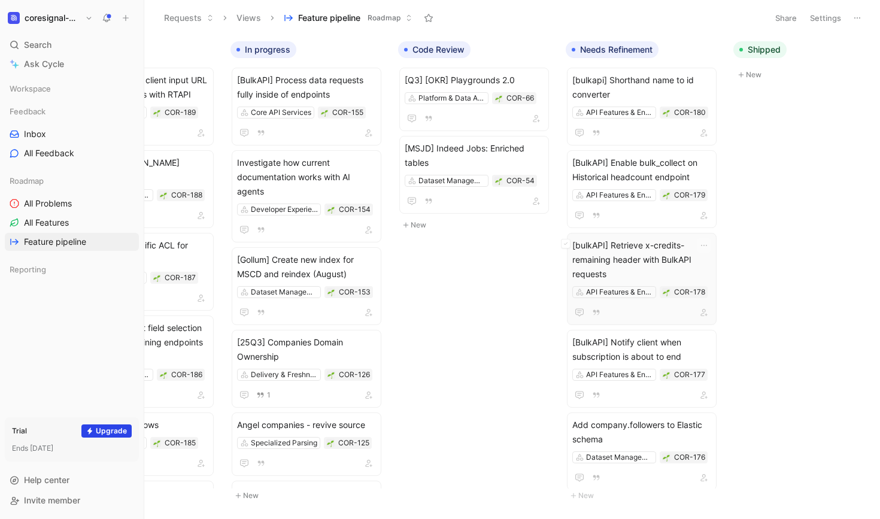
click at [633, 309] on div at bounding box center [641, 312] width 139 height 14
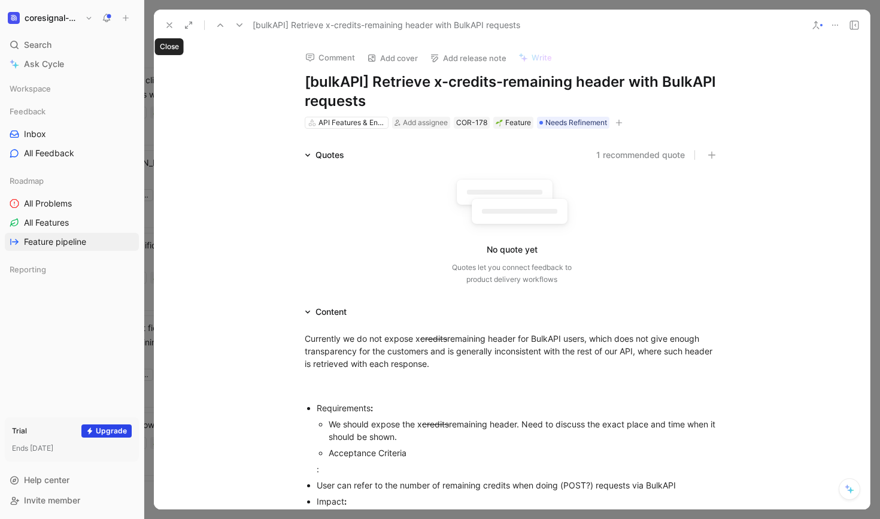
click at [169, 23] on icon at bounding box center [170, 25] width 10 height 10
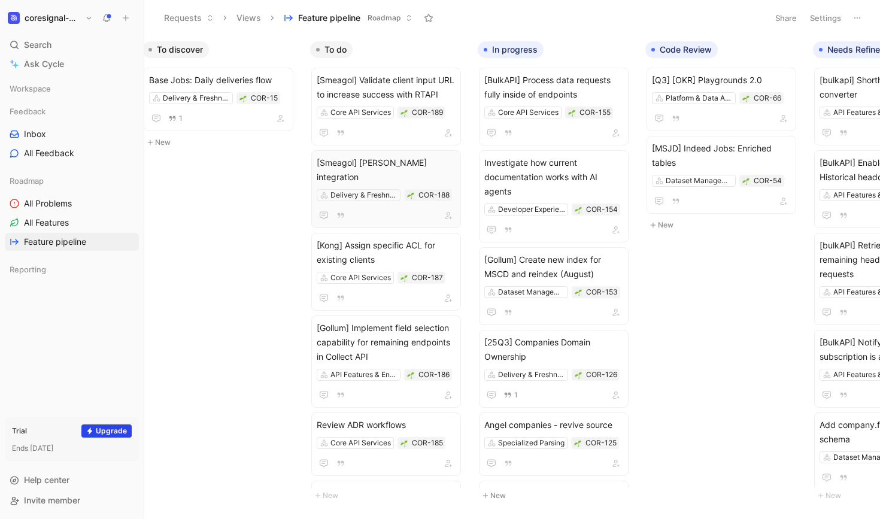
scroll to position [0, 169]
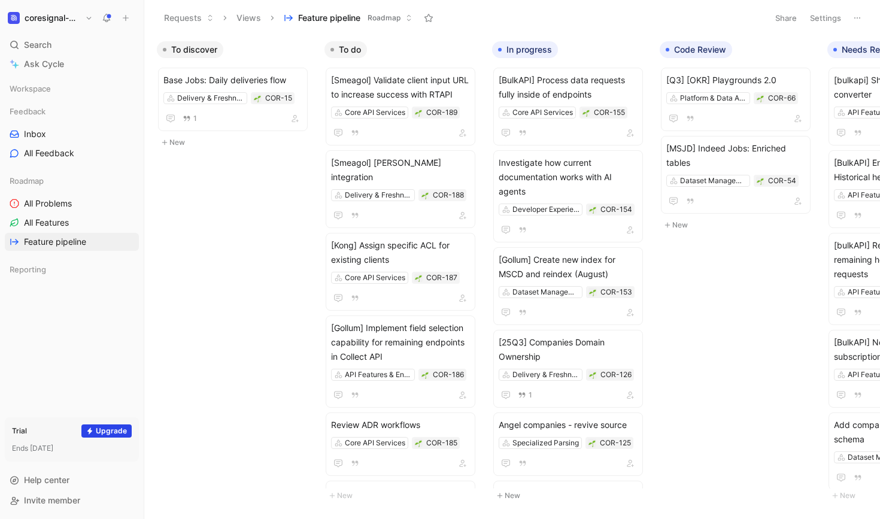
click at [207, 15] on icon at bounding box center [210, 17] width 7 height 7
click at [259, 17] on button "Views" at bounding box center [248, 18] width 35 height 18
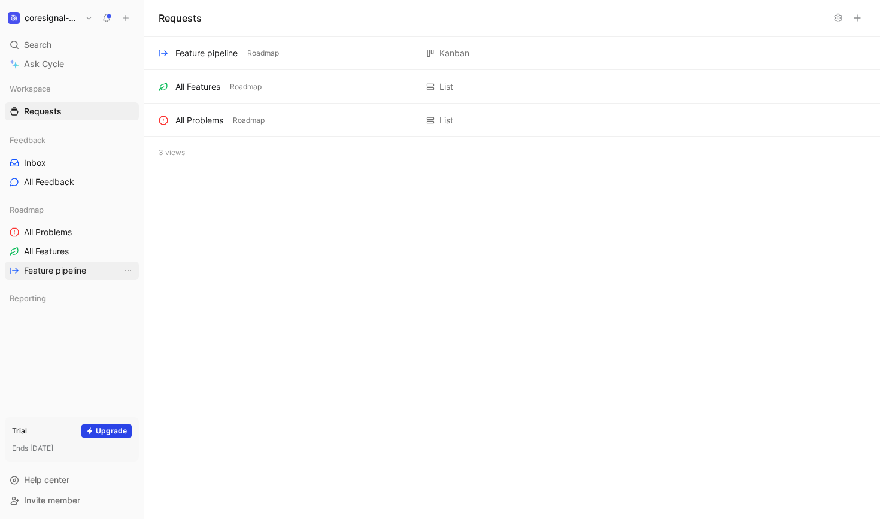
click at [51, 274] on span "Feature pipeline" at bounding box center [55, 271] width 62 height 12
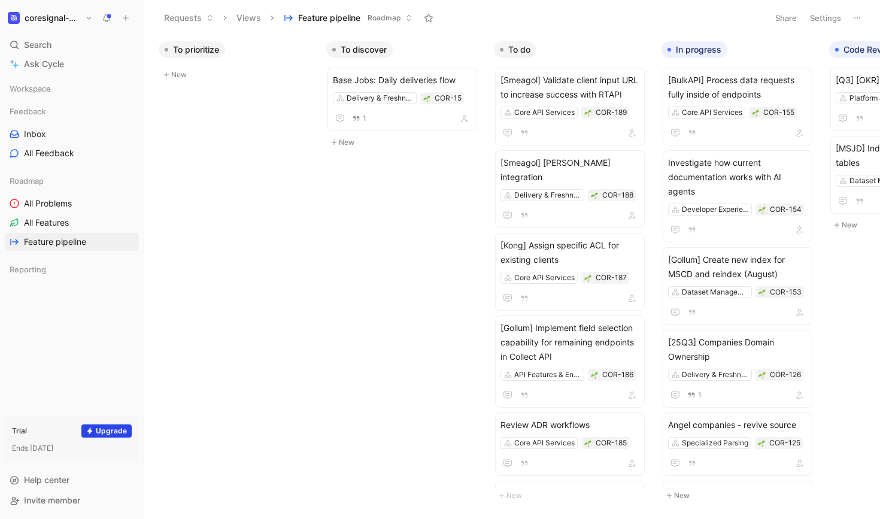
click at [404, 15] on button "Feature pipeline Roadmap" at bounding box center [347, 18] width 139 height 18
click at [62, 226] on span "All Features" at bounding box center [46, 223] width 45 height 12
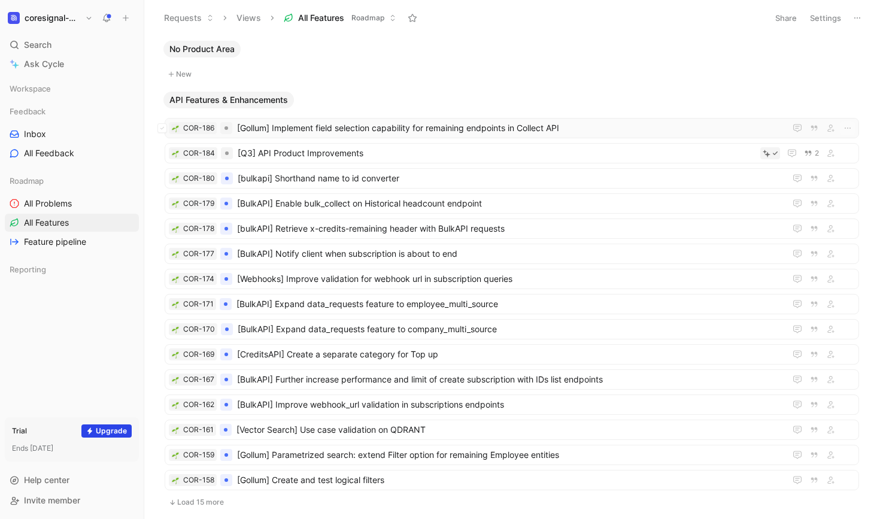
click at [588, 124] on span "[Gollum] Implement field selection capability for remaining endpoints in Collec…" at bounding box center [508, 128] width 543 height 14
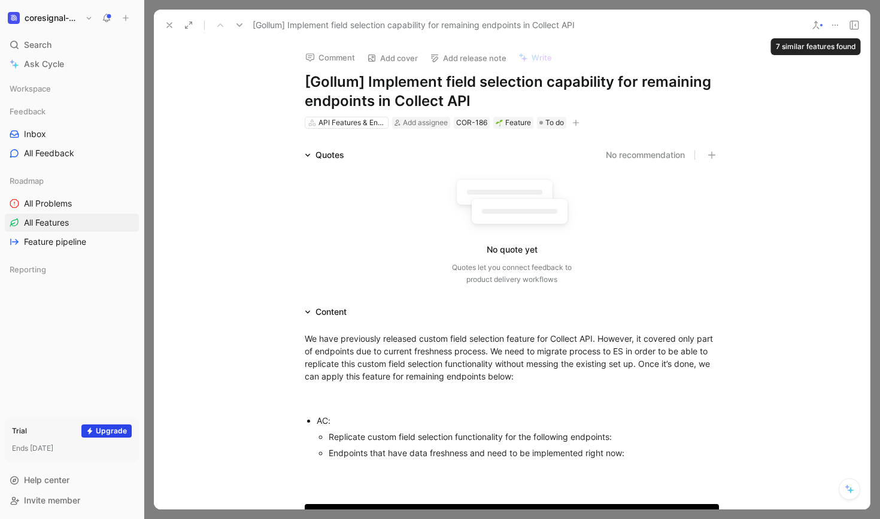
click at [818, 25] on icon at bounding box center [816, 25] width 10 height 10
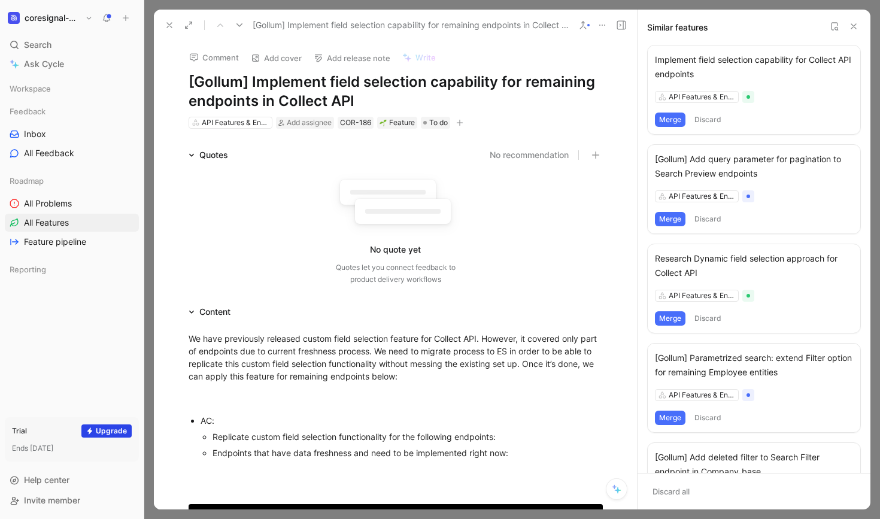
click at [855, 30] on icon at bounding box center [854, 27] width 10 height 10
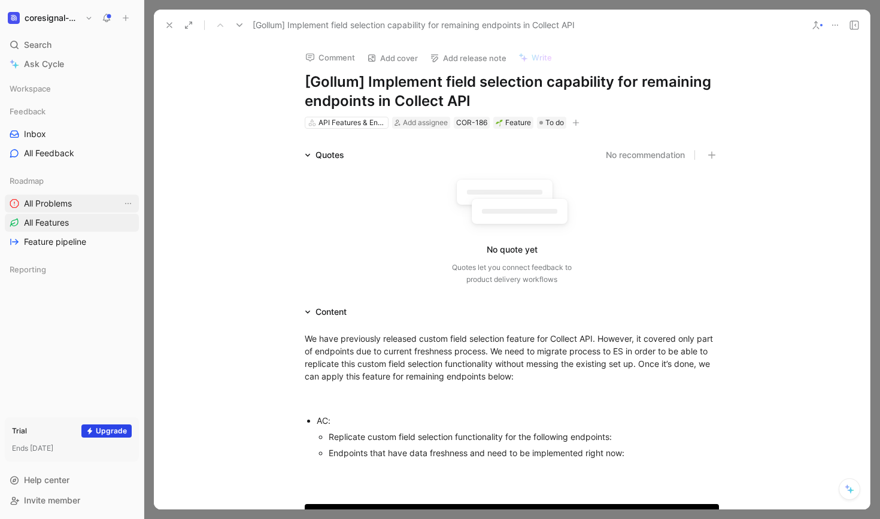
click at [68, 208] on span "All Problems" at bounding box center [48, 204] width 48 height 12
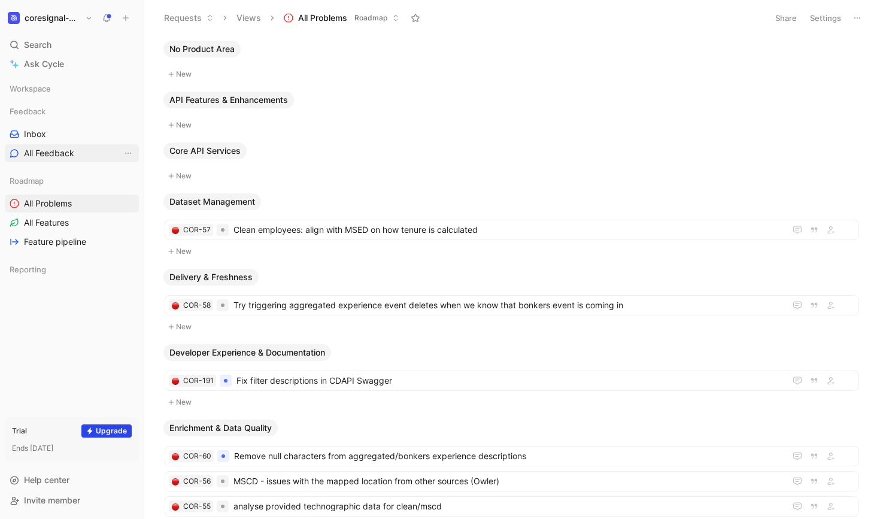
click at [62, 153] on span "All Feedback" at bounding box center [49, 153] width 50 height 12
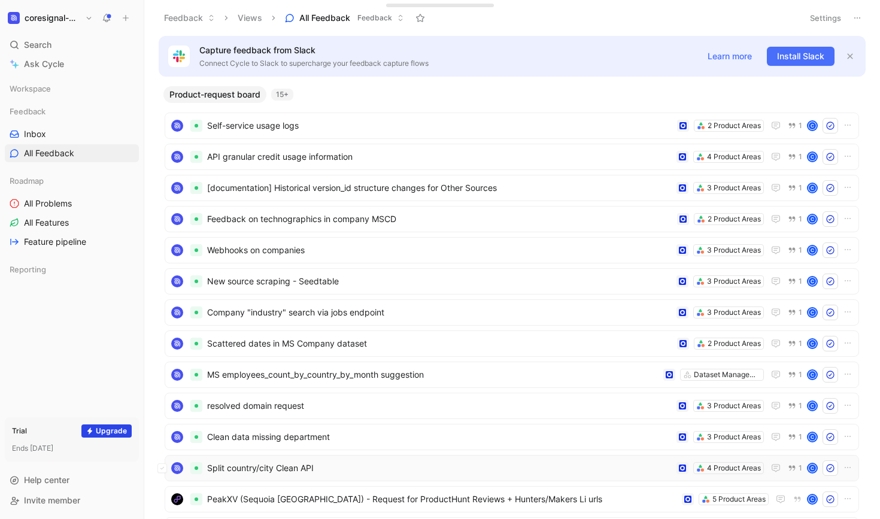
scroll to position [828, 0]
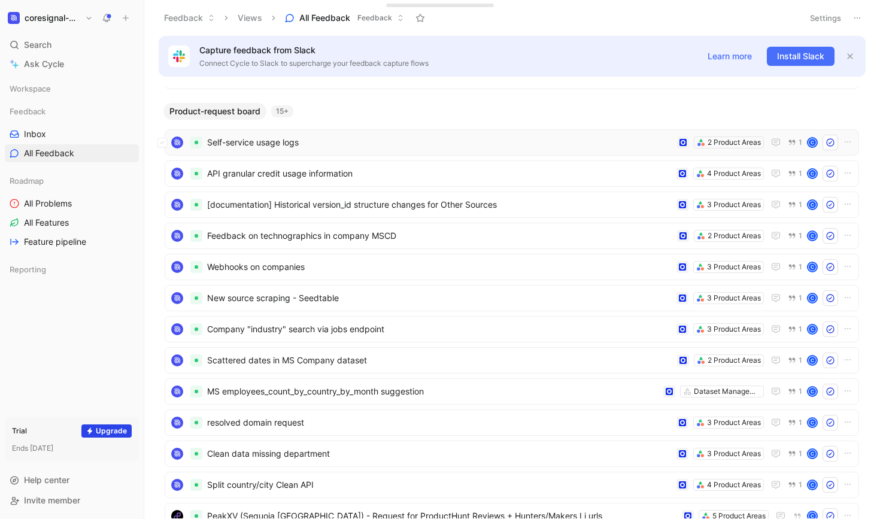
click at [343, 138] on span "Self-service usage logs" at bounding box center [439, 142] width 465 height 14
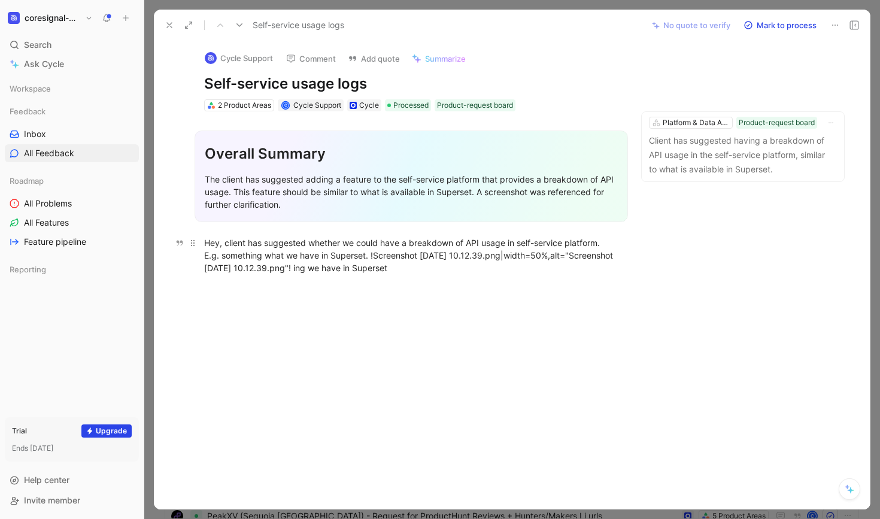
drag, startPoint x: 204, startPoint y: 243, endPoint x: 580, endPoint y: 269, distance: 376.8
click at [580, 268] on div "Hey, client has suggested whether we could have a breakdown of API usage in sel…" at bounding box center [411, 255] width 414 height 38
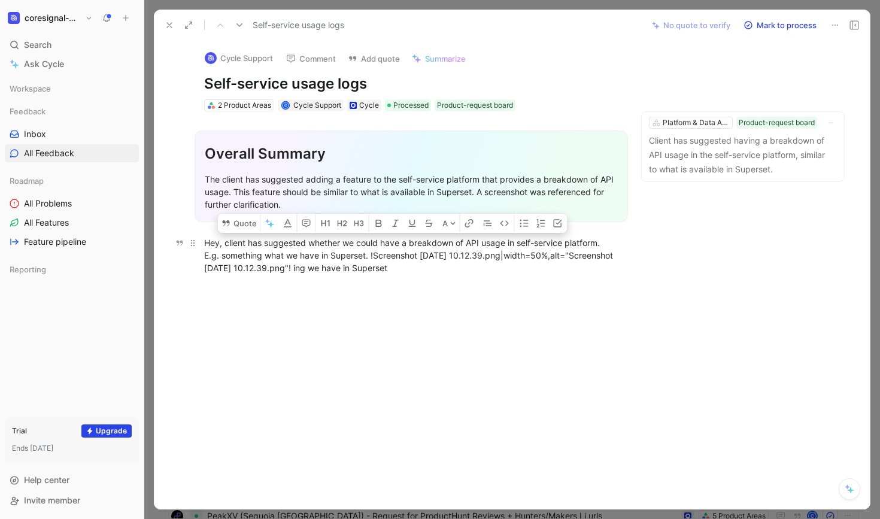
click at [604, 268] on div "Hey, client has suggested whether we could have a breakdown of API usage in sel…" at bounding box center [411, 255] width 414 height 38
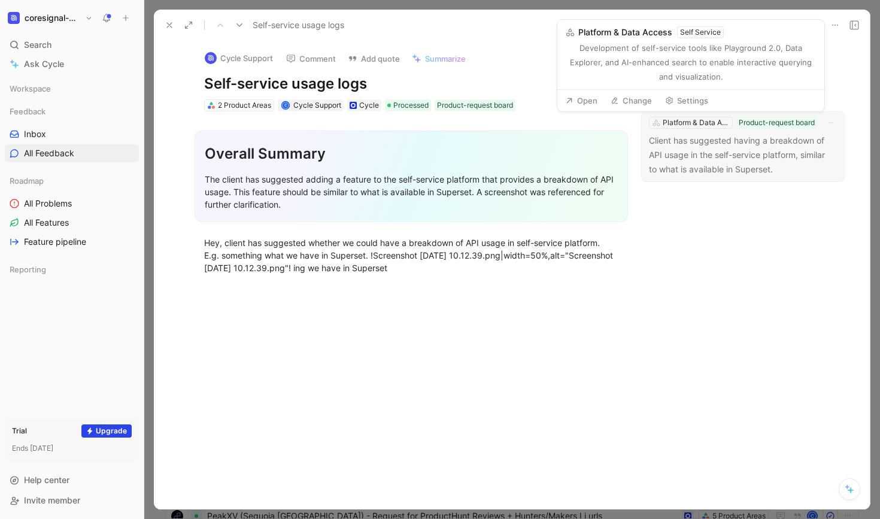
click at [690, 98] on button "Settings" at bounding box center [687, 100] width 54 height 17
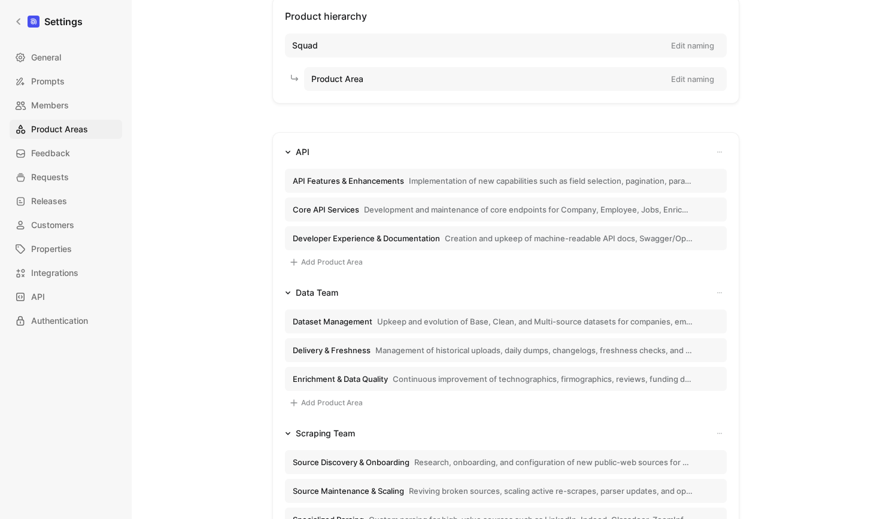
scroll to position [79, 0]
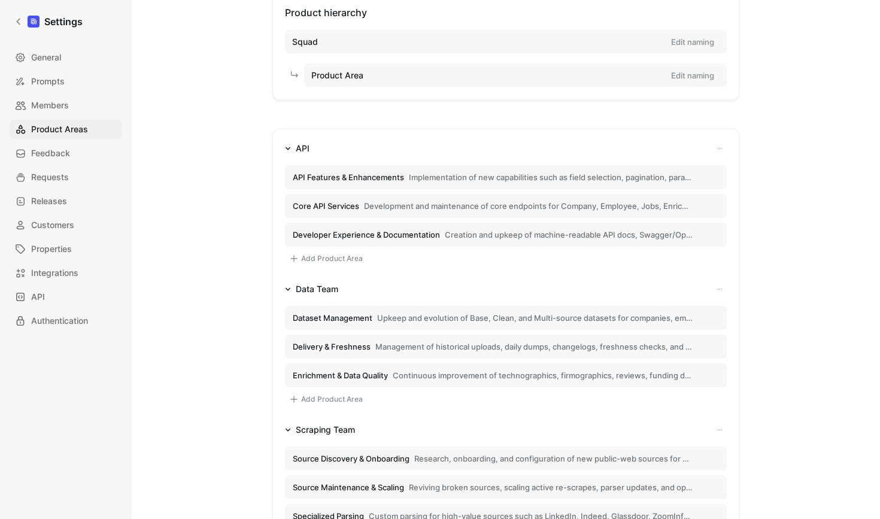
click at [506, 318] on span "Upkeep and evolution of Base, Clean, and Multi-source datasets for companies, e…" at bounding box center [534, 317] width 315 height 11
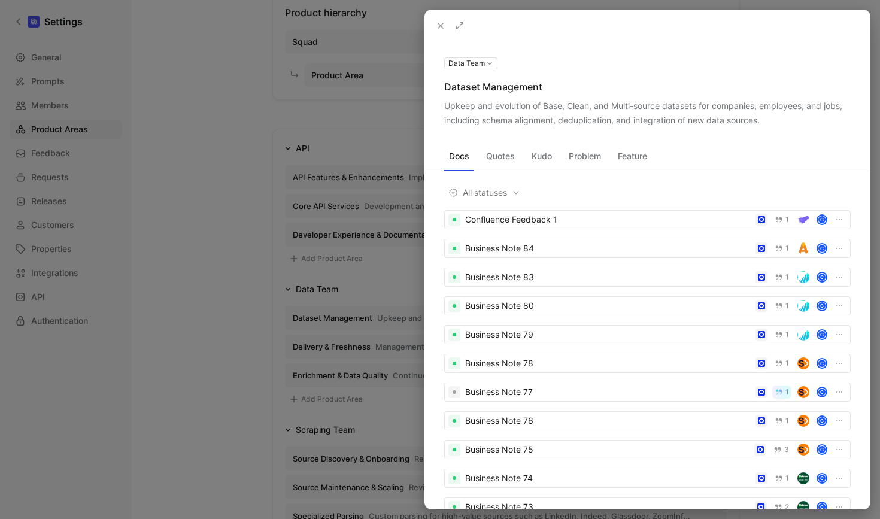
click at [437, 22] on icon at bounding box center [441, 26] width 10 height 10
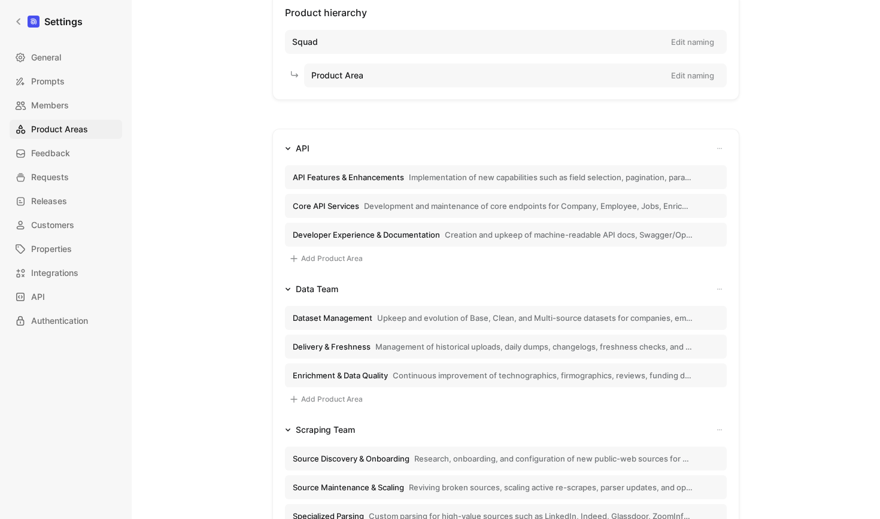
click at [226, 238] on div "Product hierarchy Squad Edit naming Product Area Edit naming API API Features &…" at bounding box center [506, 389] width 710 height 792
click at [184, 154] on div "Product hierarchy Squad Edit naming Product Area Edit naming API API Features &…" at bounding box center [506, 389] width 710 height 792
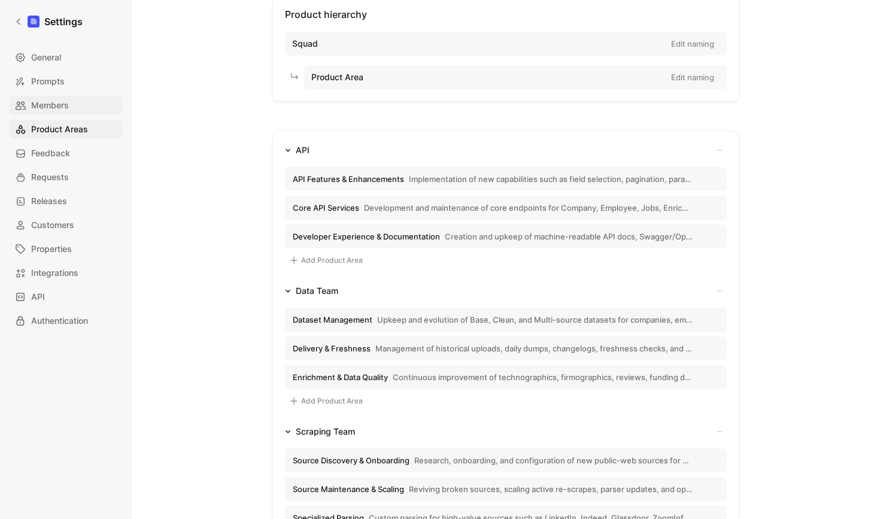
click at [58, 98] on span "Members" at bounding box center [50, 105] width 38 height 14
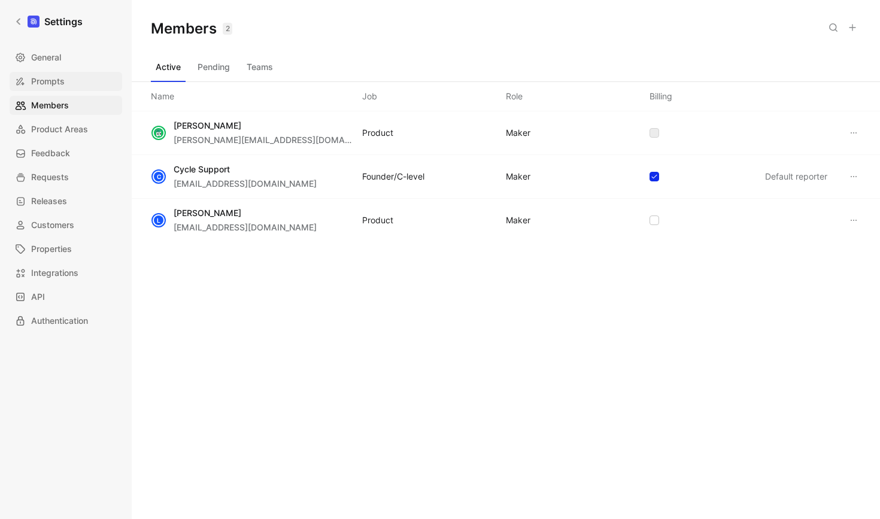
click at [62, 81] on span "Prompts" at bounding box center [48, 81] width 34 height 14
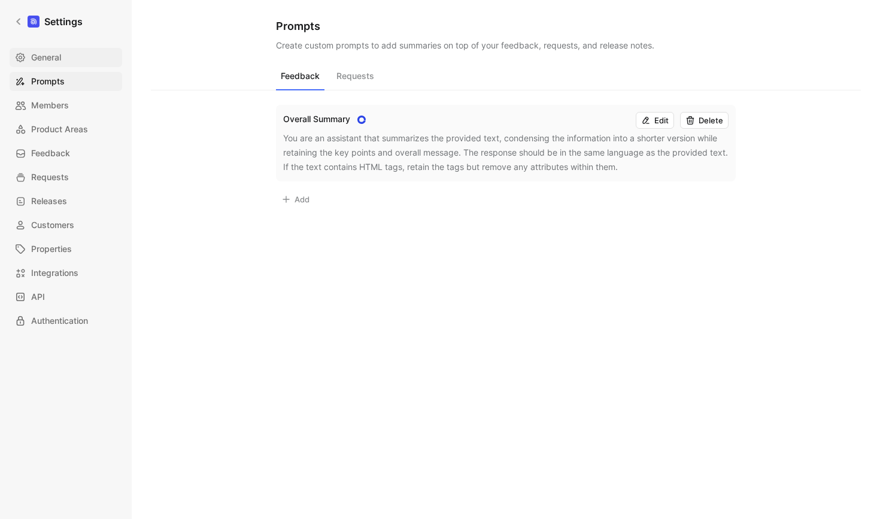
click at [57, 61] on span "General" at bounding box center [46, 57] width 30 height 14
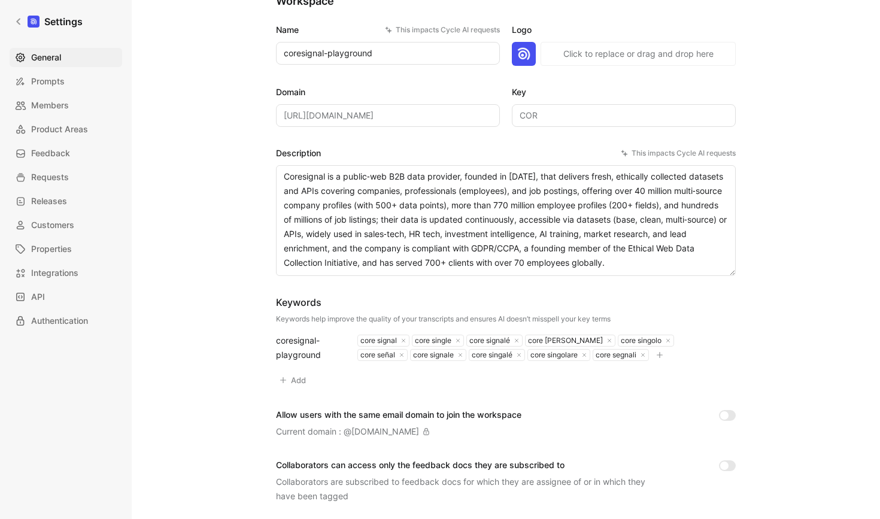
scroll to position [83, 0]
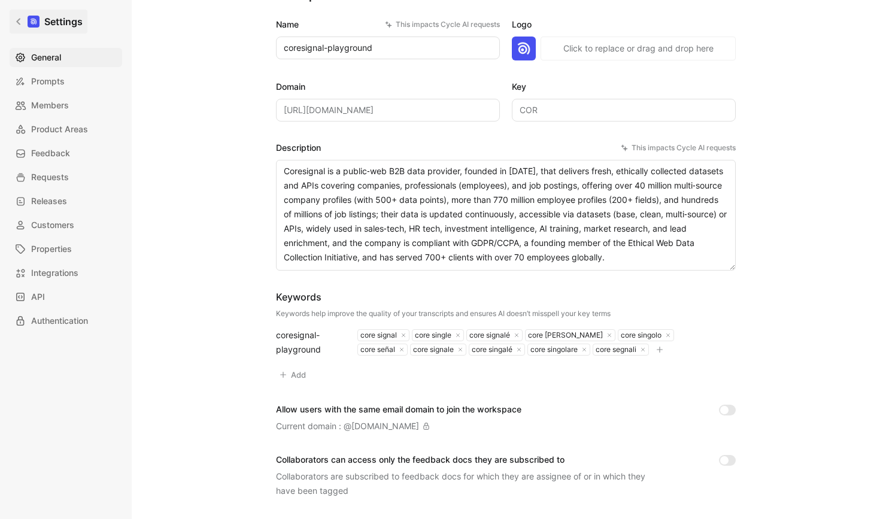
click at [19, 23] on icon at bounding box center [18, 22] width 4 height 7
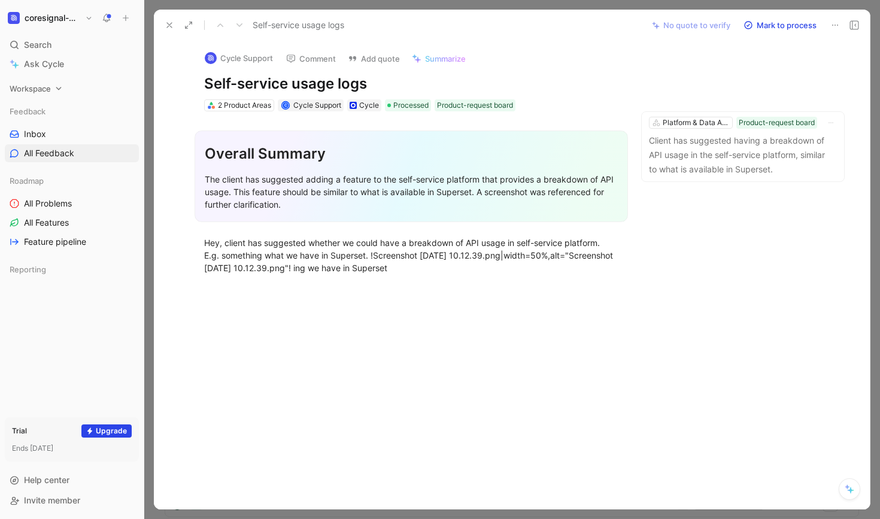
click at [57, 89] on icon at bounding box center [58, 88] width 5 height 3
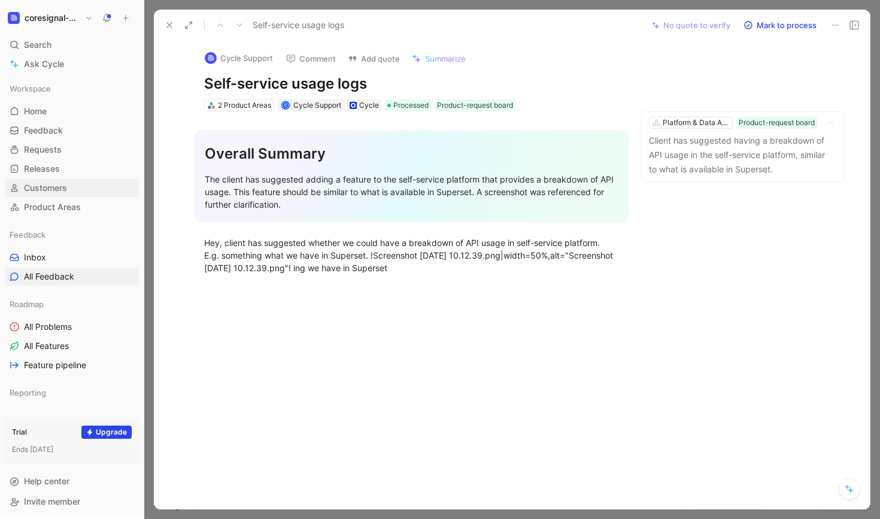
click at [50, 184] on span "Customers" at bounding box center [45, 188] width 43 height 12
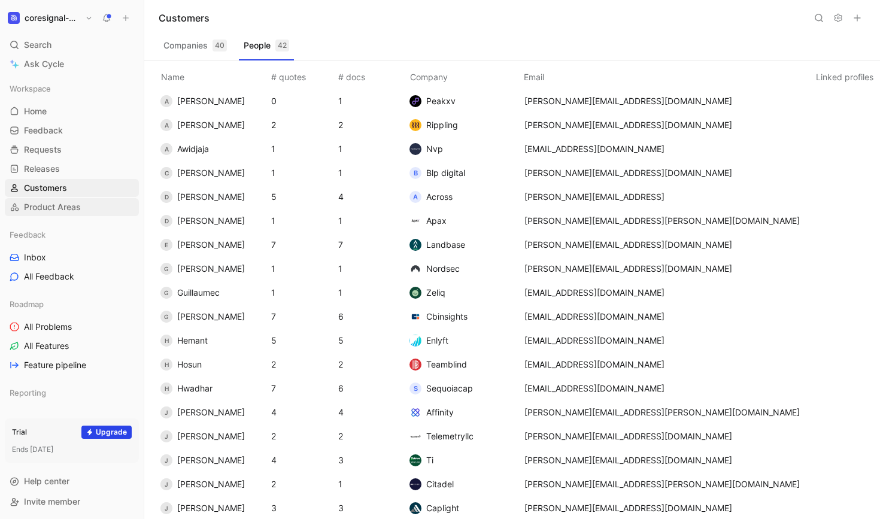
click at [69, 209] on span "Product Areas" at bounding box center [52, 207] width 57 height 12
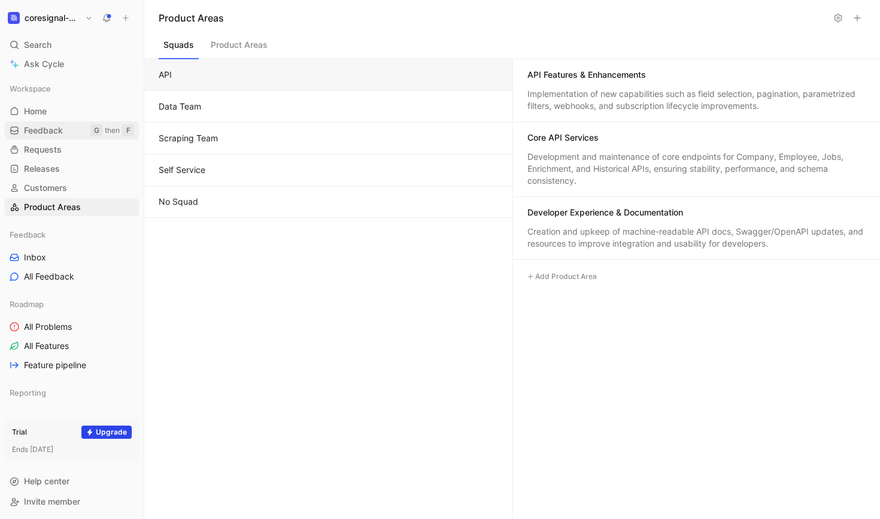
click at [54, 127] on span "Feedback" at bounding box center [43, 131] width 39 height 12
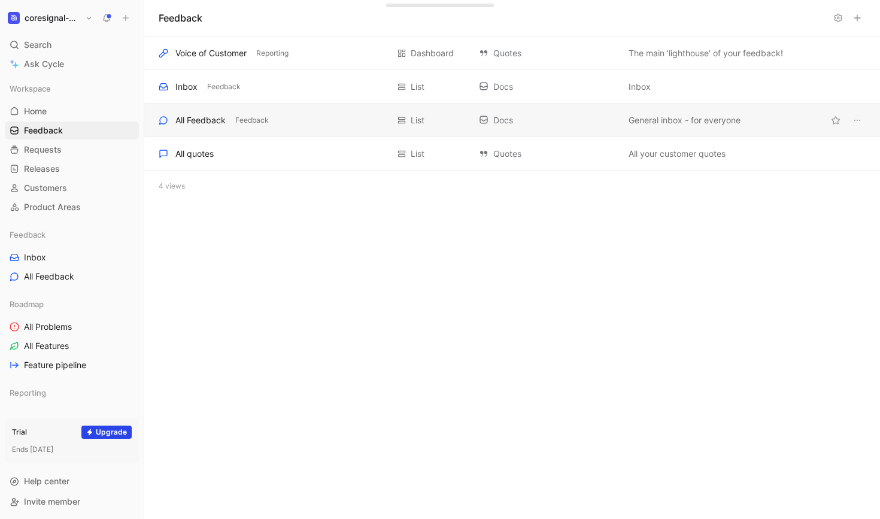
click at [332, 122] on div "All Feedback Feedback" at bounding box center [273, 120] width 229 height 14
click at [48, 275] on span "All Feedback" at bounding box center [49, 277] width 50 height 12
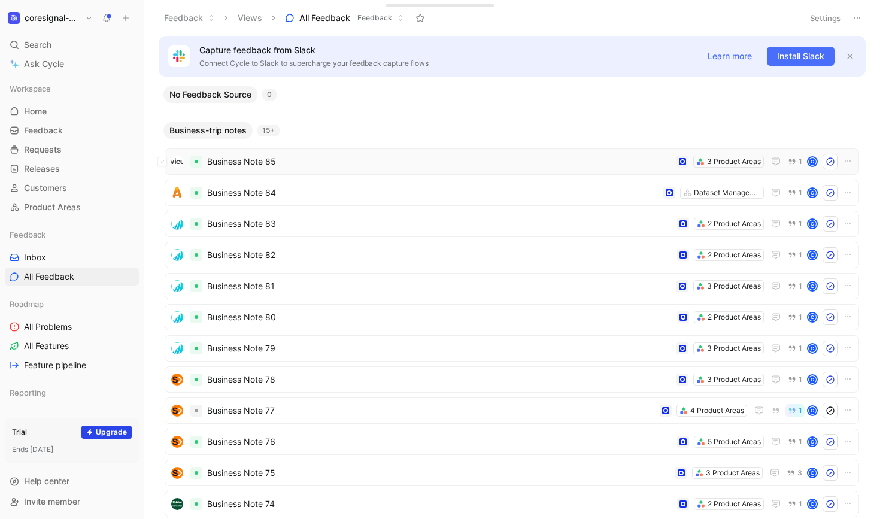
click at [312, 160] on span "Business Note 85" at bounding box center [439, 161] width 464 height 14
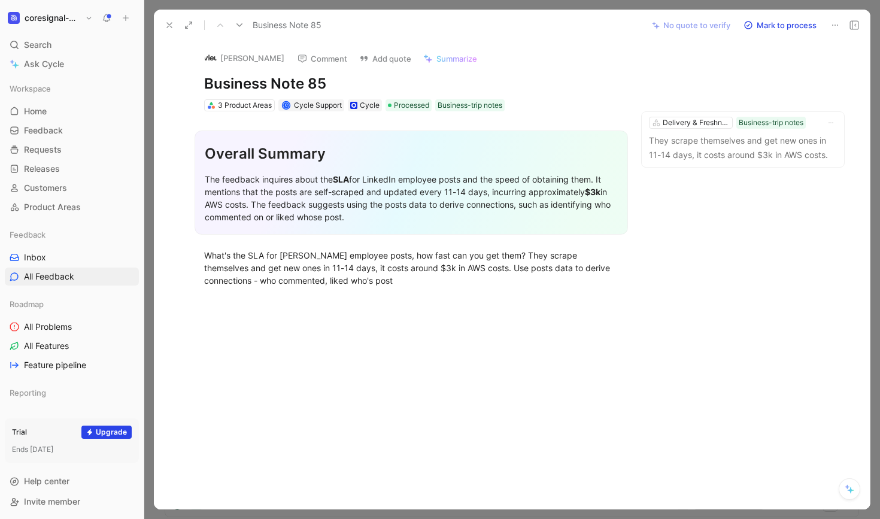
click at [165, 26] on icon at bounding box center [170, 25] width 10 height 10
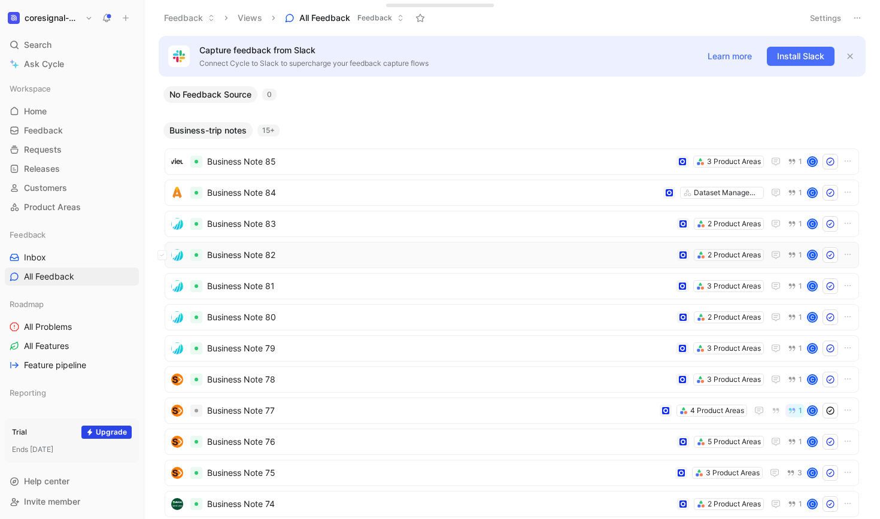
click at [314, 259] on span "Business Note 82" at bounding box center [439, 255] width 465 height 14
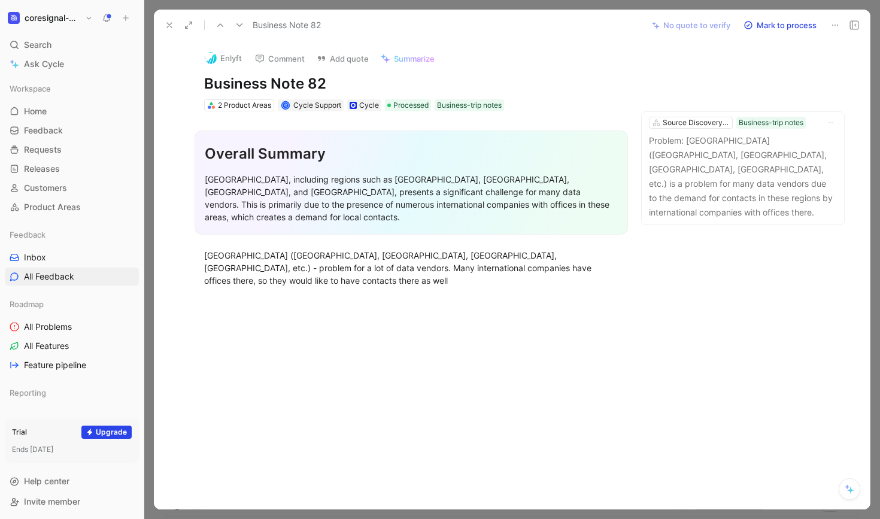
click at [165, 21] on icon at bounding box center [170, 25] width 10 height 10
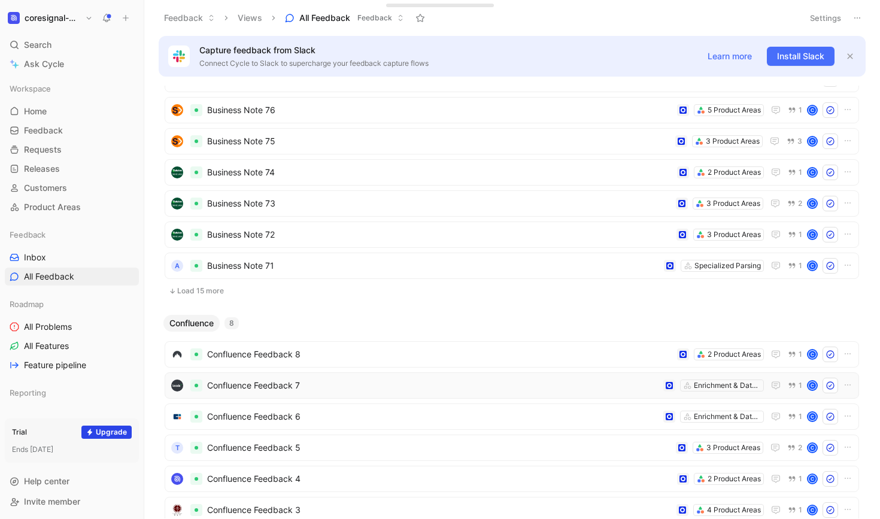
scroll to position [336, 0]
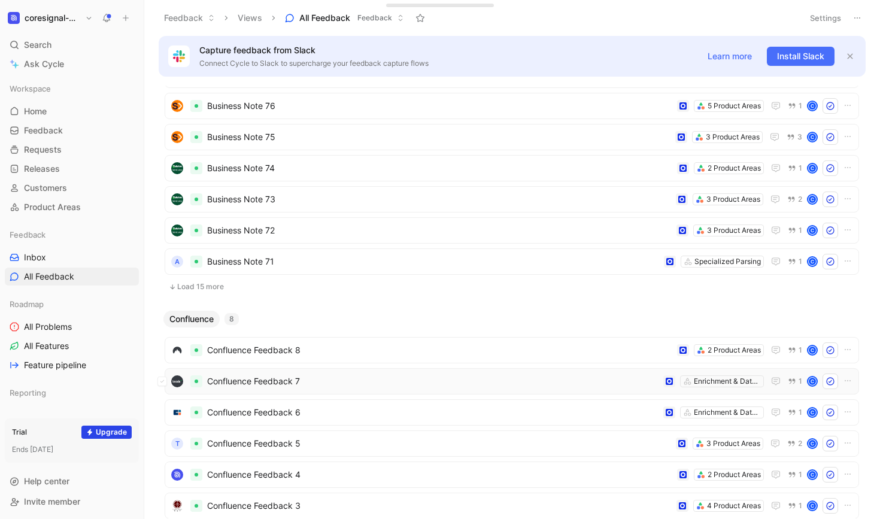
click at [323, 383] on span "Confluence Feedback 7" at bounding box center [432, 381] width 451 height 14
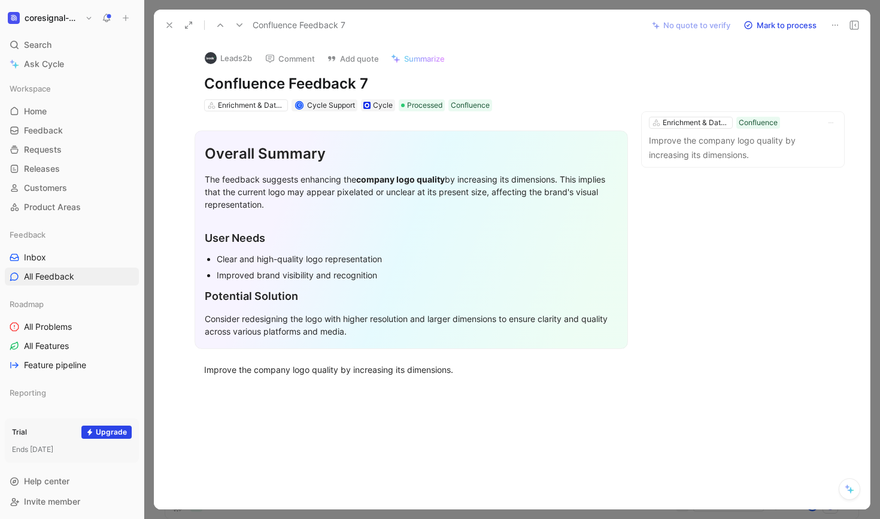
click at [168, 25] on icon at bounding box center [170, 25] width 10 height 10
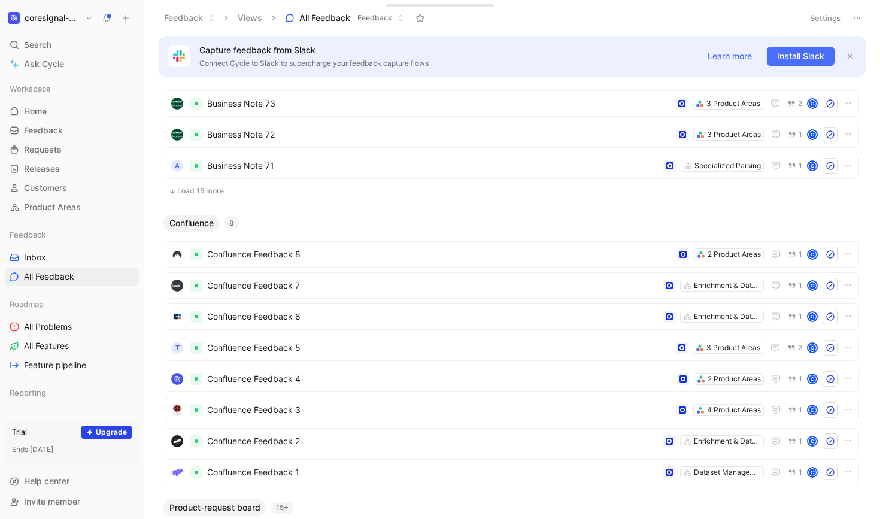
scroll to position [431, 0]
click at [329, 345] on span "Confluence Feedback 5" at bounding box center [439, 348] width 464 height 14
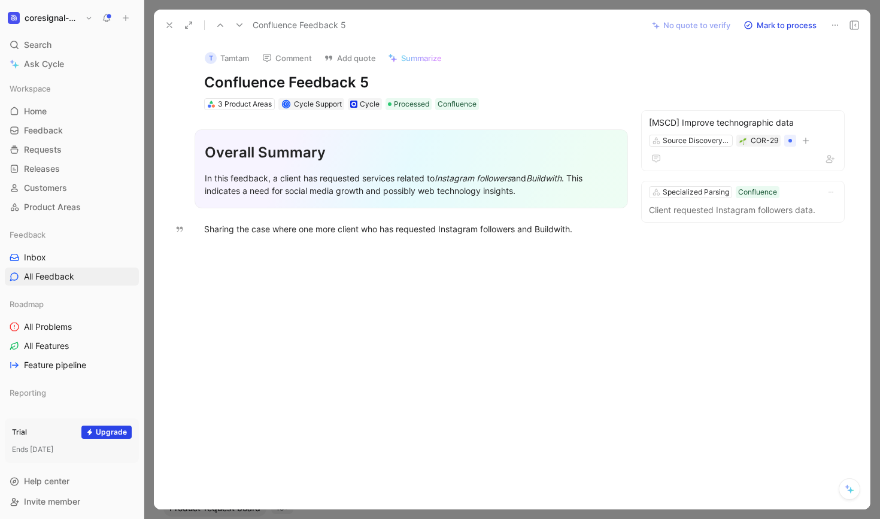
click at [170, 28] on icon at bounding box center [170, 25] width 10 height 10
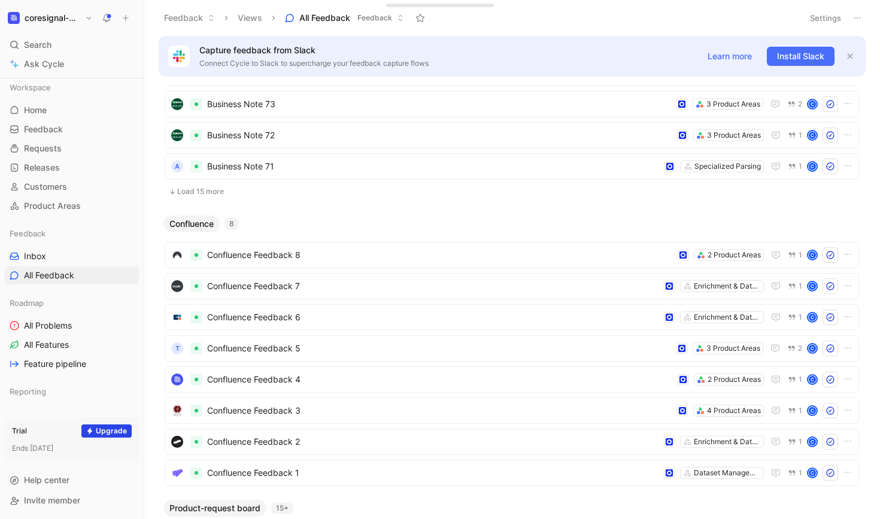
scroll to position [1, 0]
click at [42, 486] on span "Help center" at bounding box center [46, 480] width 45 height 14
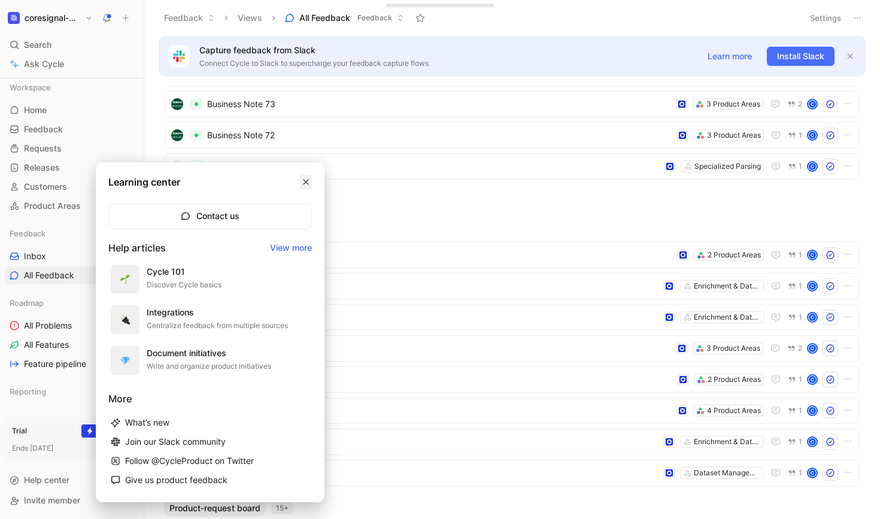
click at [306, 178] on icon "button" at bounding box center [305, 181] width 7 height 7
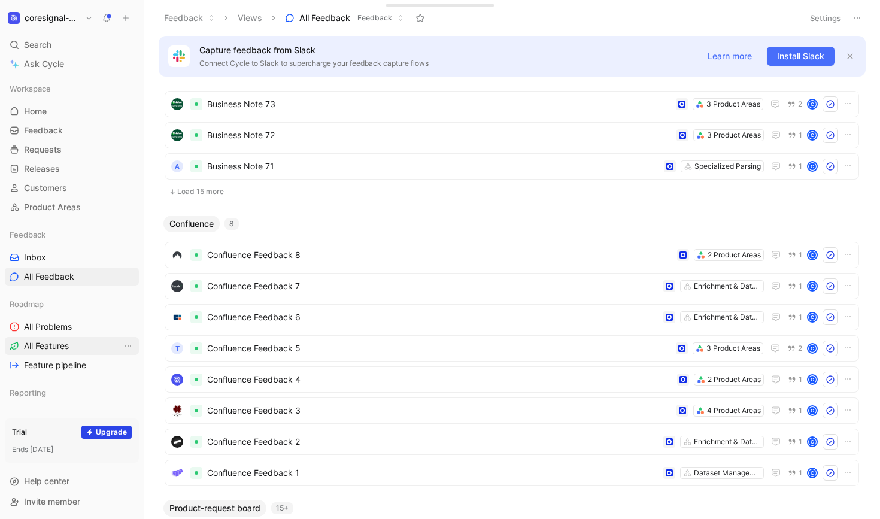
scroll to position [0, 0]
click at [57, 171] on span "Releases" at bounding box center [42, 169] width 36 height 12
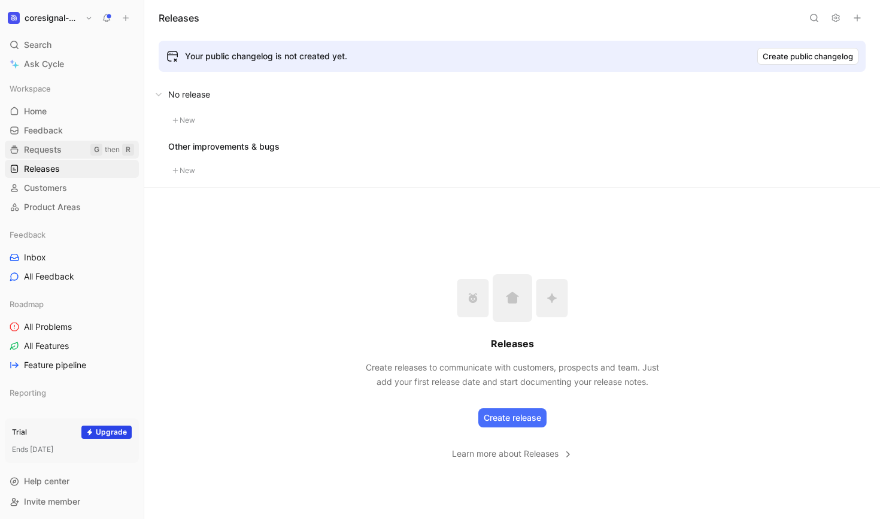
click at [53, 151] on span "Requests" at bounding box center [43, 150] width 38 height 12
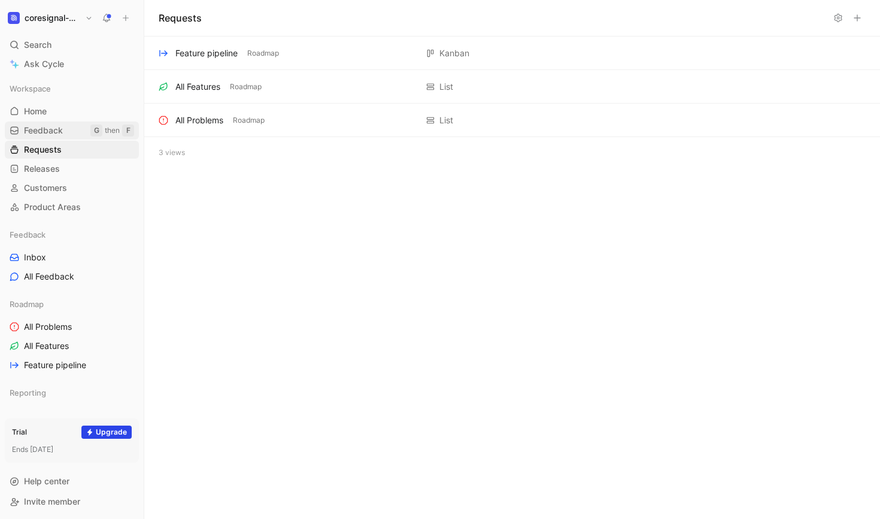
click at [56, 130] on span "Feedback" at bounding box center [43, 131] width 39 height 12
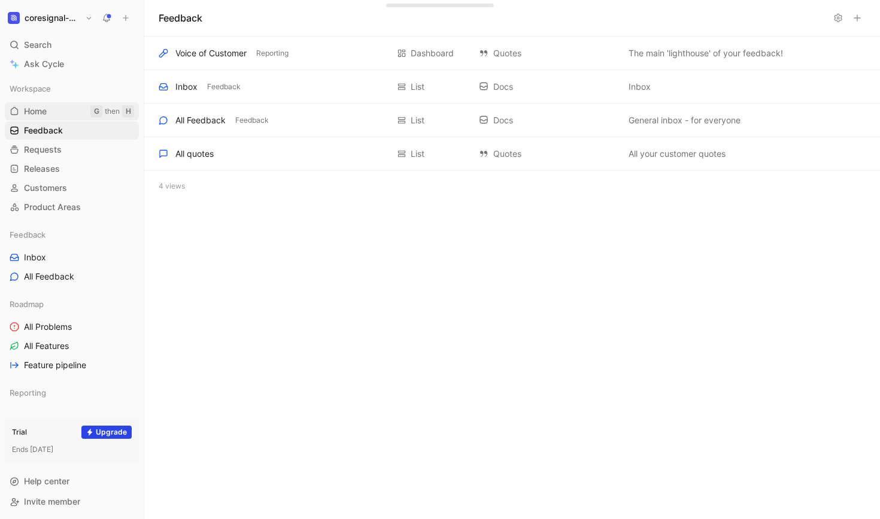
click at [47, 110] on span "Home" at bounding box center [35, 111] width 23 height 12
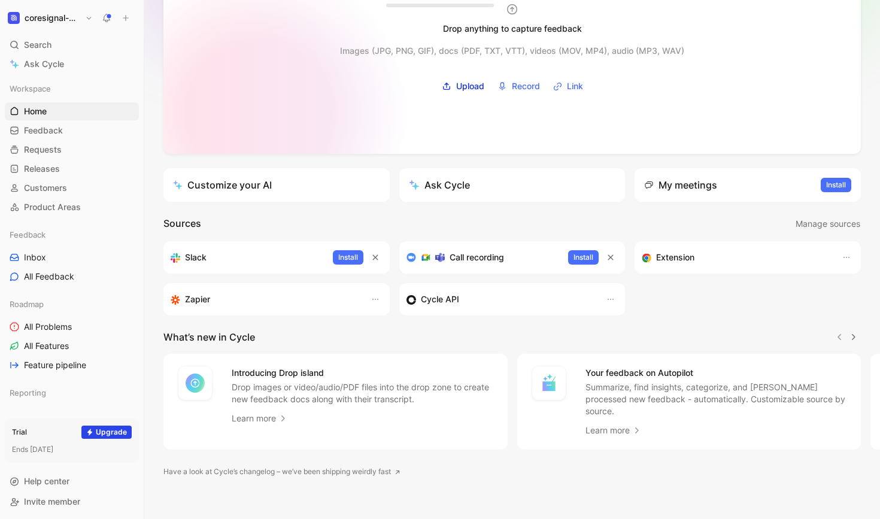
scroll to position [105, 0]
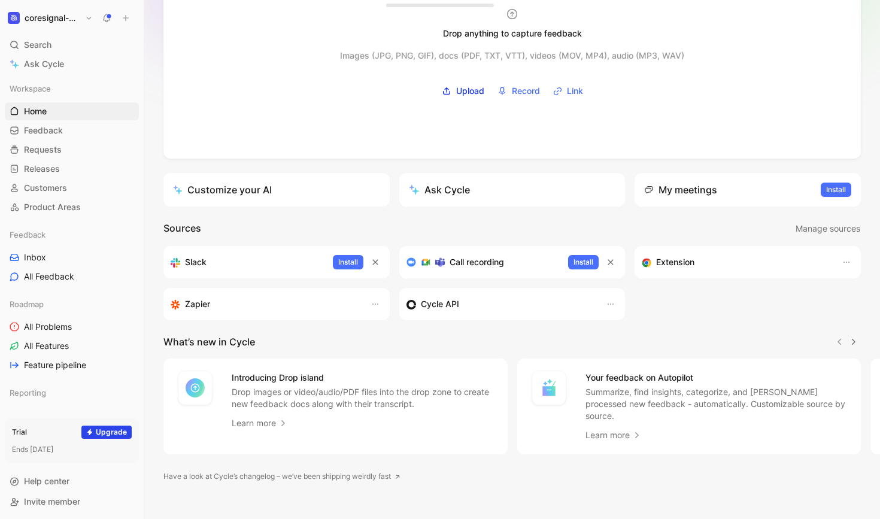
click at [385, 223] on header "Sources Manage sources" at bounding box center [511, 229] width 697 height 16
click at [315, 219] on div "Drop anything to capture feedback Images (JPG, PNG, GIF), docs (PDF, TXT, VTT),…" at bounding box center [512, 248] width 736 height 565
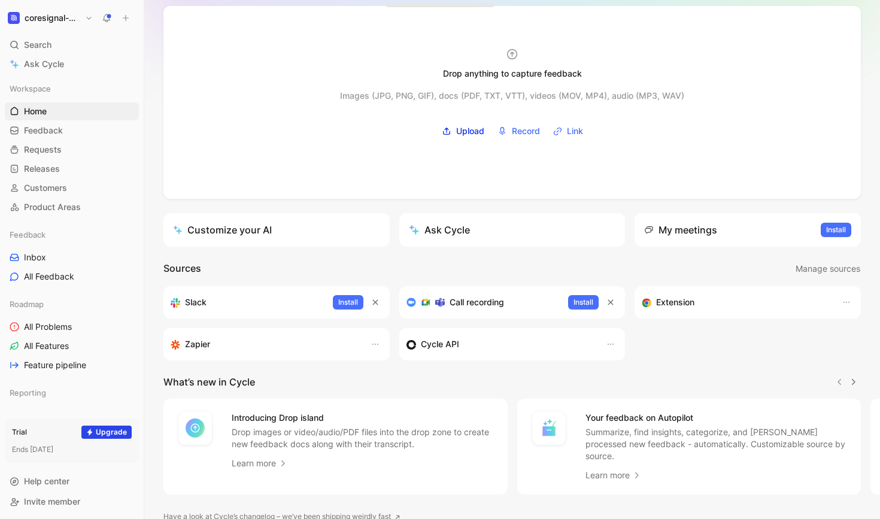
scroll to position [71, 0]
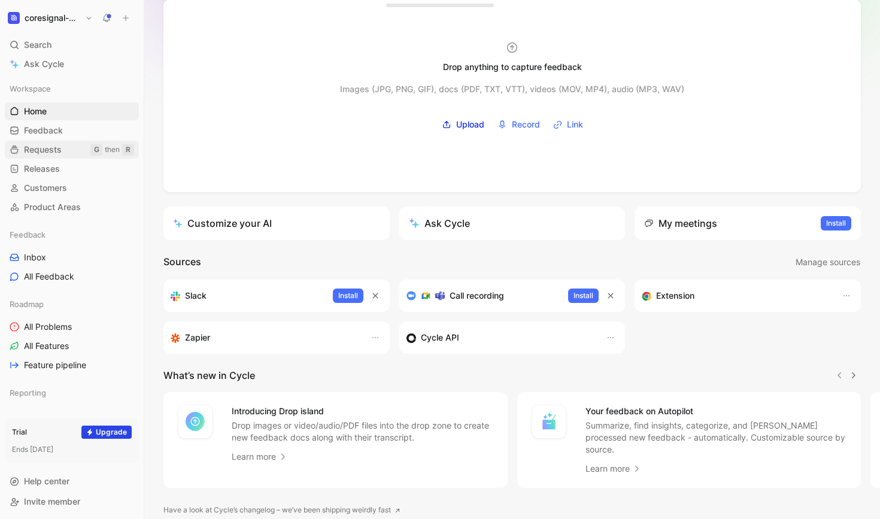
click at [49, 151] on span "Requests" at bounding box center [43, 150] width 38 height 12
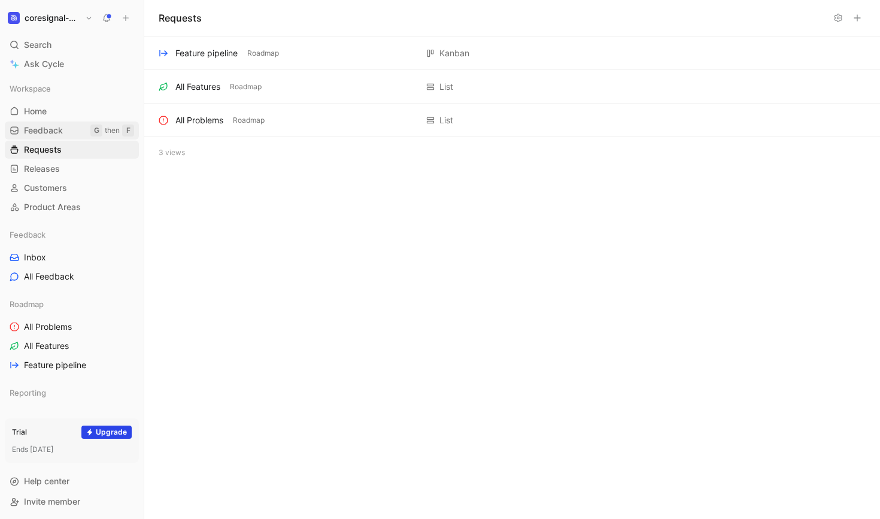
click at [60, 132] on span "Feedback" at bounding box center [43, 131] width 39 height 12
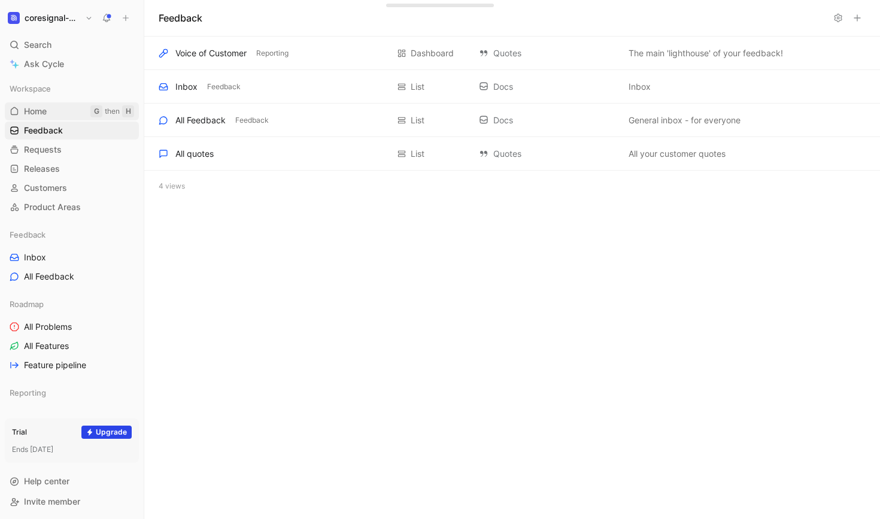
click at [56, 114] on link "Home G then H" at bounding box center [72, 111] width 134 height 18
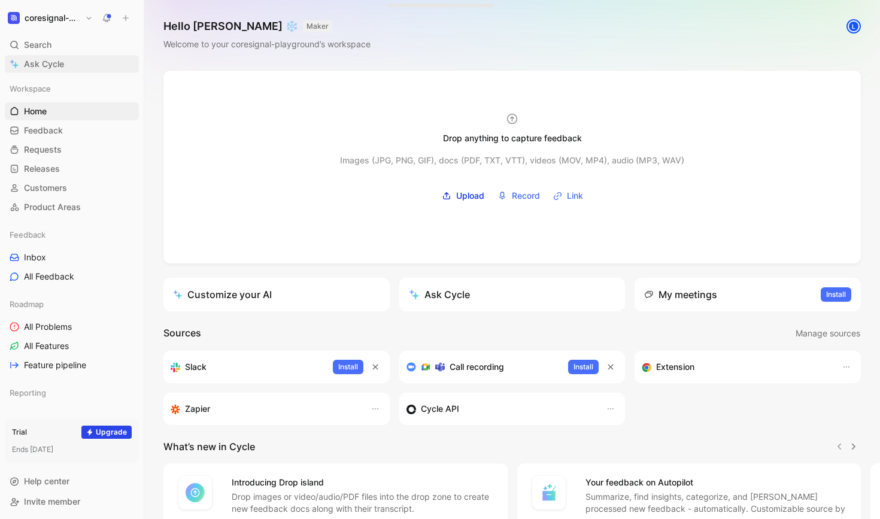
click at [53, 65] on span "Ask Cycle" at bounding box center [44, 64] width 40 height 14
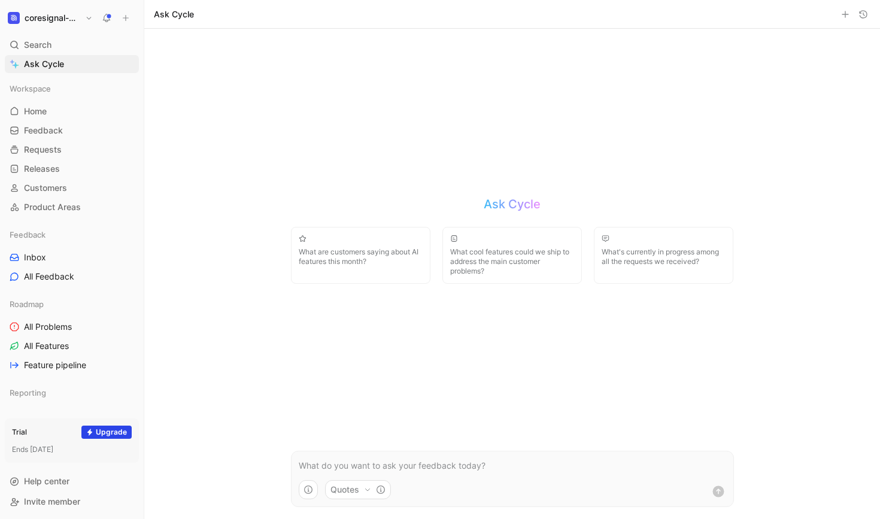
click at [381, 460] on p at bounding box center [512, 465] width 427 height 14
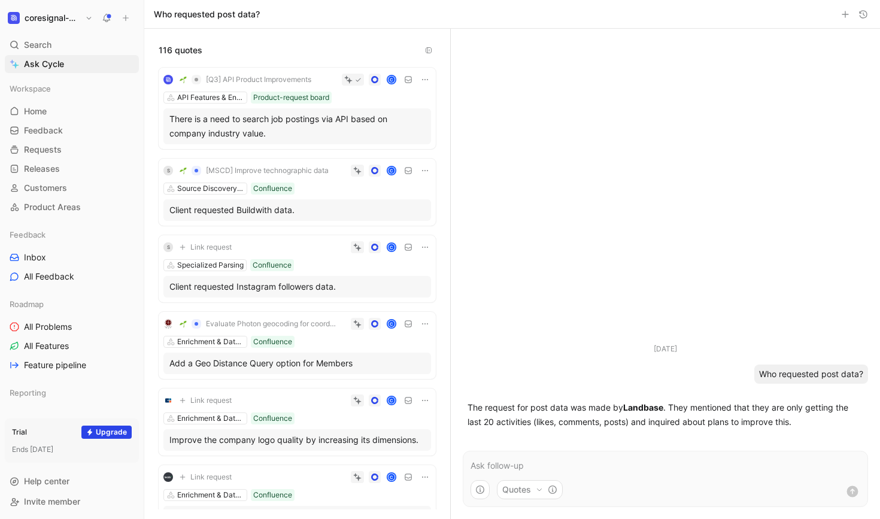
click at [710, 406] on p "The request for post data was made by Landbase . They mentioned that they are o…" at bounding box center [665, 414] width 396 height 29
click at [688, 426] on p "The request for post data was made by Landbase . They mentioned that they are o…" at bounding box center [665, 414] width 396 height 29
click at [625, 412] on strong "Landbase" at bounding box center [643, 407] width 40 height 10
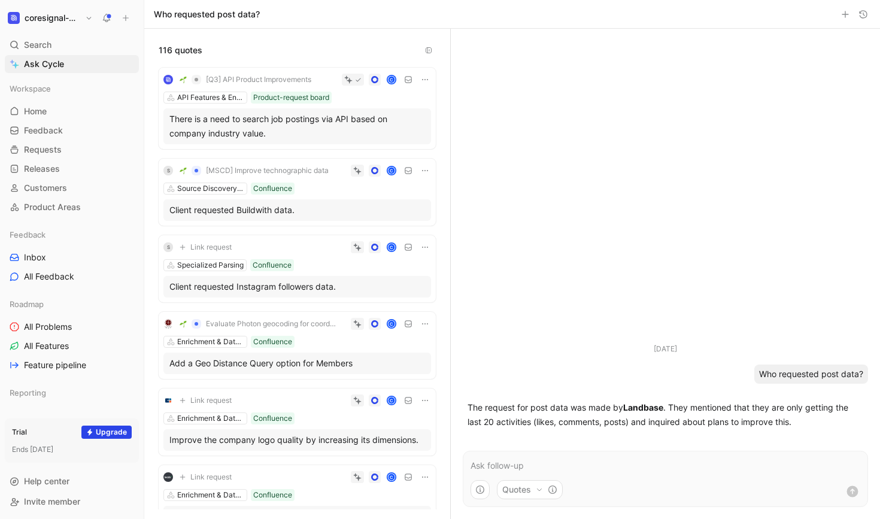
click at [625, 412] on strong "Landbase" at bounding box center [643, 407] width 40 height 10
click at [546, 326] on div "[DATE] Who requested post data? The request for post data was made by Landbase …" at bounding box center [665, 234] width 429 height 410
drag, startPoint x: 214, startPoint y: 50, endPoint x: 150, endPoint y: 48, distance: 64.7
click at [150, 48] on div "116 quotes" at bounding box center [297, 43] width 306 height 29
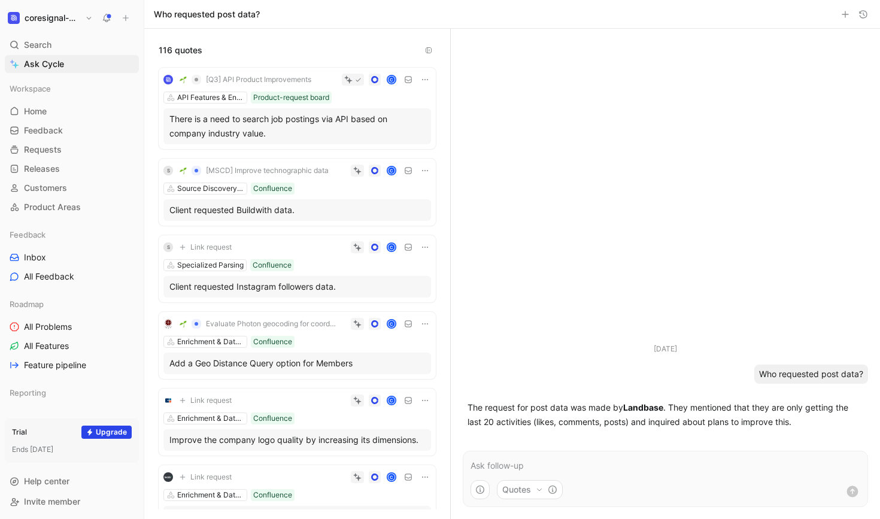
click at [250, 56] on div "116 quotes" at bounding box center [297, 43] width 306 height 29
drag, startPoint x: 758, startPoint y: 372, endPoint x: 843, endPoint y: 378, distance: 84.6
click at [843, 378] on div "Who requested post data?" at bounding box center [811, 374] width 114 height 19
click at [696, 248] on div "[DATE] Who requested post data? The request for post data was made by Landbase …" at bounding box center [665, 234] width 429 height 410
click at [291, 244] on div "C" at bounding box center [337, 247] width 187 height 12
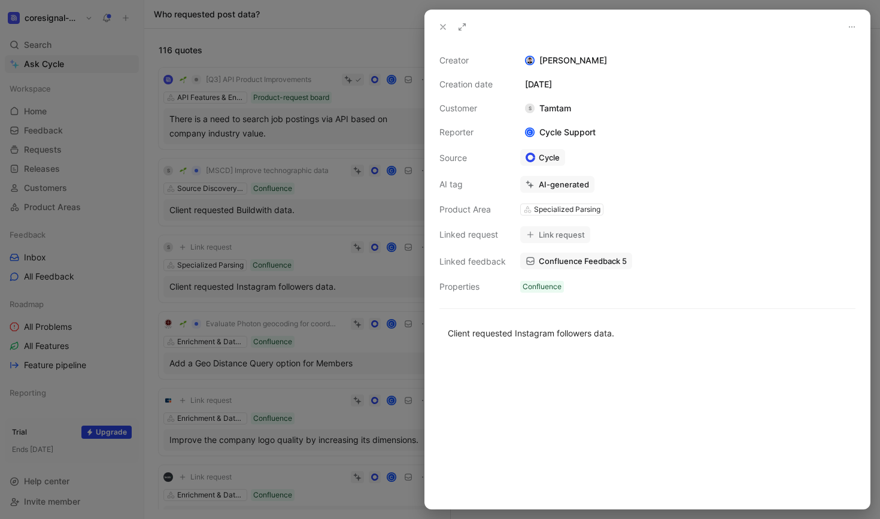
click at [442, 31] on icon at bounding box center [443, 27] width 10 height 10
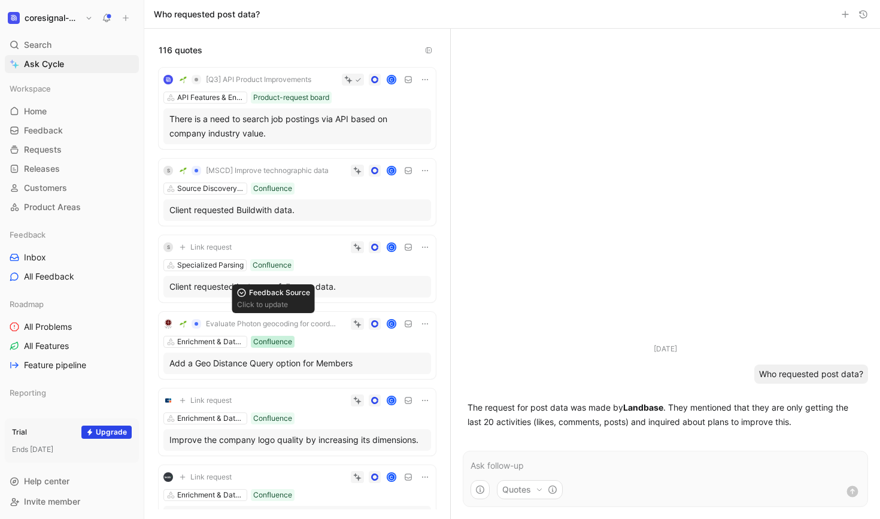
scroll to position [18, 0]
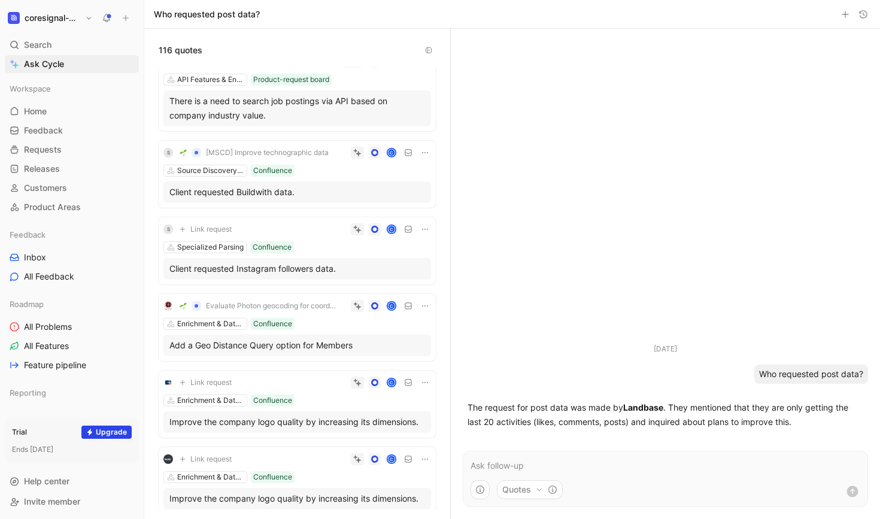
click at [276, 389] on div "Link request C" at bounding box center [297, 382] width 268 height 14
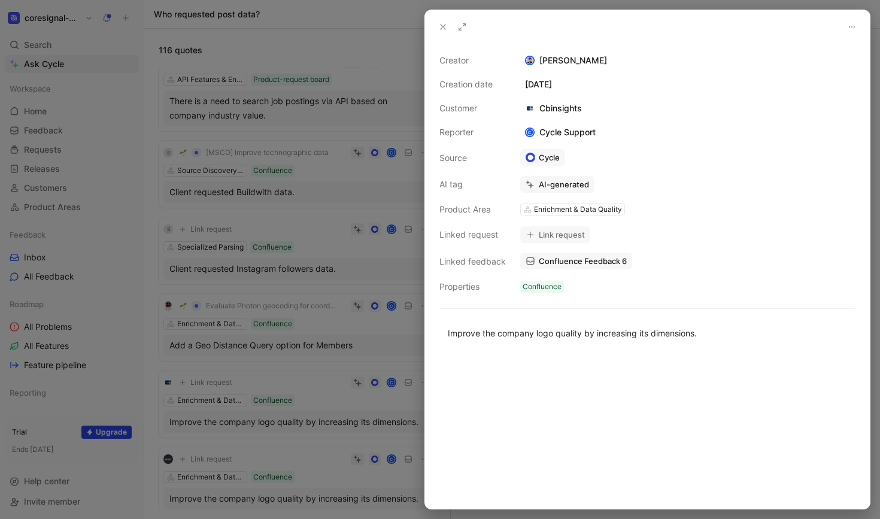
click at [443, 20] on button at bounding box center [443, 27] width 17 height 17
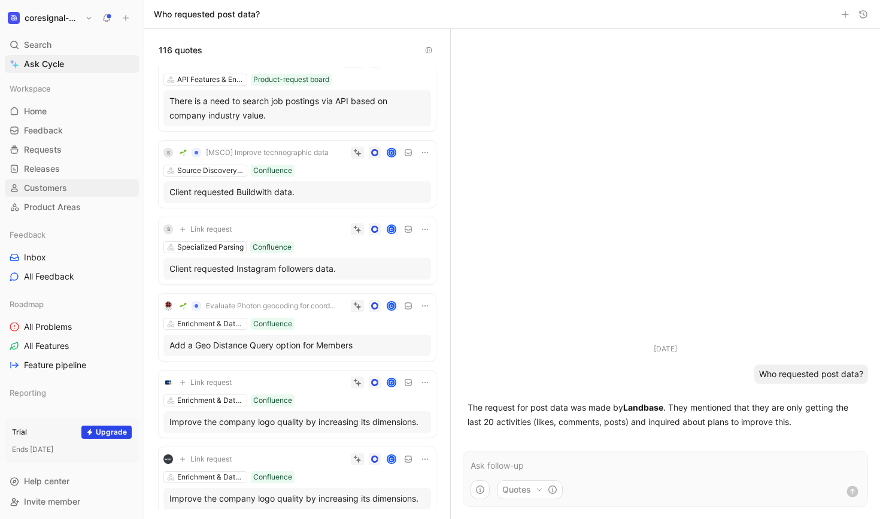
click at [47, 185] on span "Customers" at bounding box center [45, 188] width 43 height 12
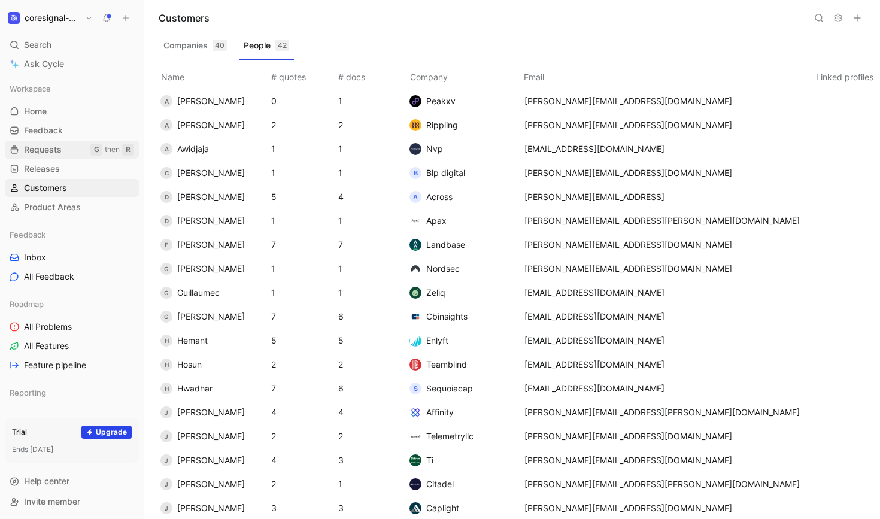
click at [50, 150] on span "Requests" at bounding box center [43, 150] width 38 height 12
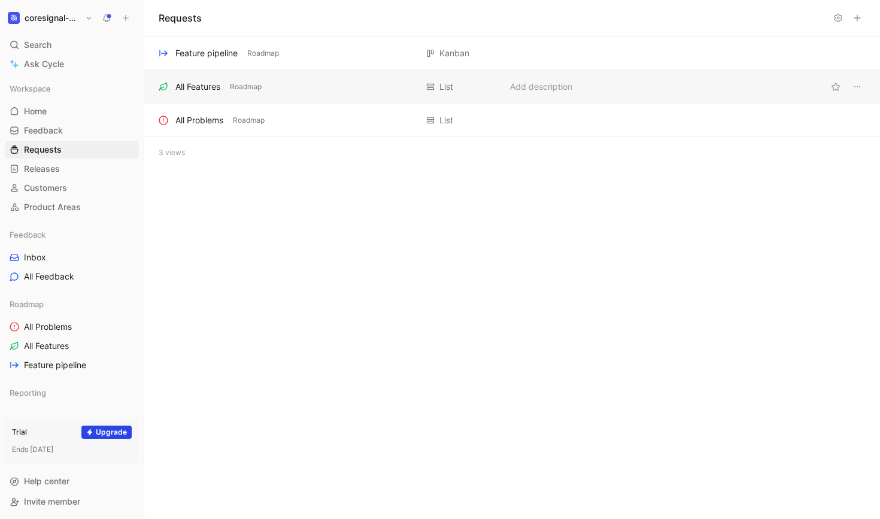
click at [47, 278] on span "All Feedback" at bounding box center [49, 277] width 50 height 12
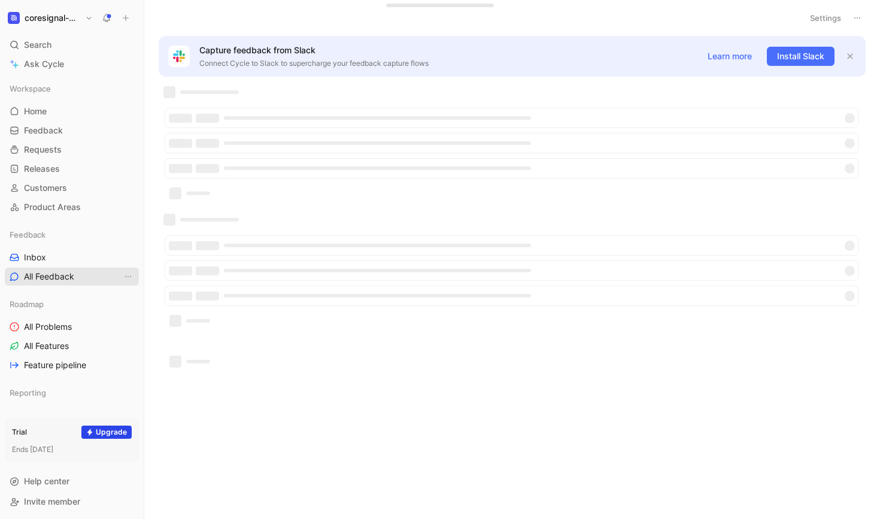
click at [40, 278] on span "All Feedback" at bounding box center [49, 277] width 50 height 12
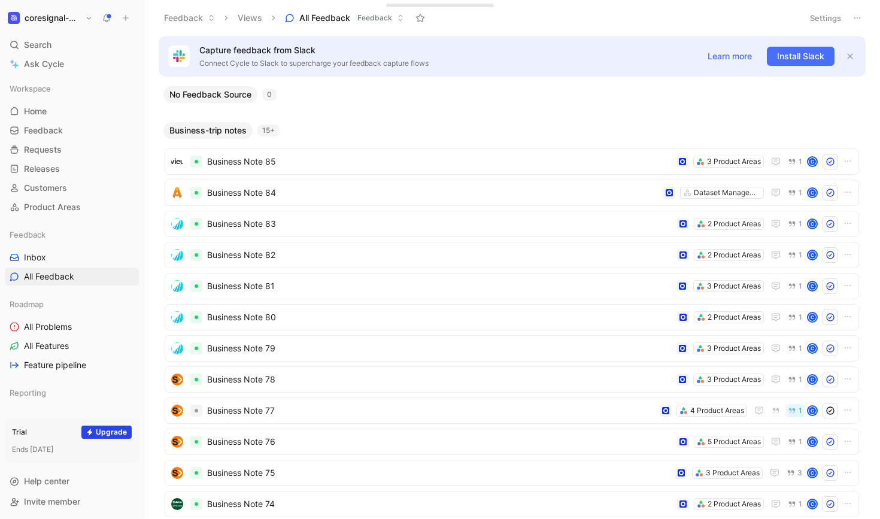
click at [397, 15] on icon at bounding box center [400, 17] width 7 height 7
click at [59, 91] on icon at bounding box center [58, 88] width 8 height 8
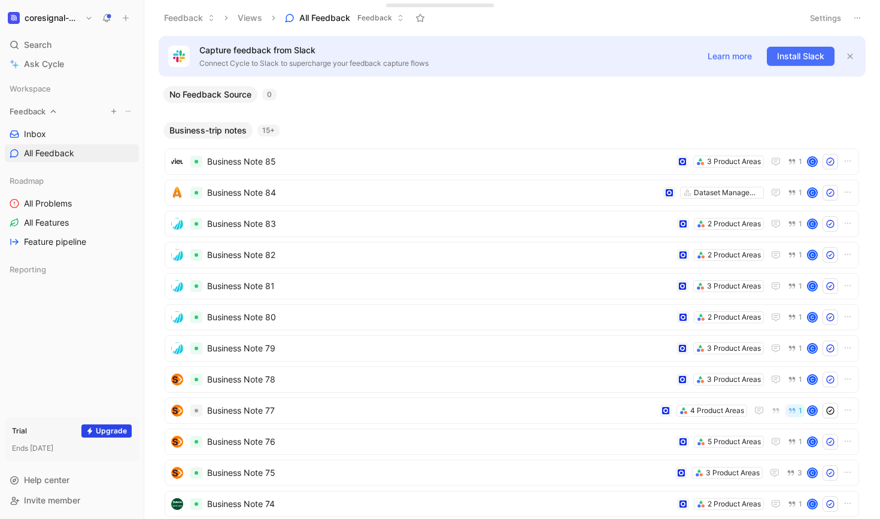
click at [60, 113] on div "Feedback" at bounding box center [72, 111] width 134 height 18
click at [57, 254] on icon at bounding box center [54, 250] width 8 height 8
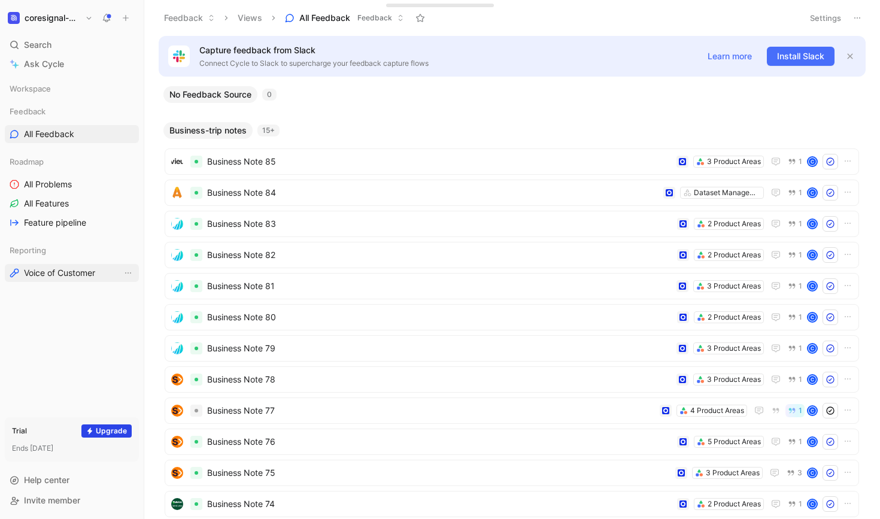
click at [62, 268] on span "Voice of Customer" at bounding box center [59, 273] width 71 height 12
drag, startPoint x: 312, startPoint y: 117, endPoint x: 406, endPoint y: 105, distance: 94.7
click at [406, 105] on div at bounding box center [512, 108] width 706 height 10
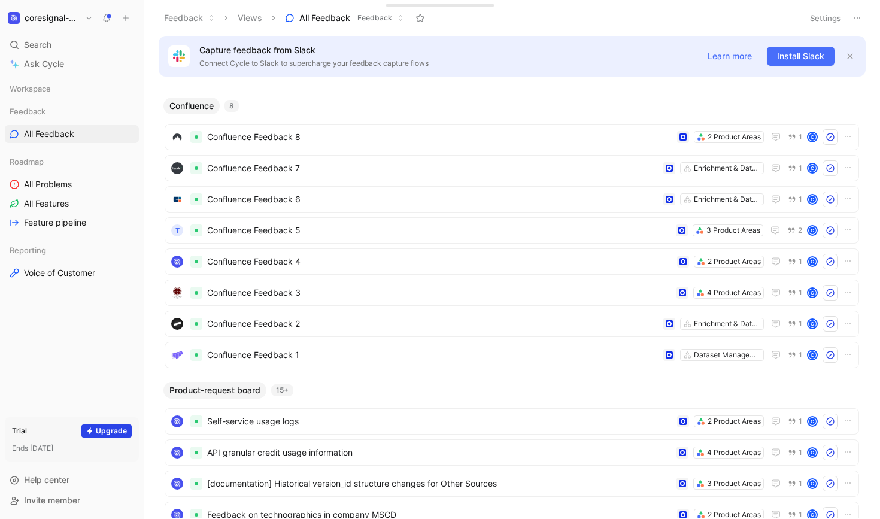
scroll to position [560, 0]
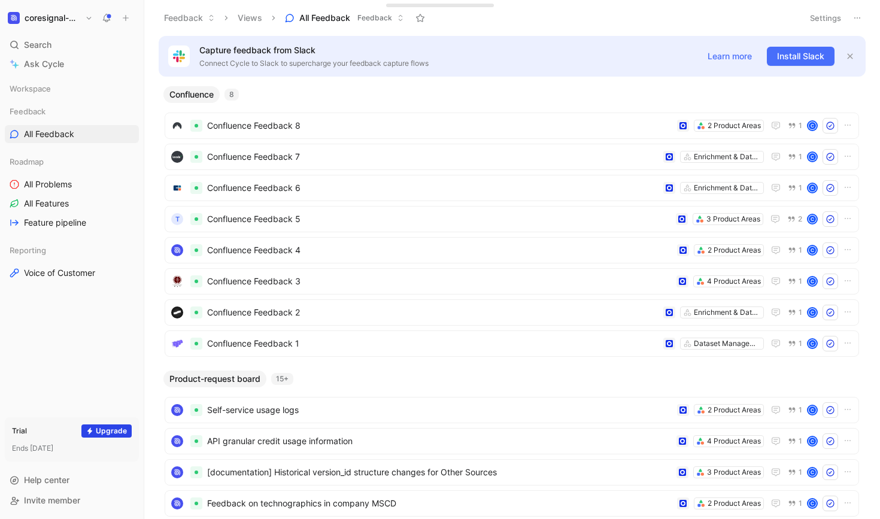
click at [410, 378] on div "Product-request board 15+" at bounding box center [512, 379] width 706 height 17
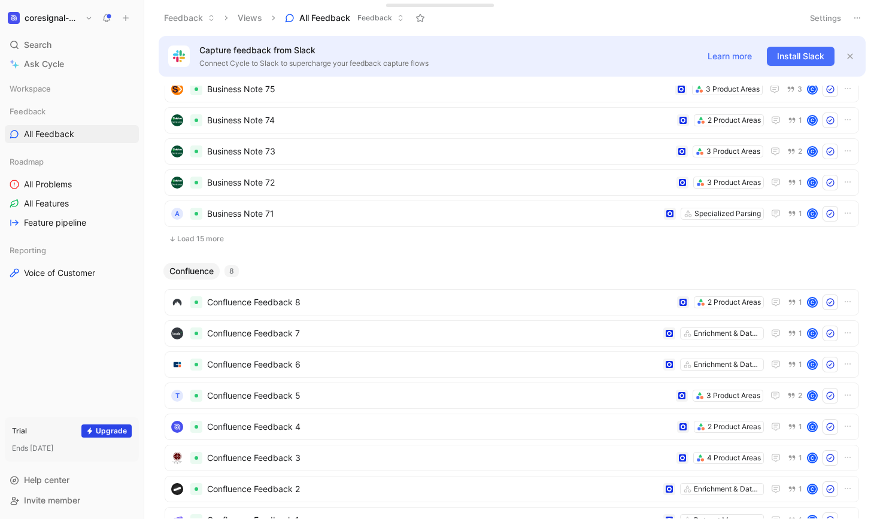
scroll to position [463, 0]
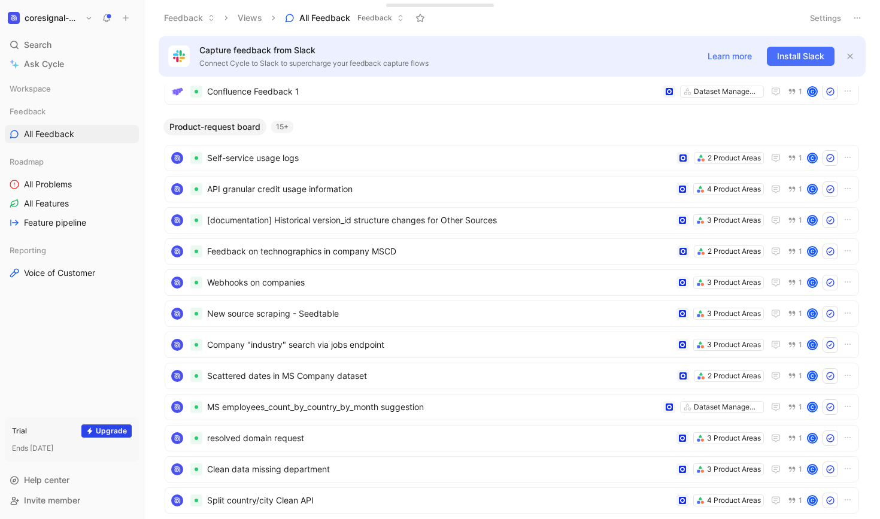
click at [226, 125] on span "Product-request board" at bounding box center [214, 127] width 91 height 12
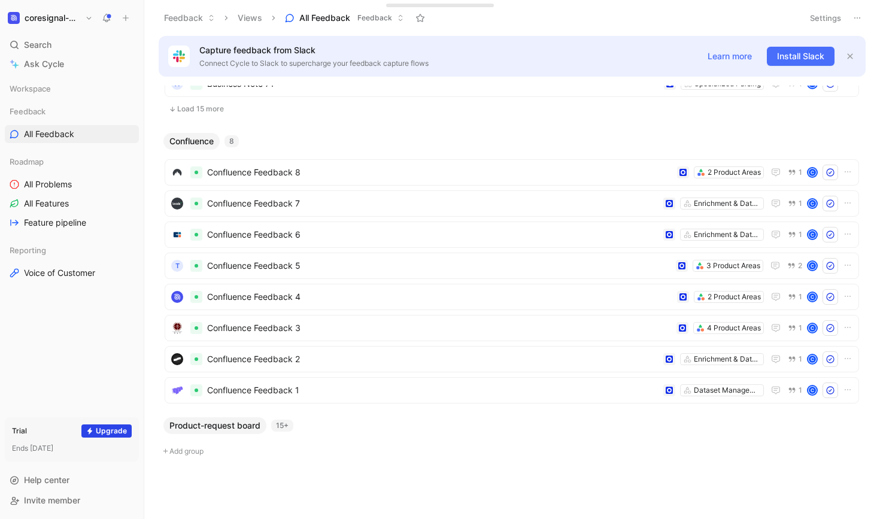
scroll to position [514, 0]
click at [284, 428] on div "15+" at bounding box center [282, 426] width 22 height 12
click at [232, 427] on span "Product-request board" at bounding box center [214, 426] width 91 height 12
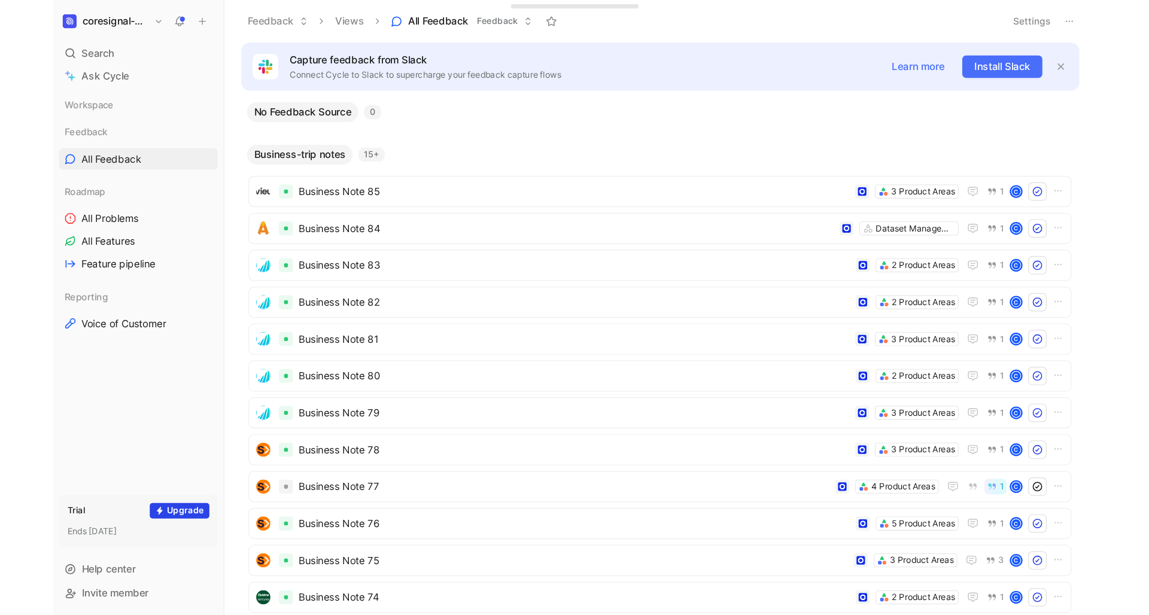
scroll to position [0, 0]
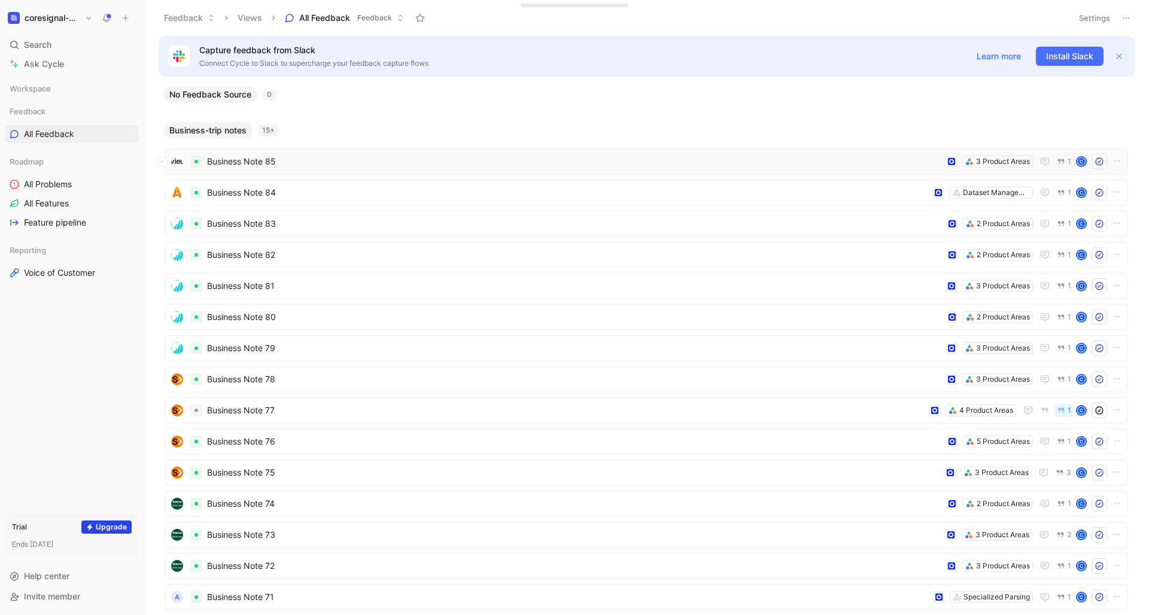
click at [363, 164] on span "Business Note 85" at bounding box center [574, 161] width 734 height 14
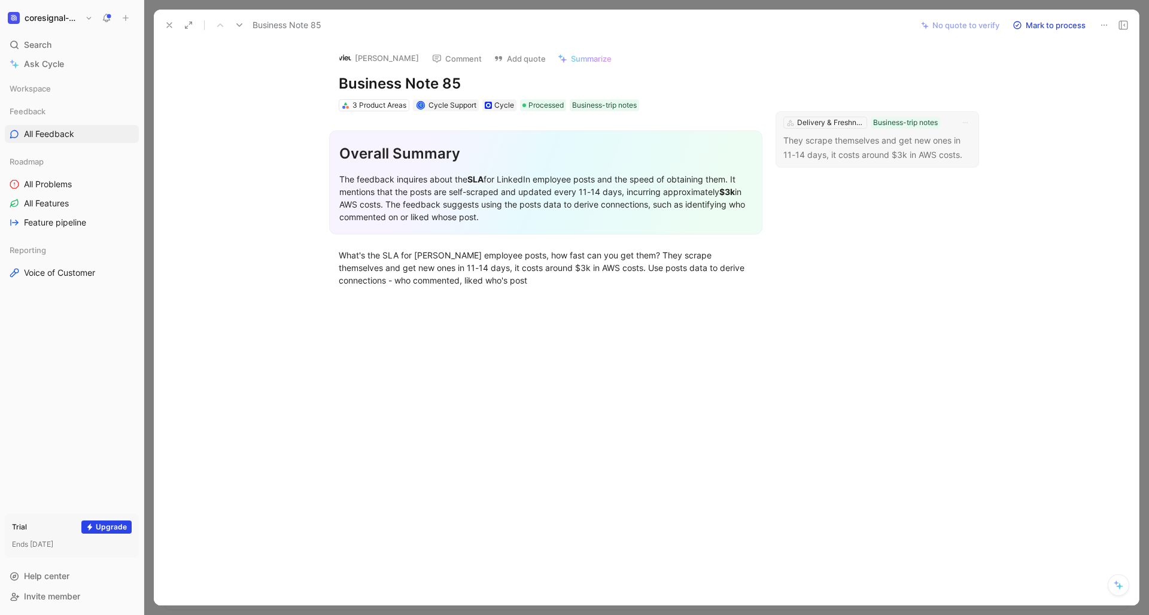
click at [879, 148] on p "They scrape themselves and get new ones in 11-14 days, it costs around $3k in A…" at bounding box center [878, 147] width 188 height 29
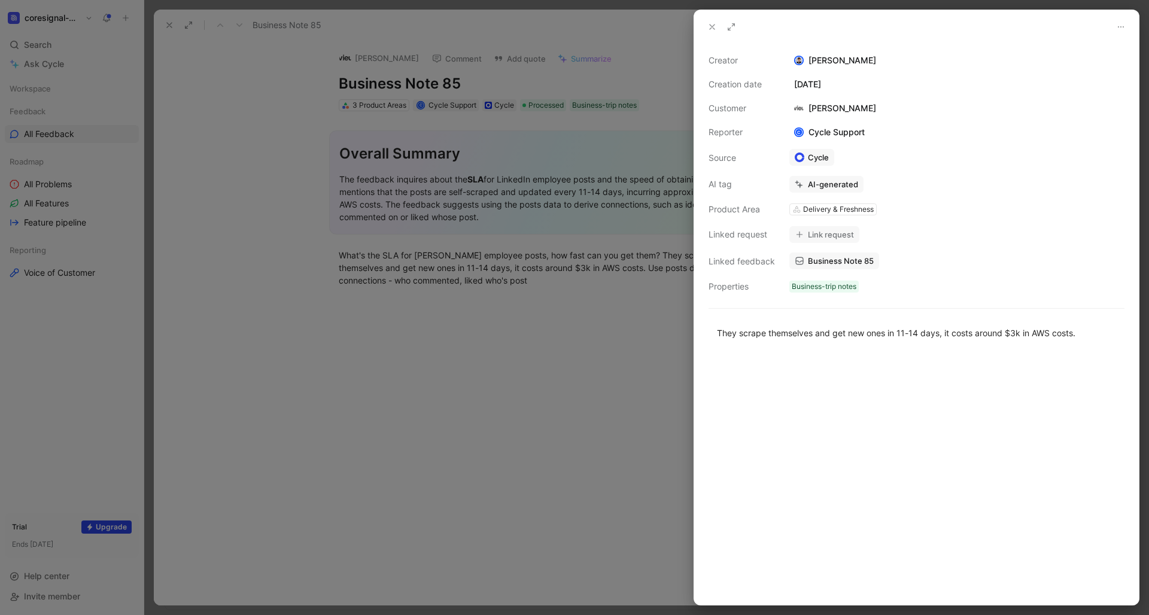
click at [557, 368] on div at bounding box center [574, 307] width 1149 height 615
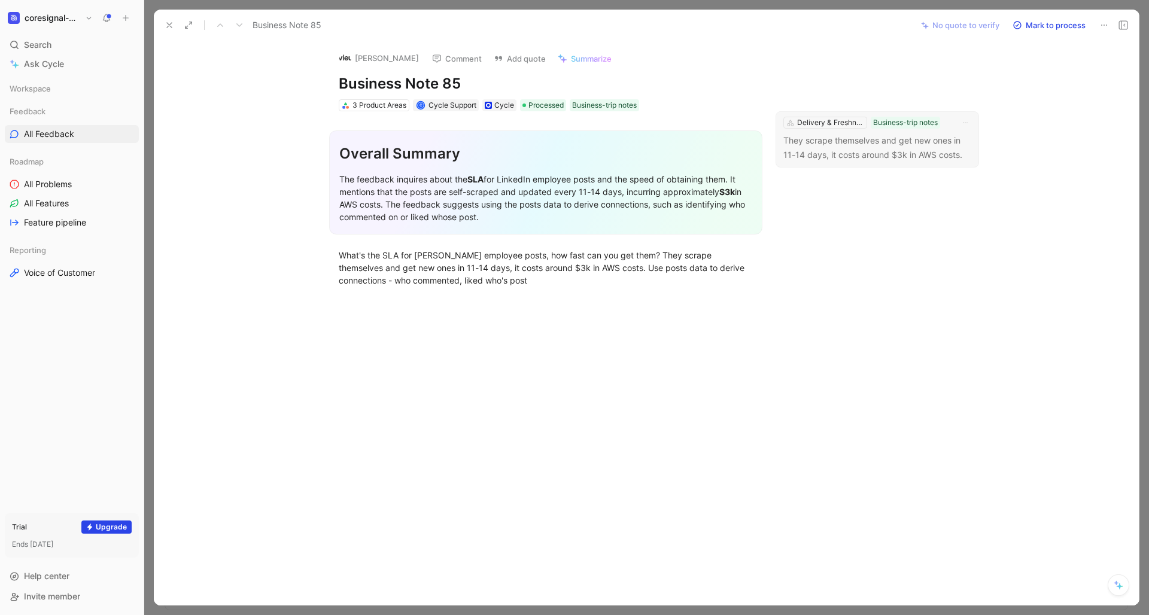
click at [879, 156] on p "They scrape themselves and get new ones in 11-14 days, it costs around $3k in A…" at bounding box center [878, 147] width 188 height 29
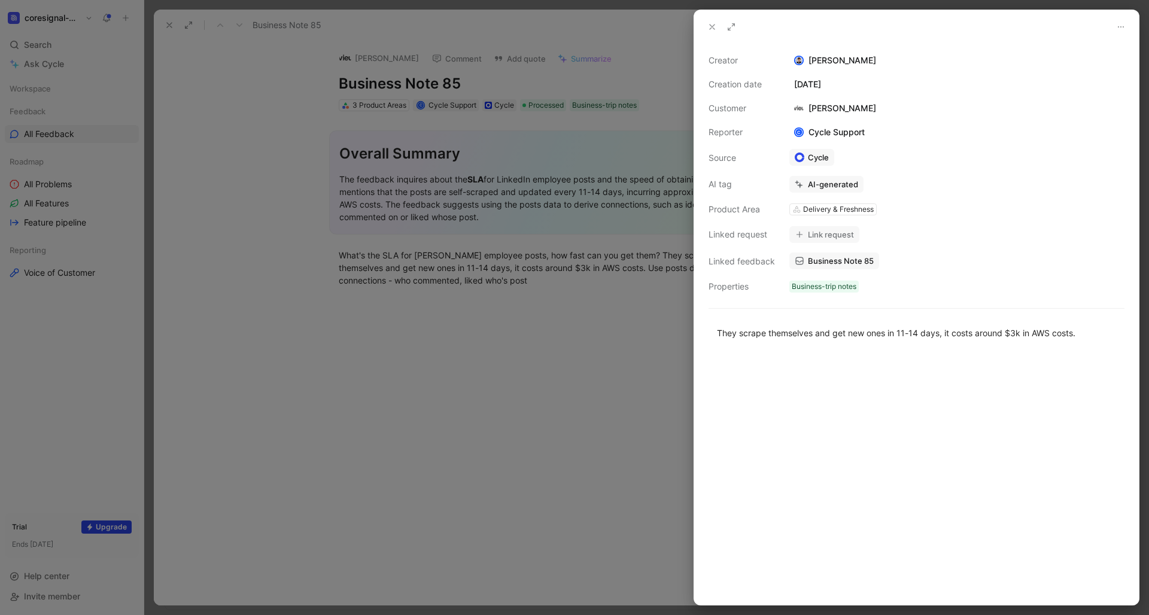
click at [711, 29] on icon at bounding box center [712, 27] width 10 height 10
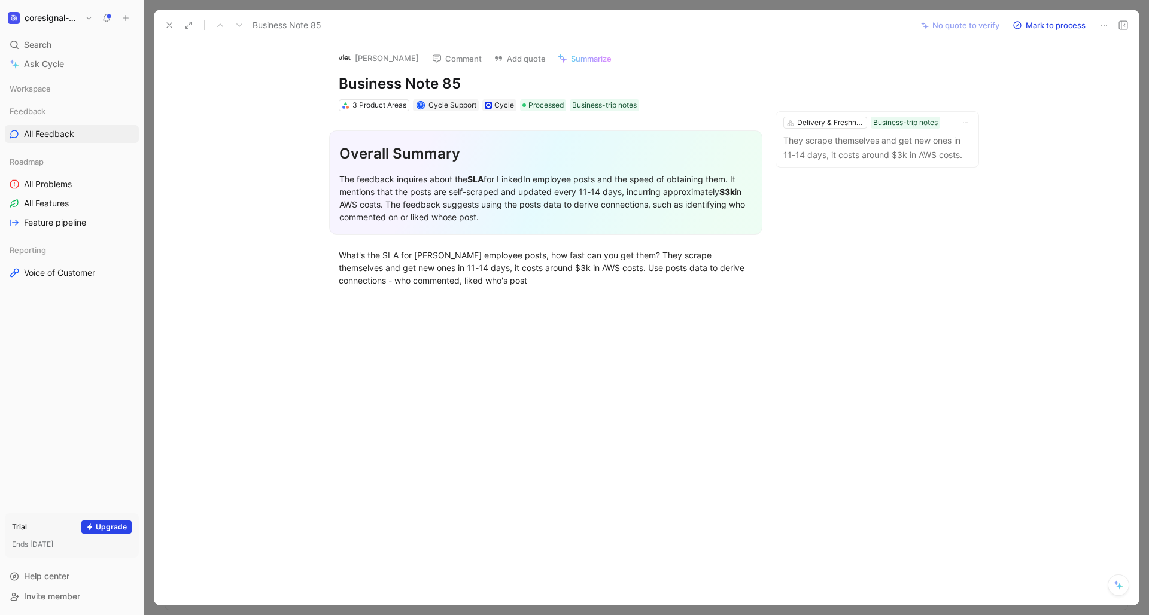
click at [166, 25] on icon at bounding box center [170, 25] width 10 height 10
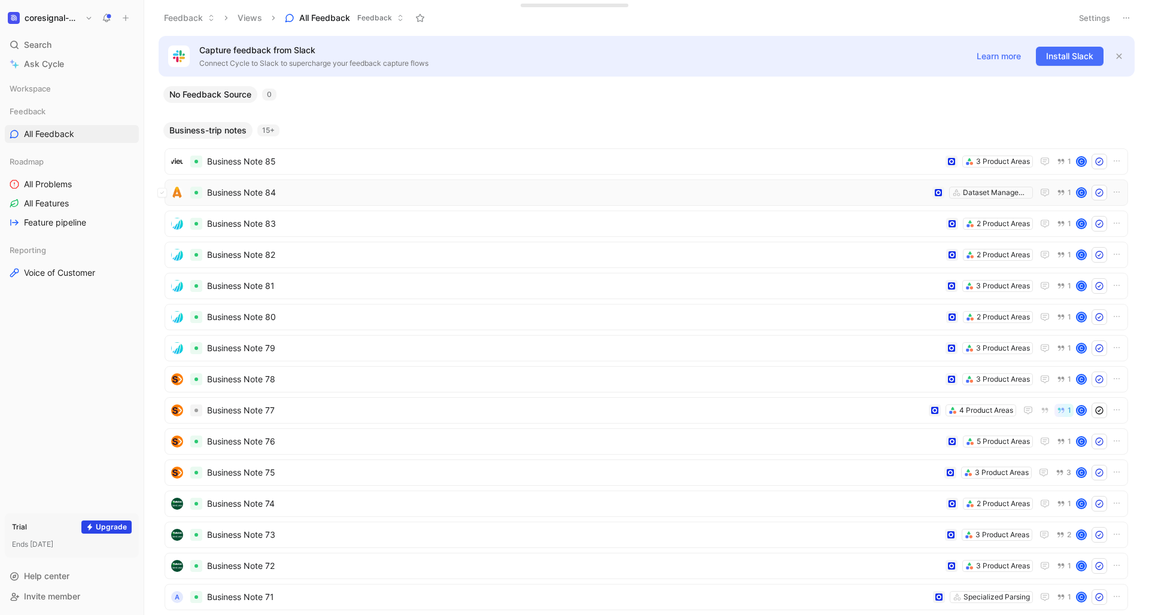
click at [290, 190] on span "Business Note 84" at bounding box center [567, 193] width 721 height 14
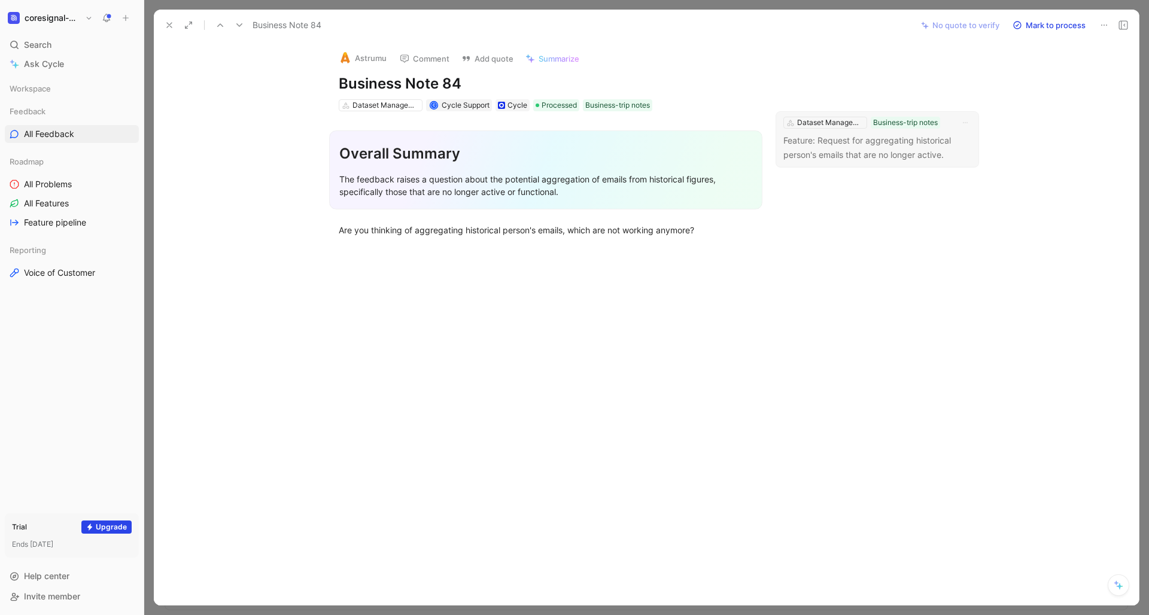
click at [879, 155] on p "Feature: Request for aggregating historical person's emails that are no longer …" at bounding box center [878, 147] width 188 height 29
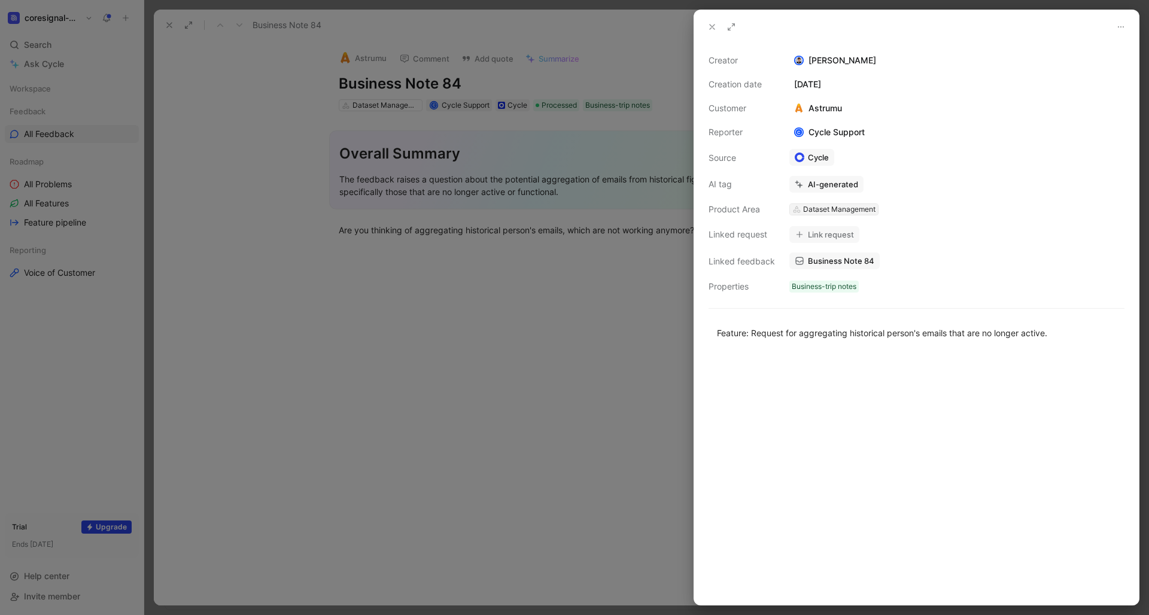
click at [832, 209] on div "Dataset Management" at bounding box center [839, 210] width 72 height 12
click at [491, 315] on div at bounding box center [574, 307] width 1149 height 615
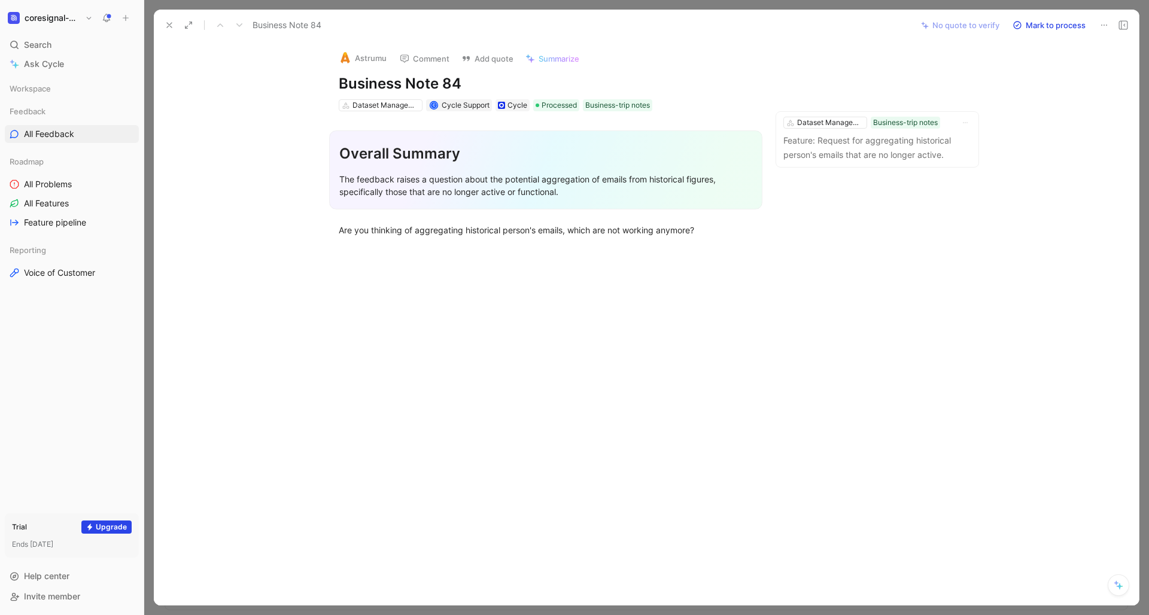
click at [72, 20] on h1 "coresignal-playground" at bounding box center [53, 18] width 56 height 11
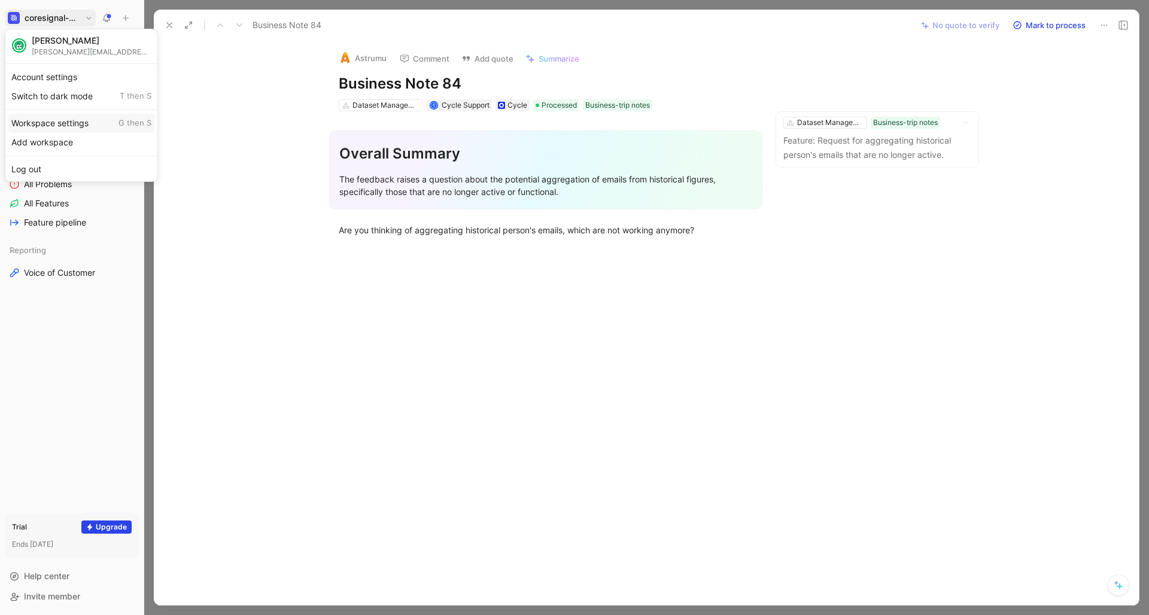
click at [69, 122] on div "Workspace settings G then S" at bounding box center [81, 123] width 147 height 19
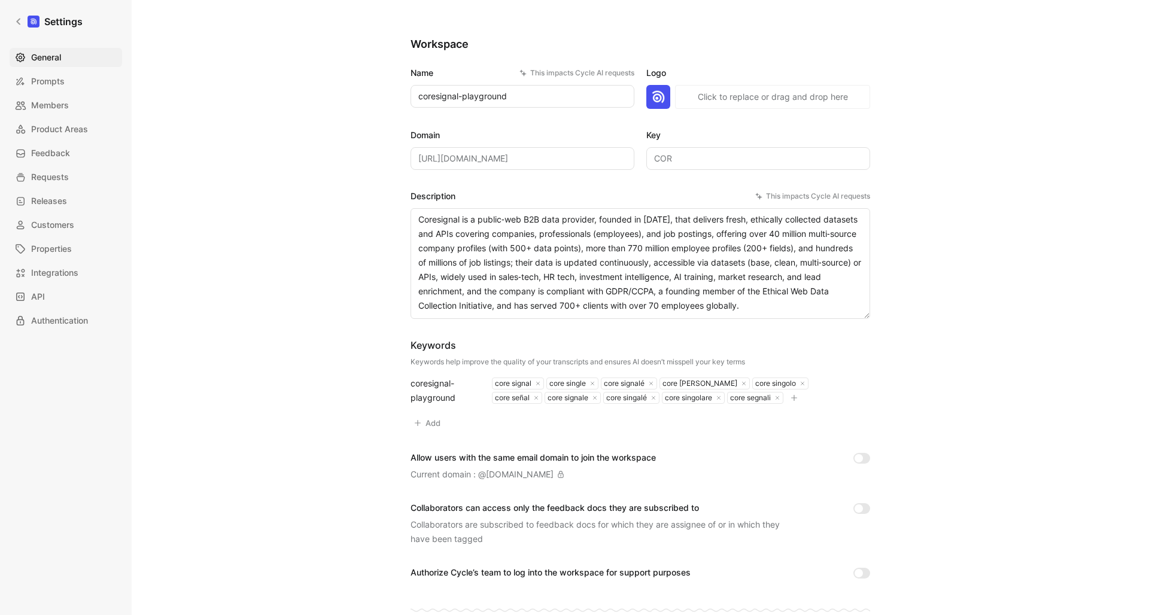
scroll to position [40, 0]
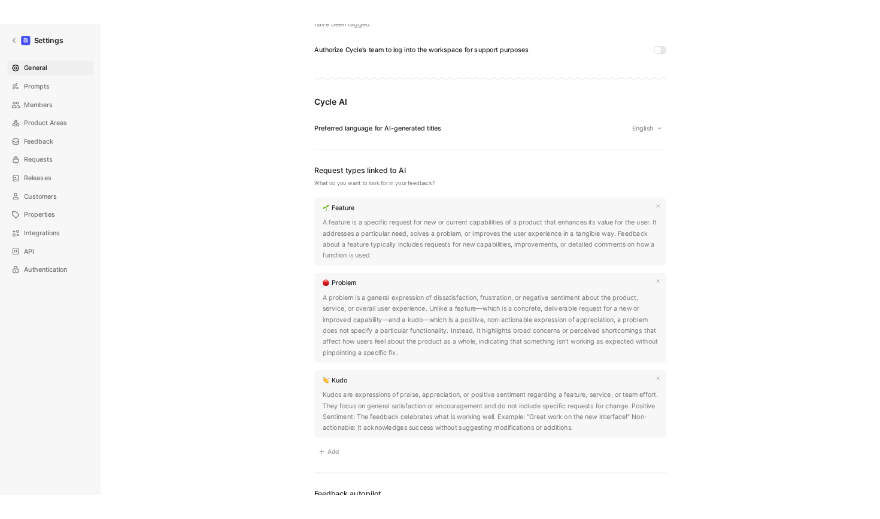
scroll to position [584, 0]
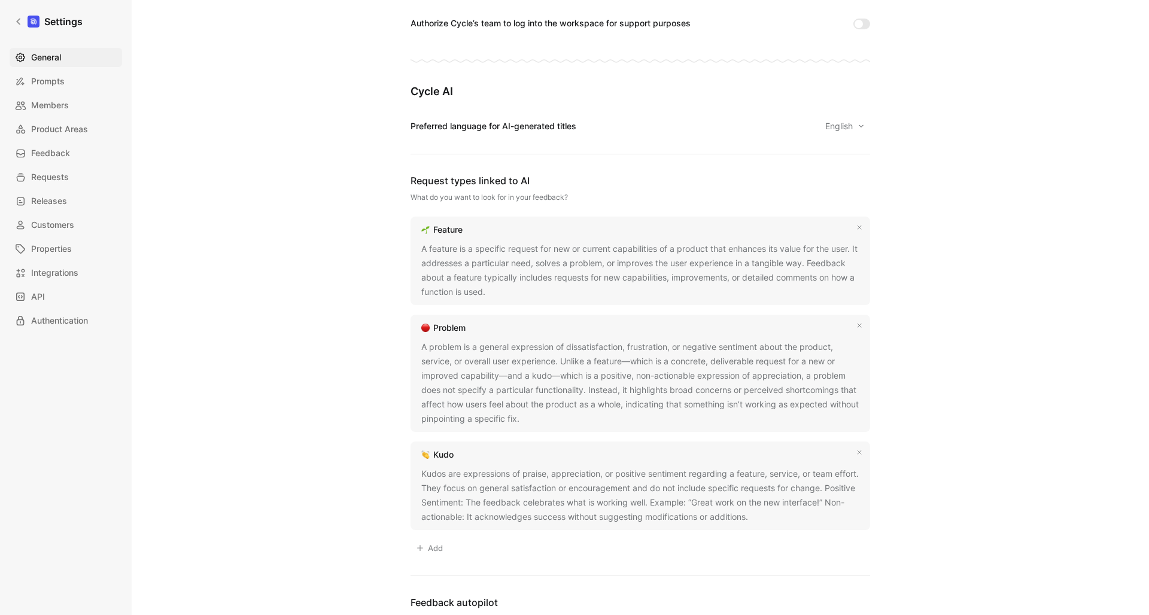
click at [436, 518] on button "Add" at bounding box center [430, 548] width 38 height 17
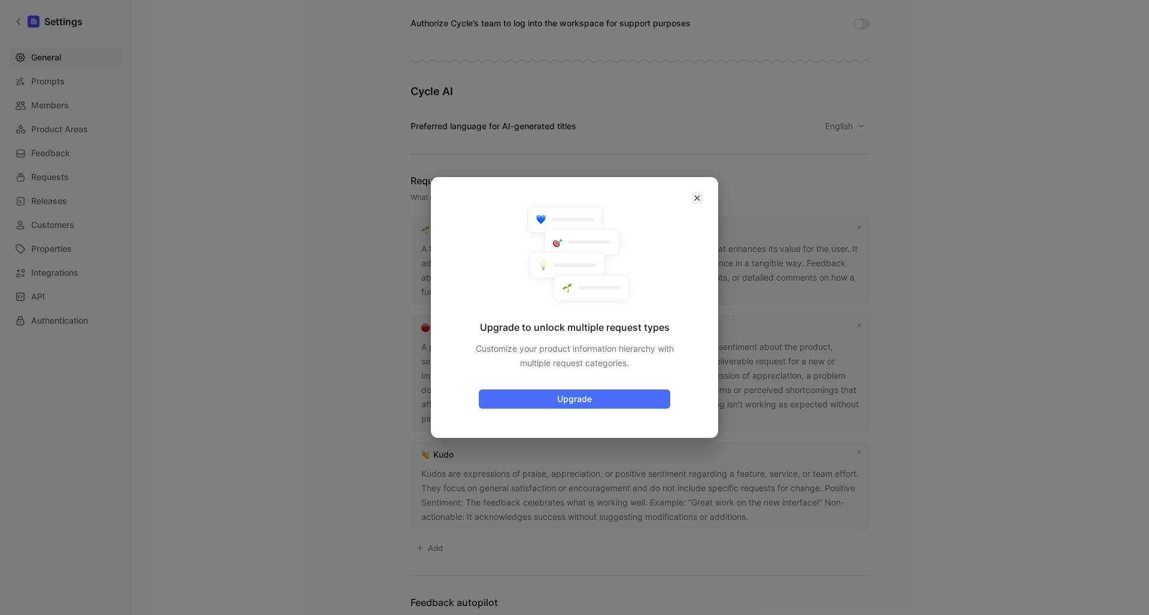
click at [697, 201] on icon "button" at bounding box center [697, 198] width 7 height 7
